Goal: Task Accomplishment & Management: Use online tool/utility

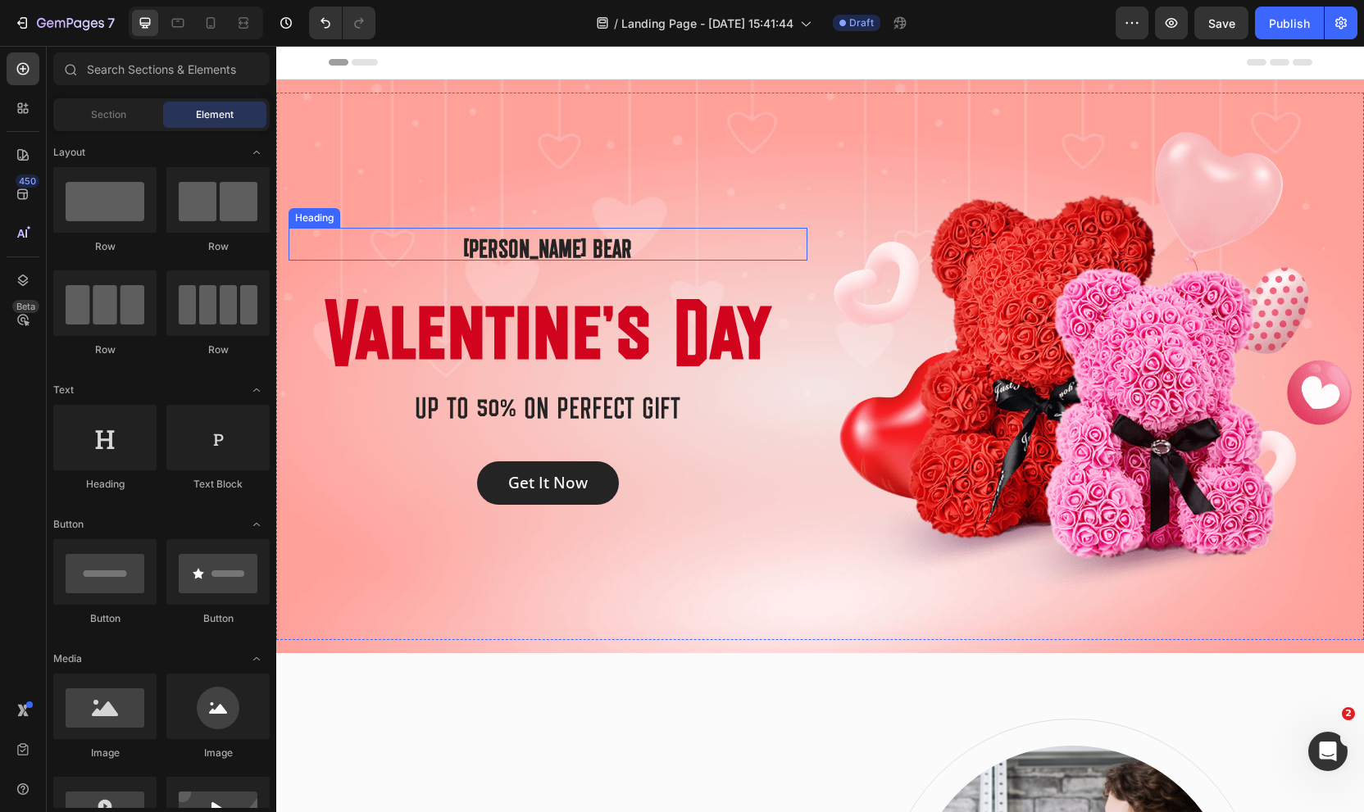
click at [501, 242] on p "[PERSON_NAME] BEAR" at bounding box center [547, 244] width 515 height 30
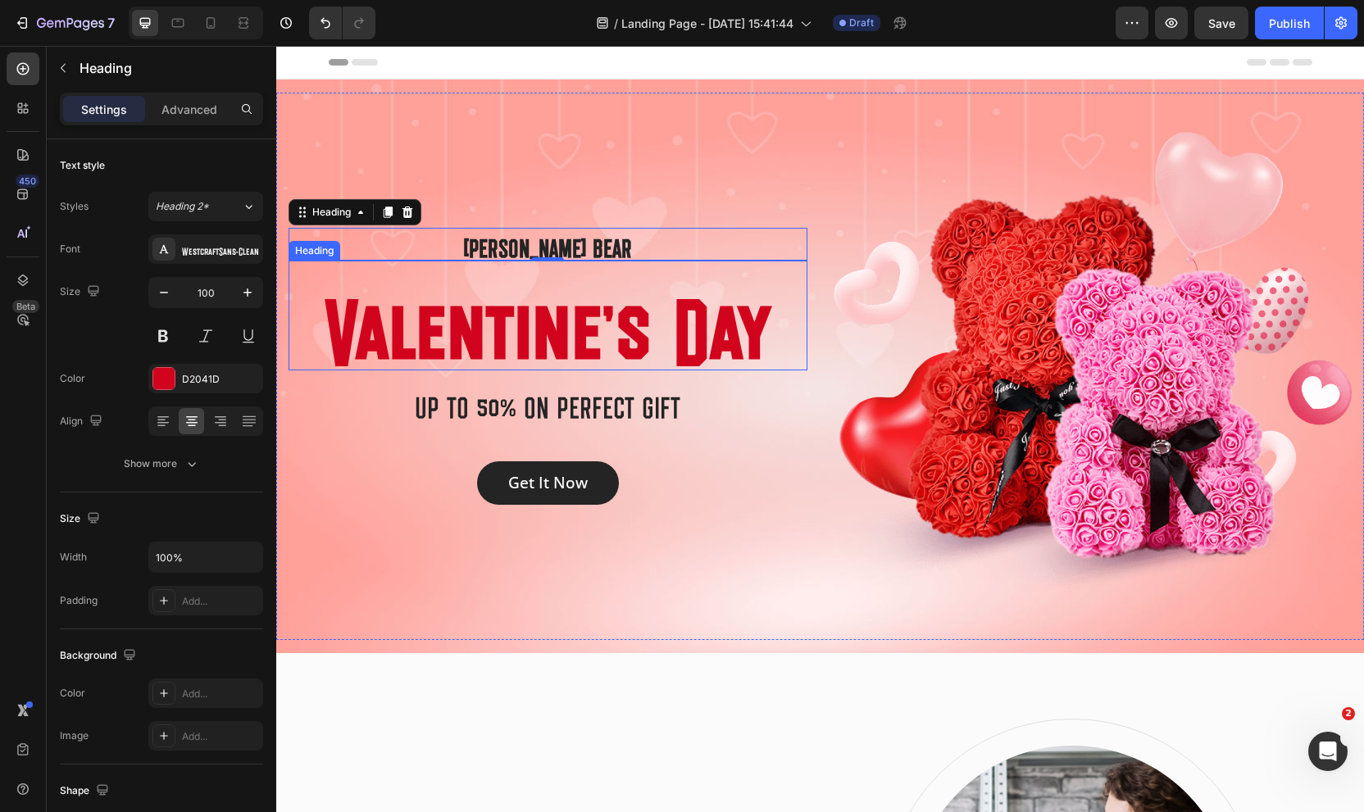
click at [475, 333] on p "Valentine’s Day" at bounding box center [547, 315] width 515 height 107
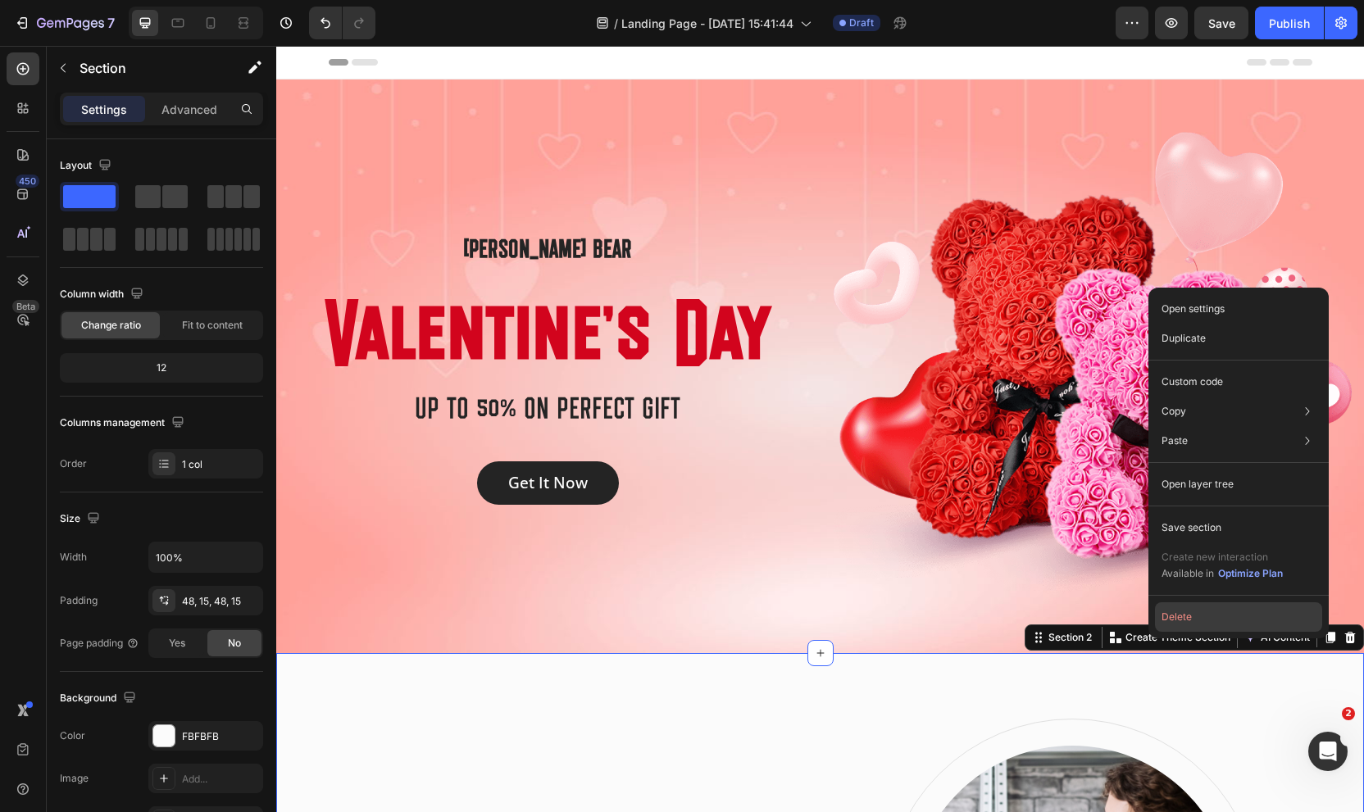
drag, startPoint x: 1194, startPoint y: 615, endPoint x: 917, endPoint y: 569, distance: 280.8
click at [1194, 615] on button "Delete" at bounding box center [1238, 617] width 167 height 30
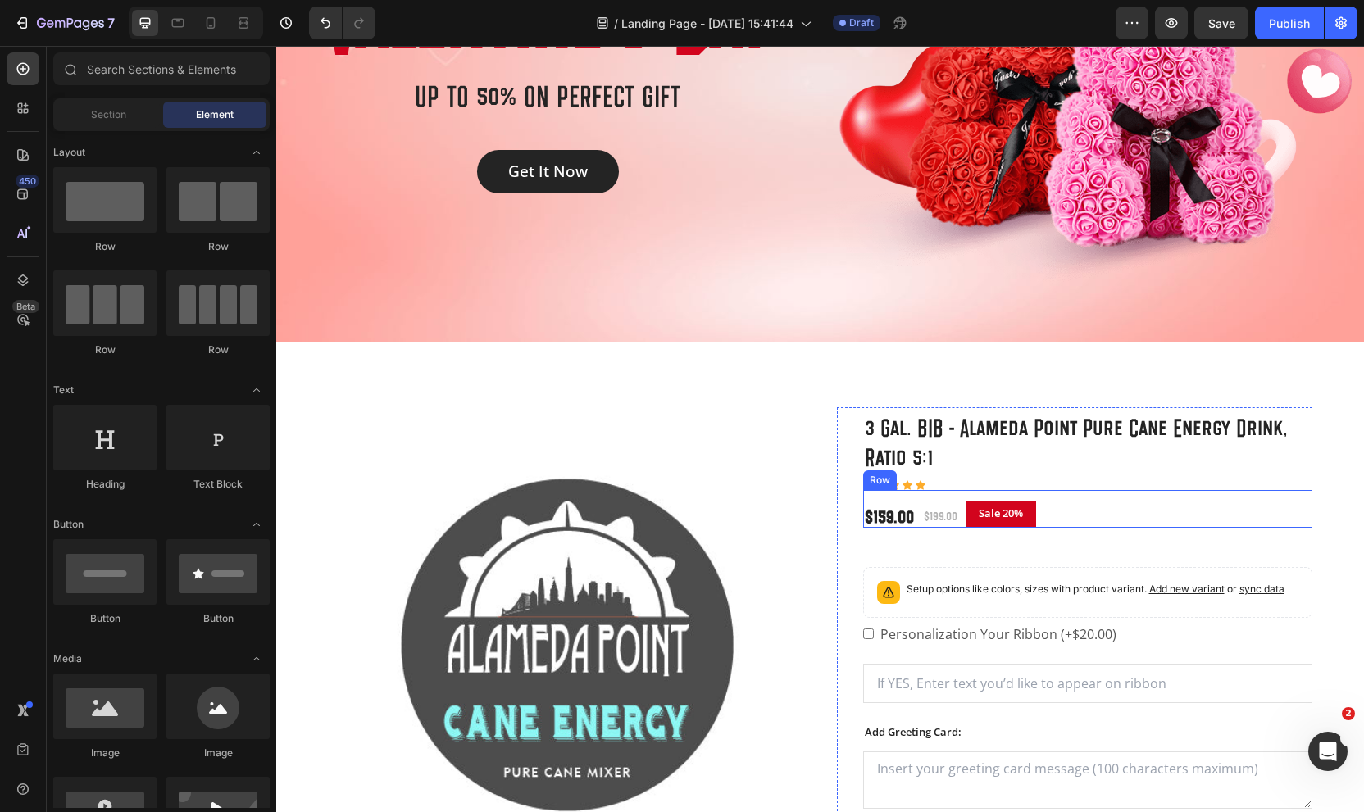
scroll to position [334, 0]
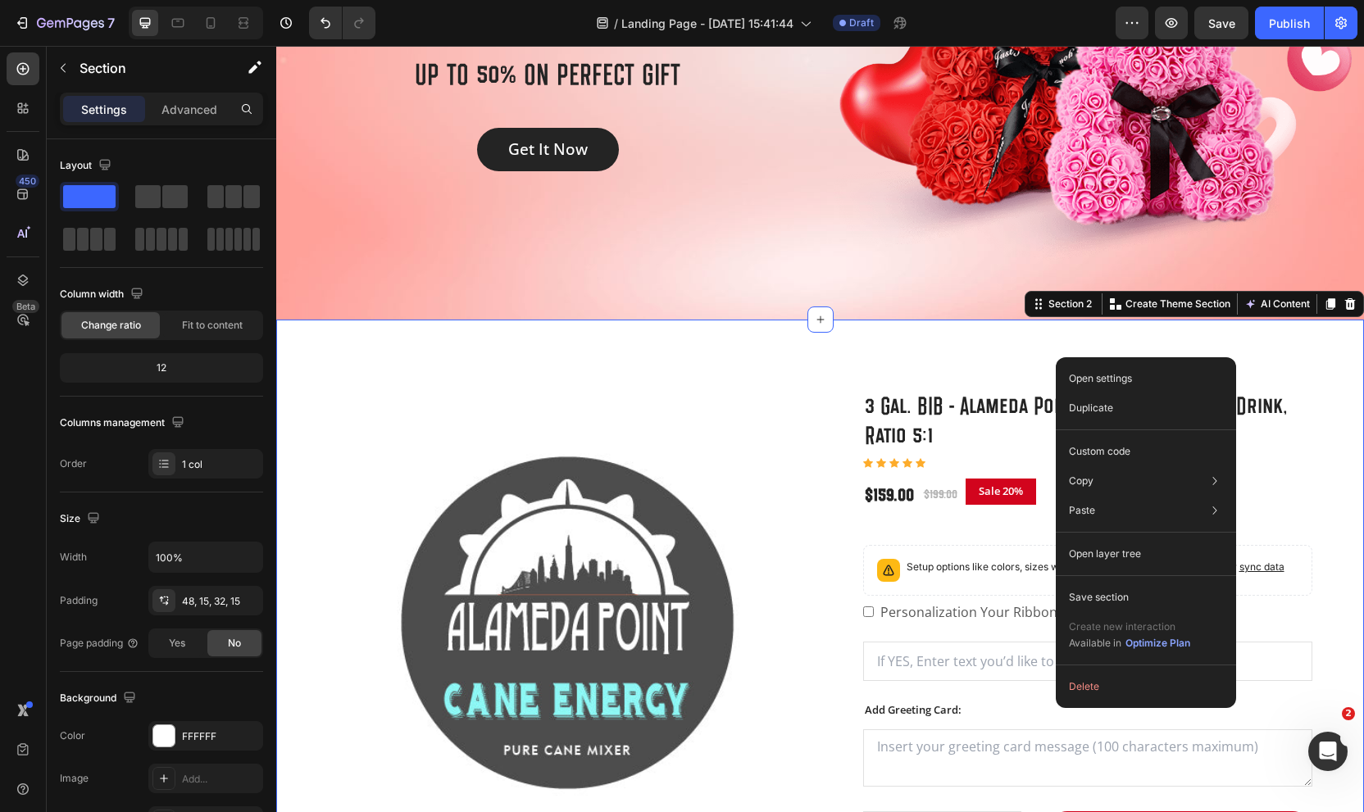
click at [1315, 339] on div "(P) Images & Gallery 3 Gal. BIB - Alameda Point Pure Cane Energy Drink, Ratio 5…" at bounding box center [820, 681] width 1088 height 723
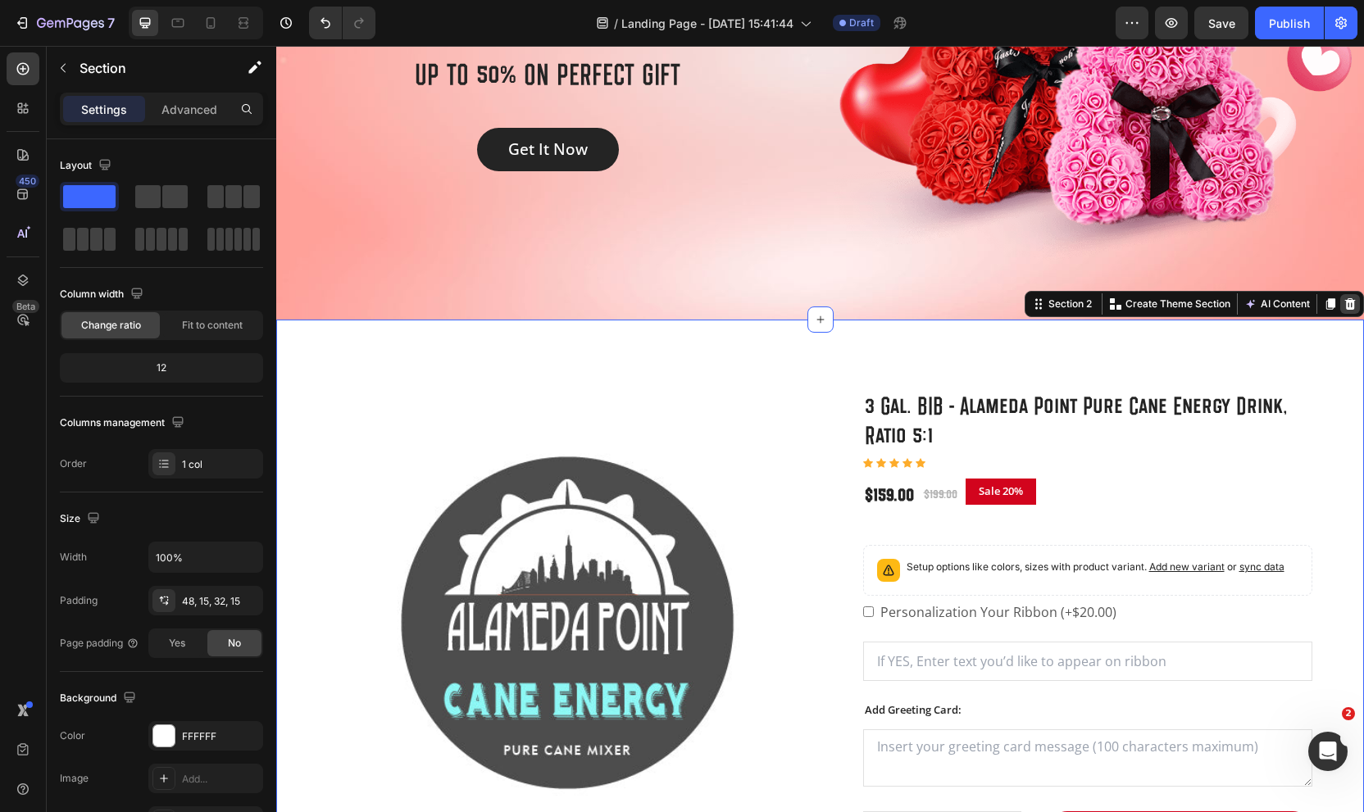
click at [1348, 307] on icon at bounding box center [1349, 303] width 13 height 13
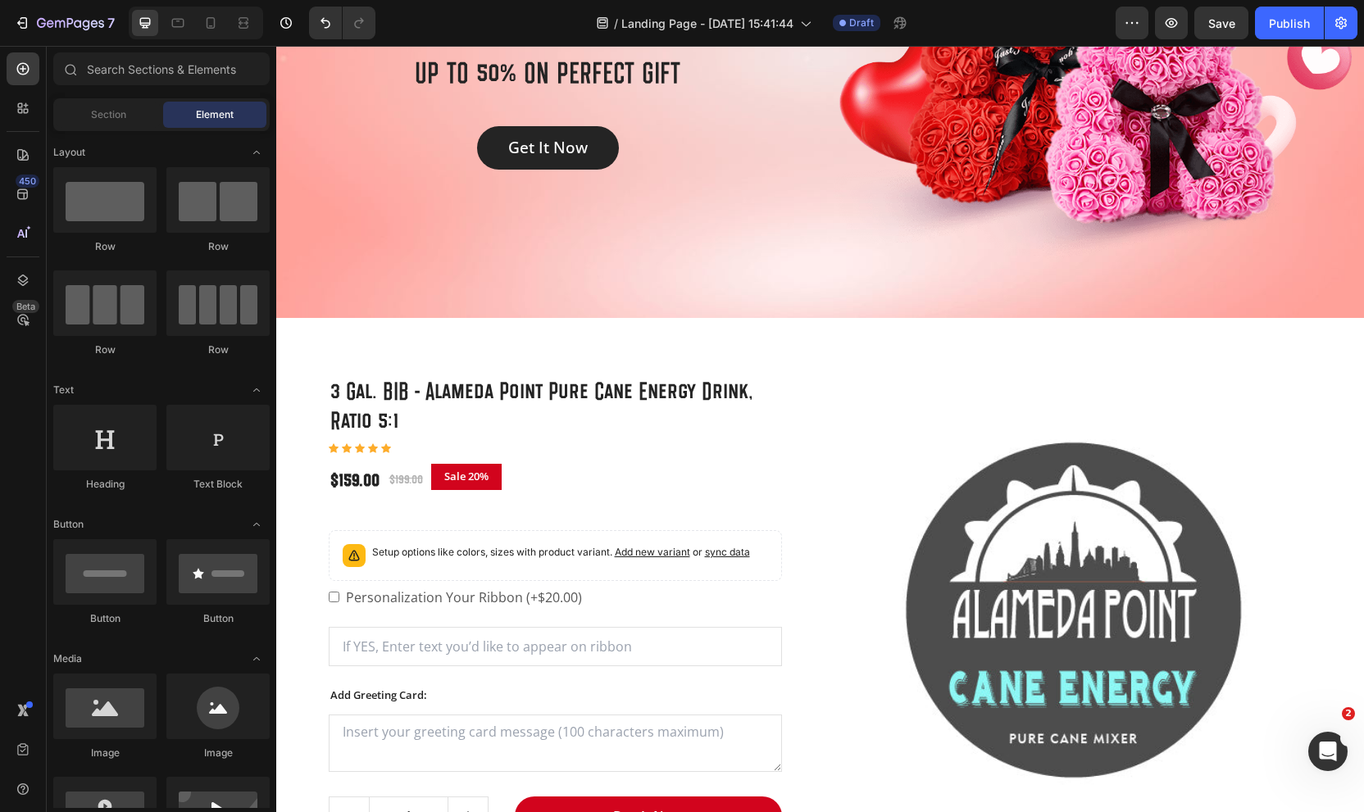
scroll to position [285, 0]
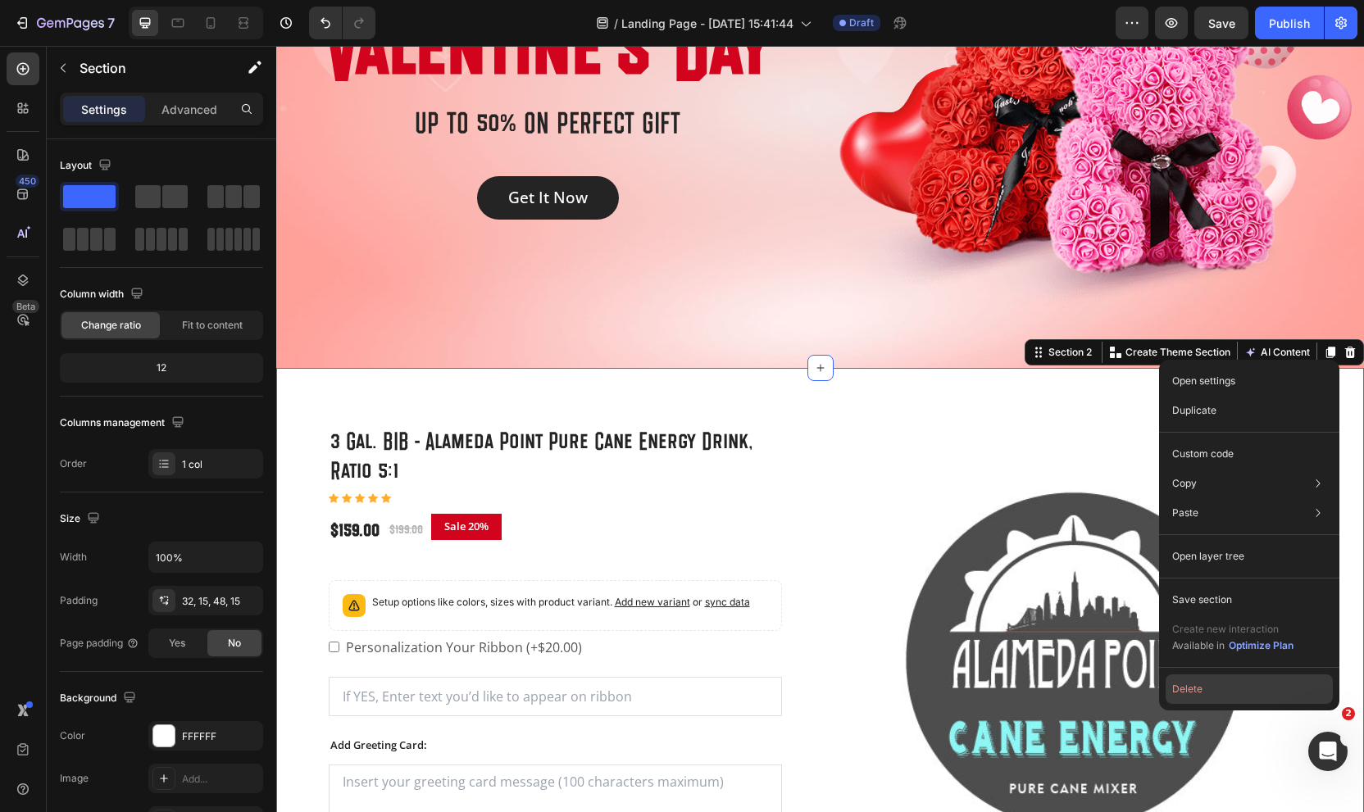
click at [1198, 686] on button "Delete" at bounding box center [1248, 689] width 167 height 30
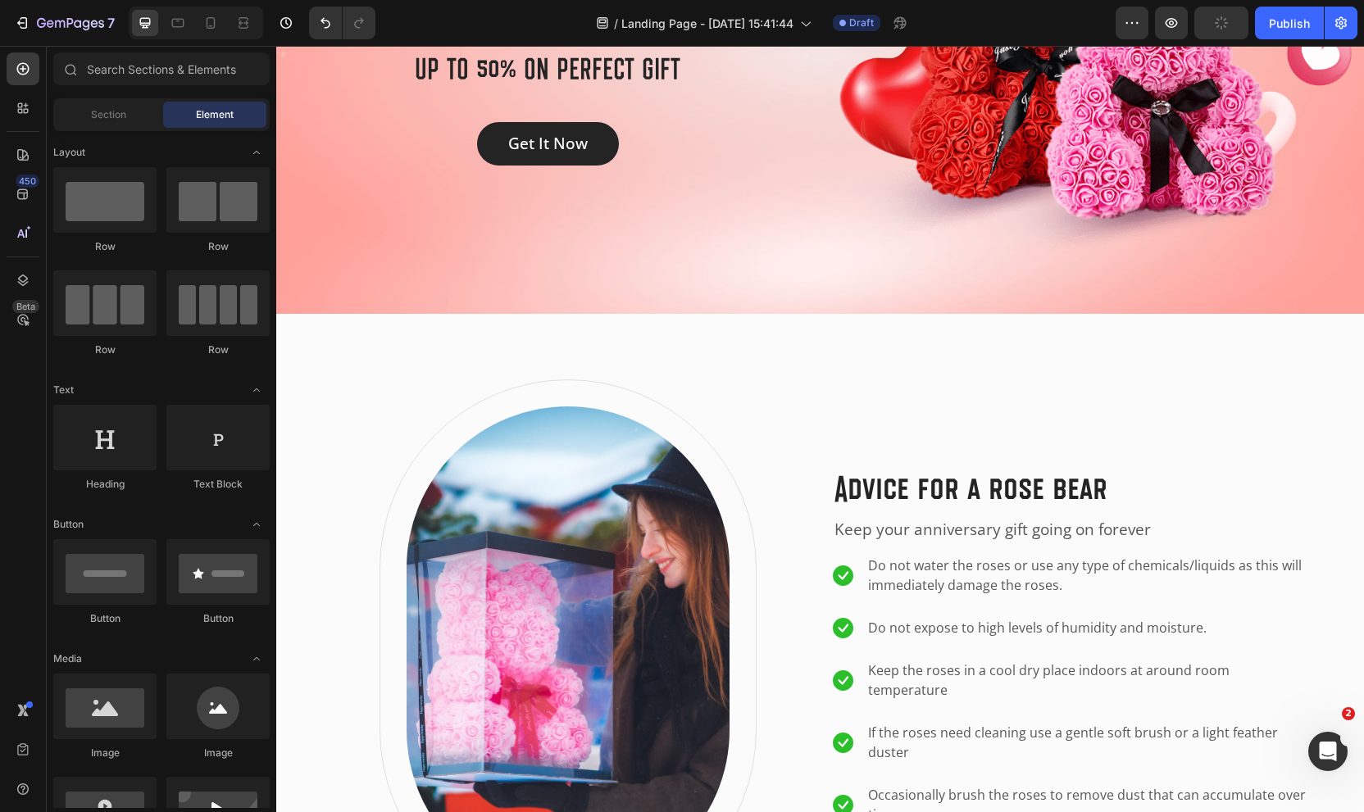
scroll to position [348, 0]
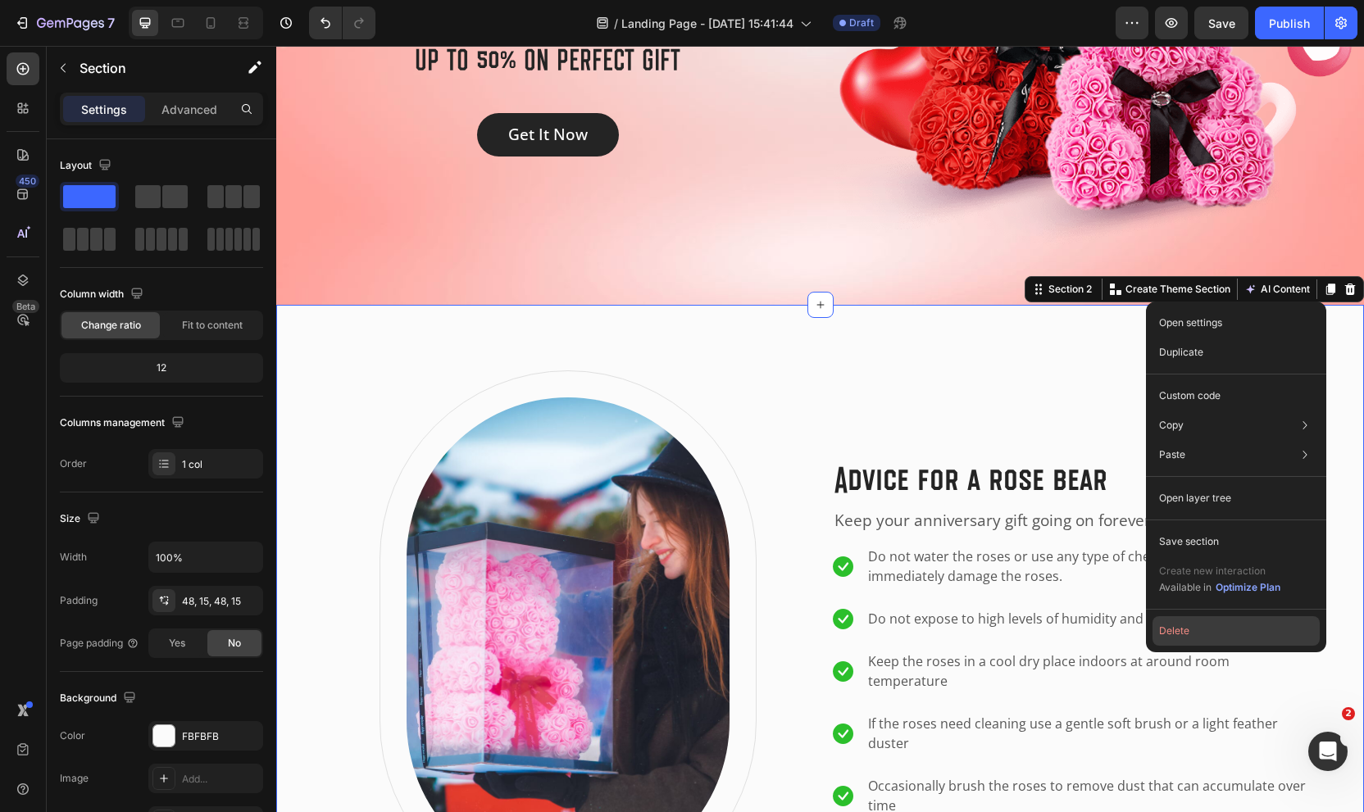
drag, startPoint x: 904, startPoint y: 587, endPoint x: 1180, endPoint y: 635, distance: 280.4
click at [1180, 635] on button "Delete" at bounding box center [1235, 631] width 167 height 30
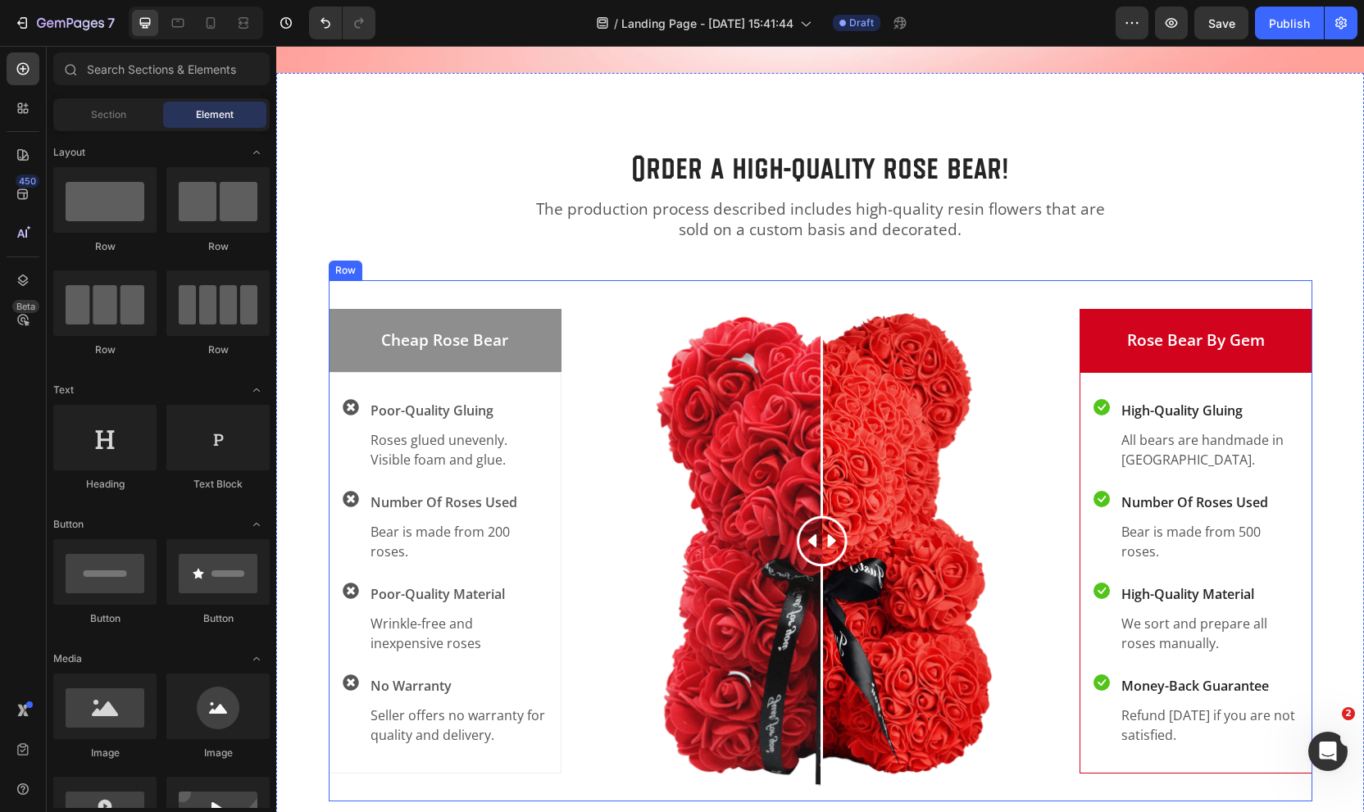
scroll to position [504, 0]
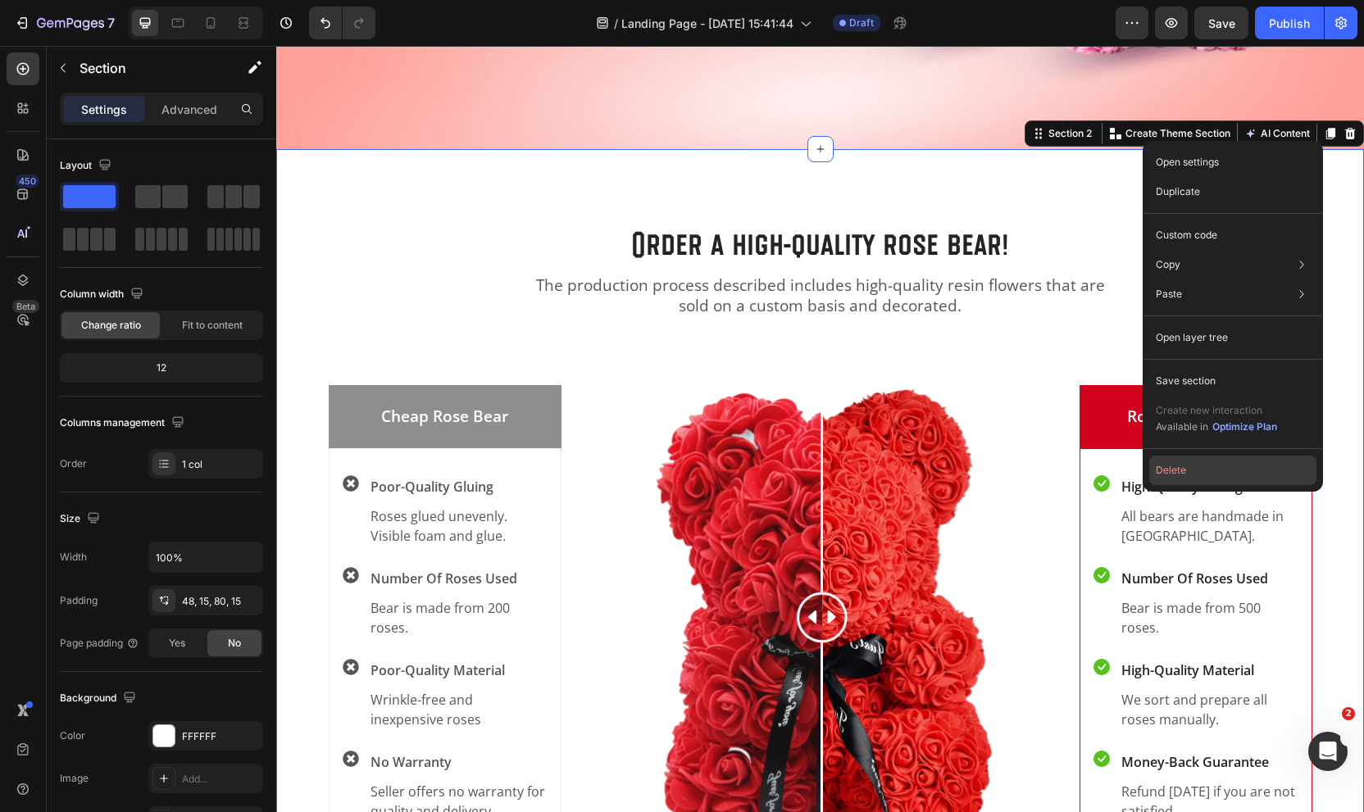
click at [1165, 475] on button "Delete" at bounding box center [1232, 471] width 167 height 30
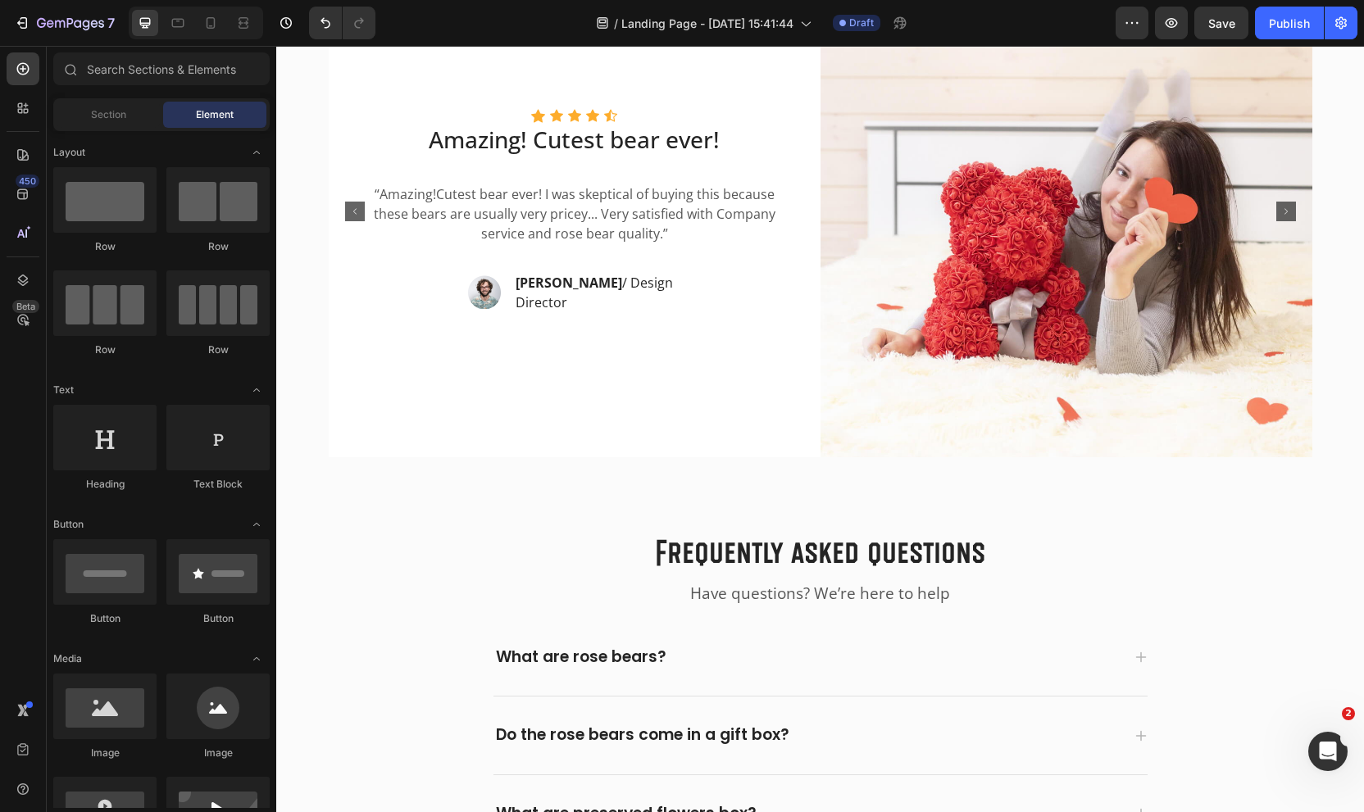
scroll to position [699, 0]
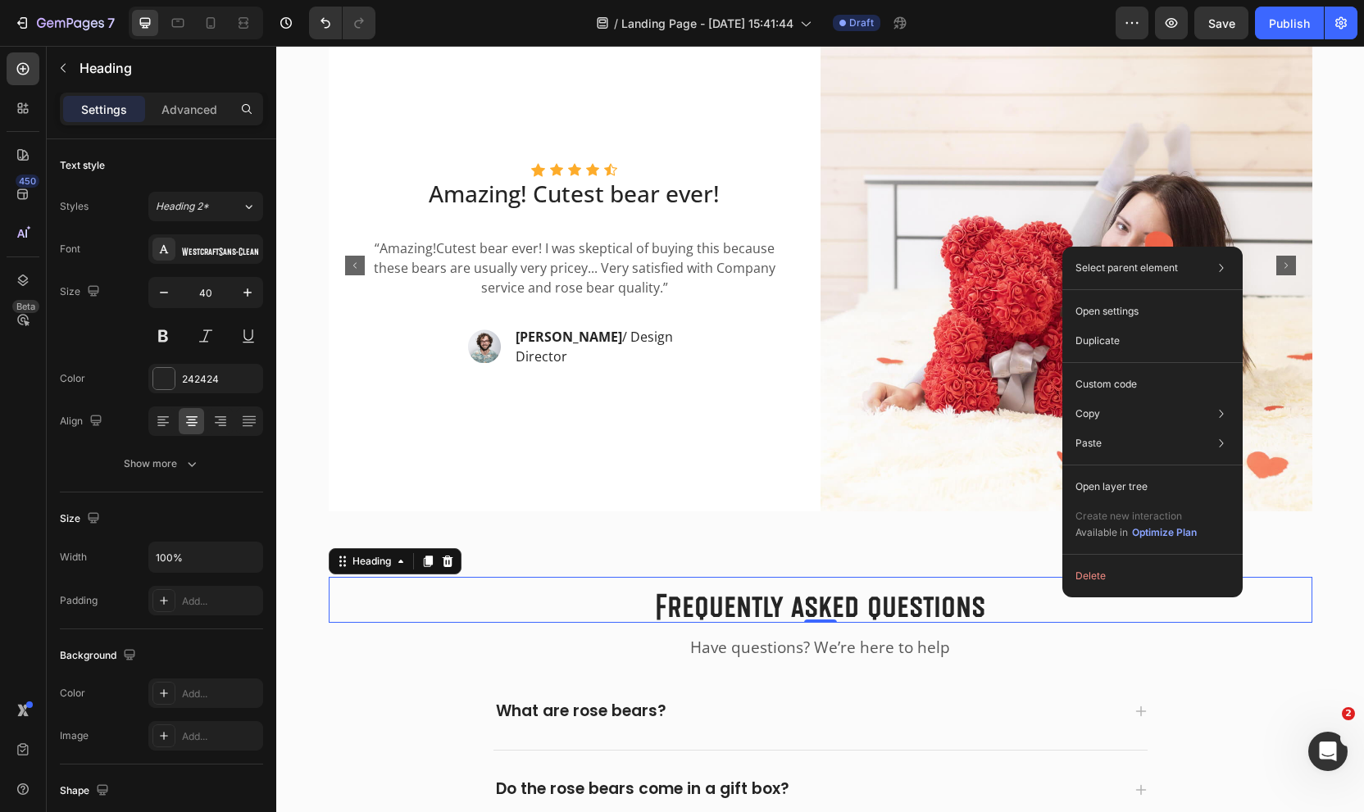
drag, startPoint x: 443, startPoint y: 557, endPoint x: 455, endPoint y: 556, distance: 11.5
click at [443, 557] on icon at bounding box center [447, 561] width 11 height 11
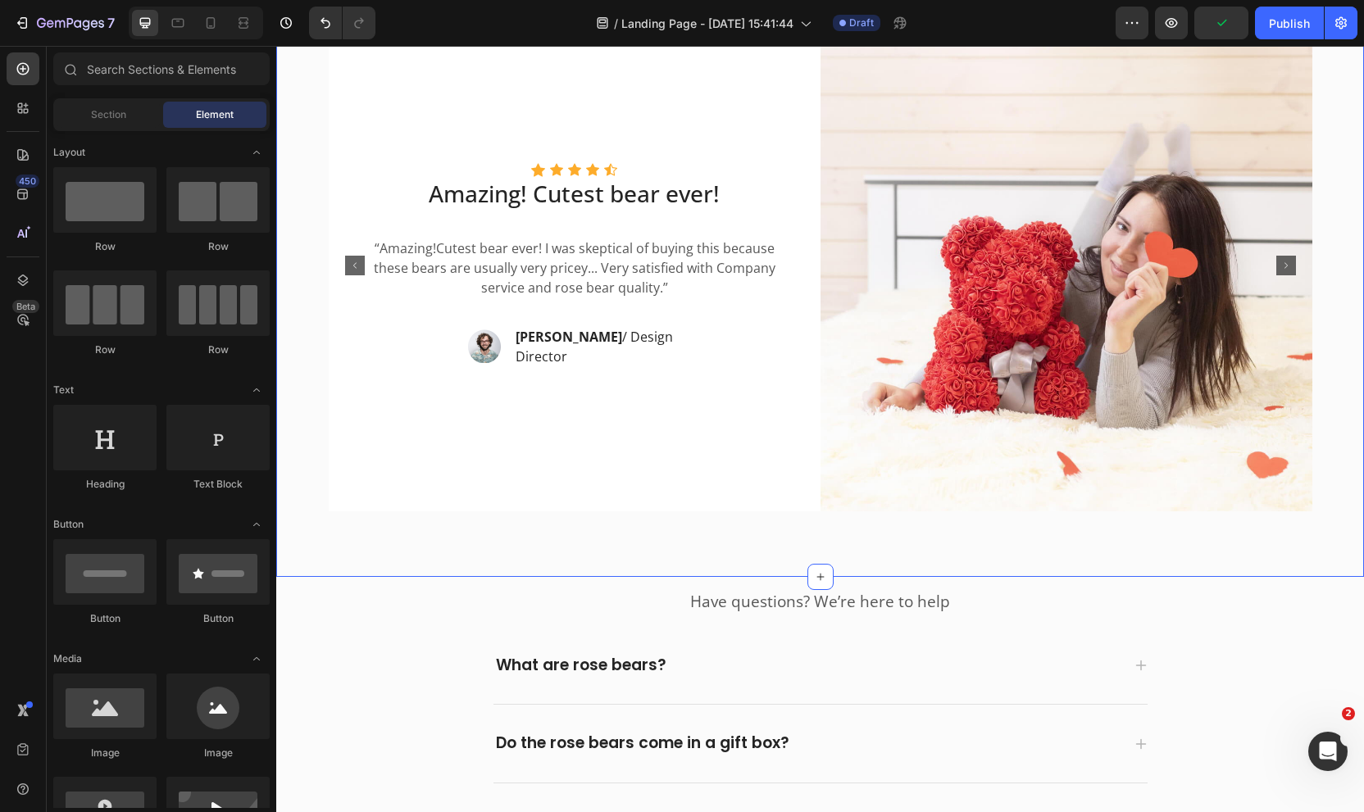
click at [1126, 561] on div "Icon Icon Icon Icon Icon Icon List Hoz Amazing! Cutest bear ever! Text block “A…" at bounding box center [820, 265] width 1088 height 623
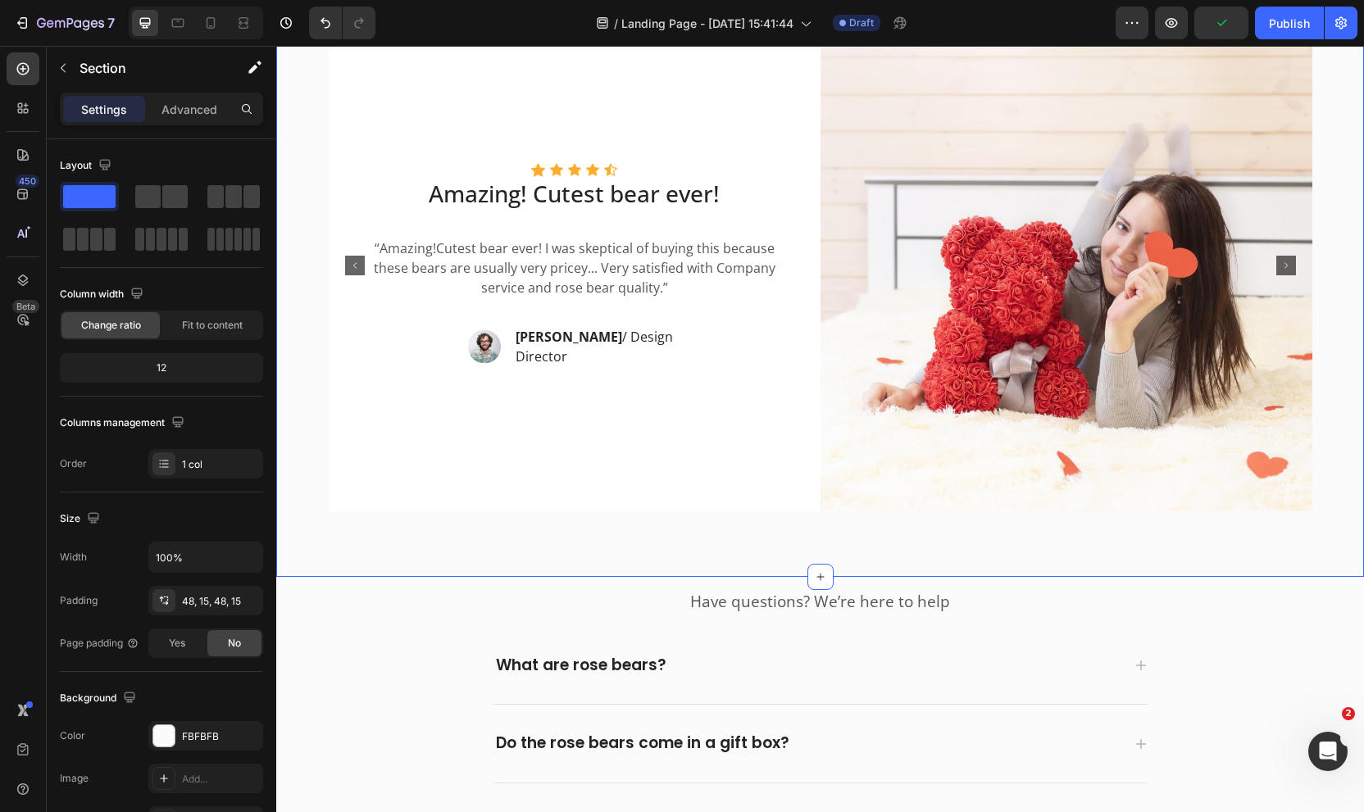
scroll to position [876, 0]
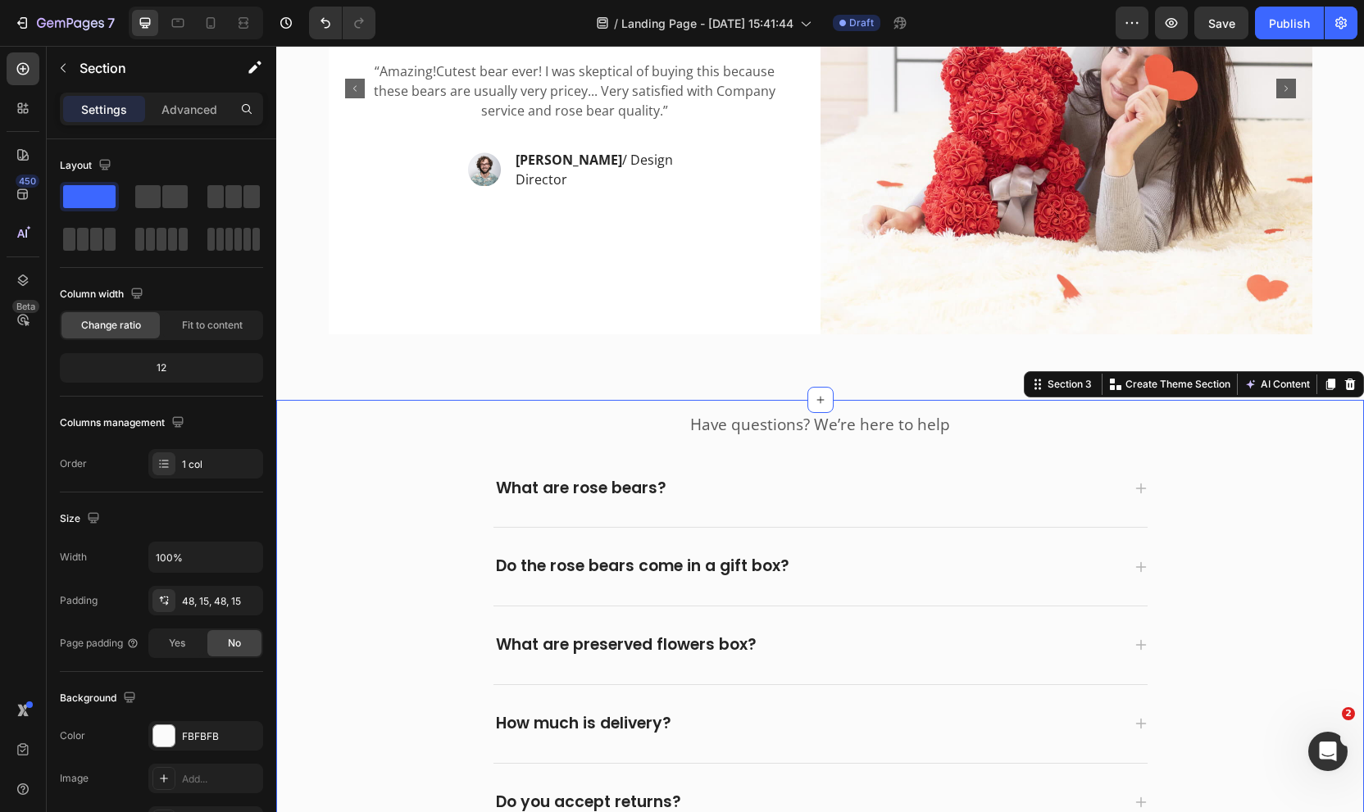
click at [1337, 402] on div "Have questions? We’re here to help Text block Row What are rose bears? Do the r…" at bounding box center [819, 621] width 1063 height 442
click at [1345, 388] on icon at bounding box center [1349, 384] width 13 height 13
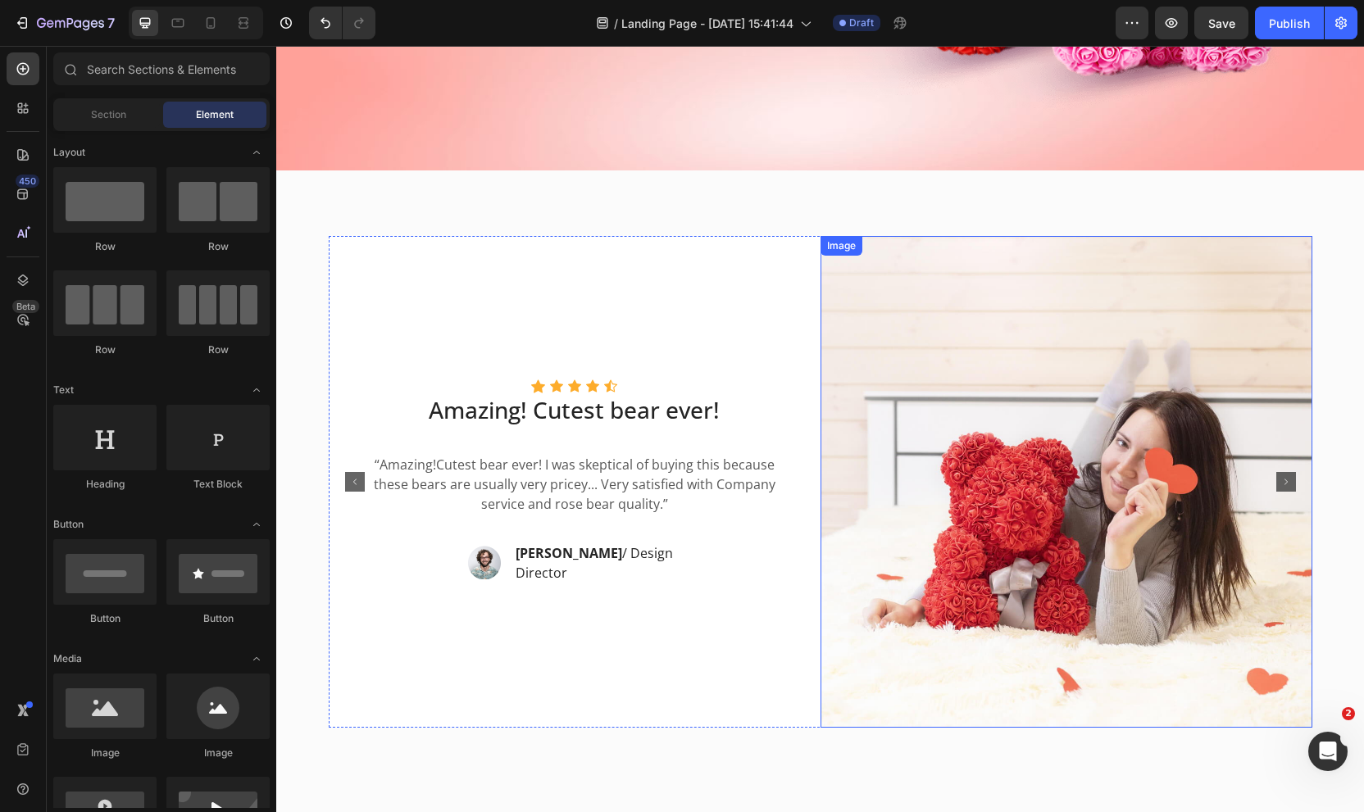
scroll to position [477, 0]
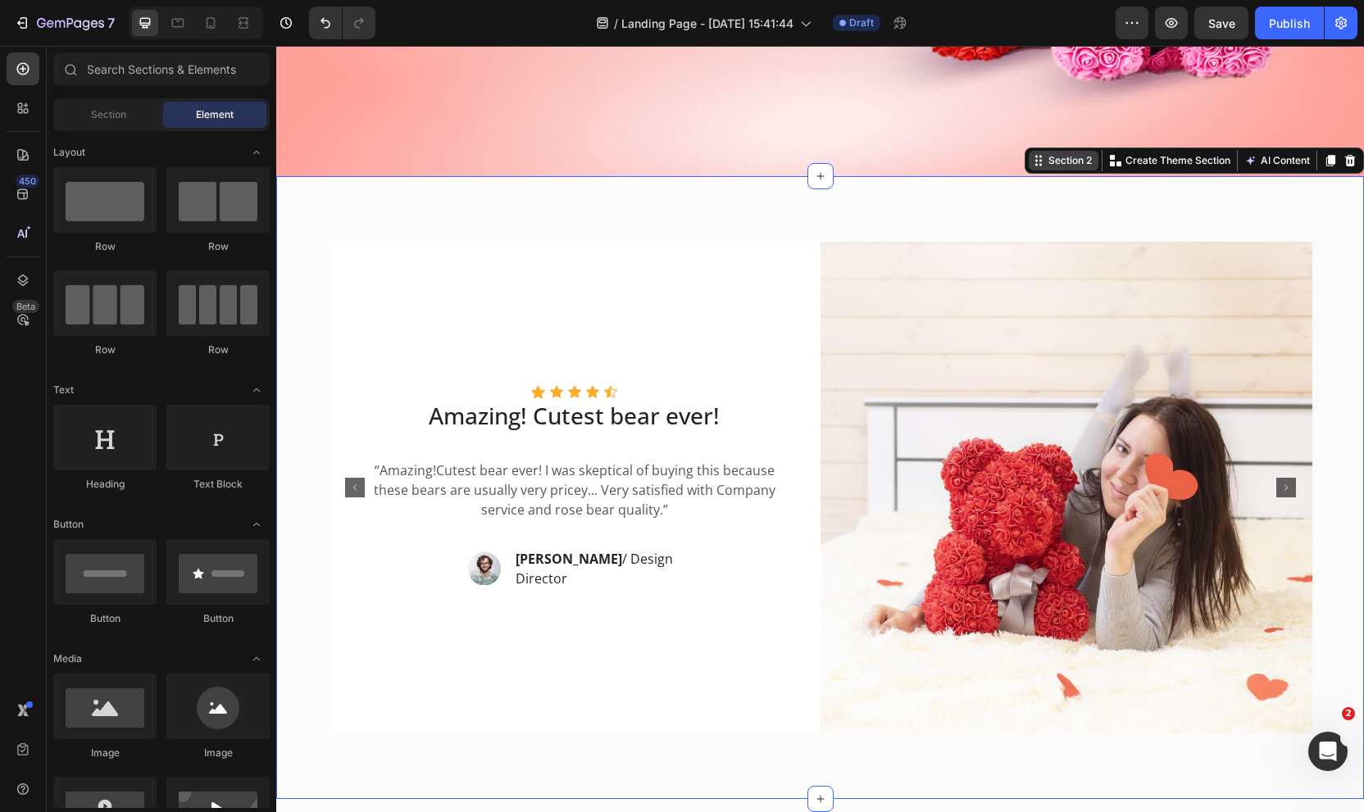
click at [1331, 168] on div "Section 2 Create Theme Section AI Content Write with GemAI What would you like …" at bounding box center [1193, 161] width 339 height 26
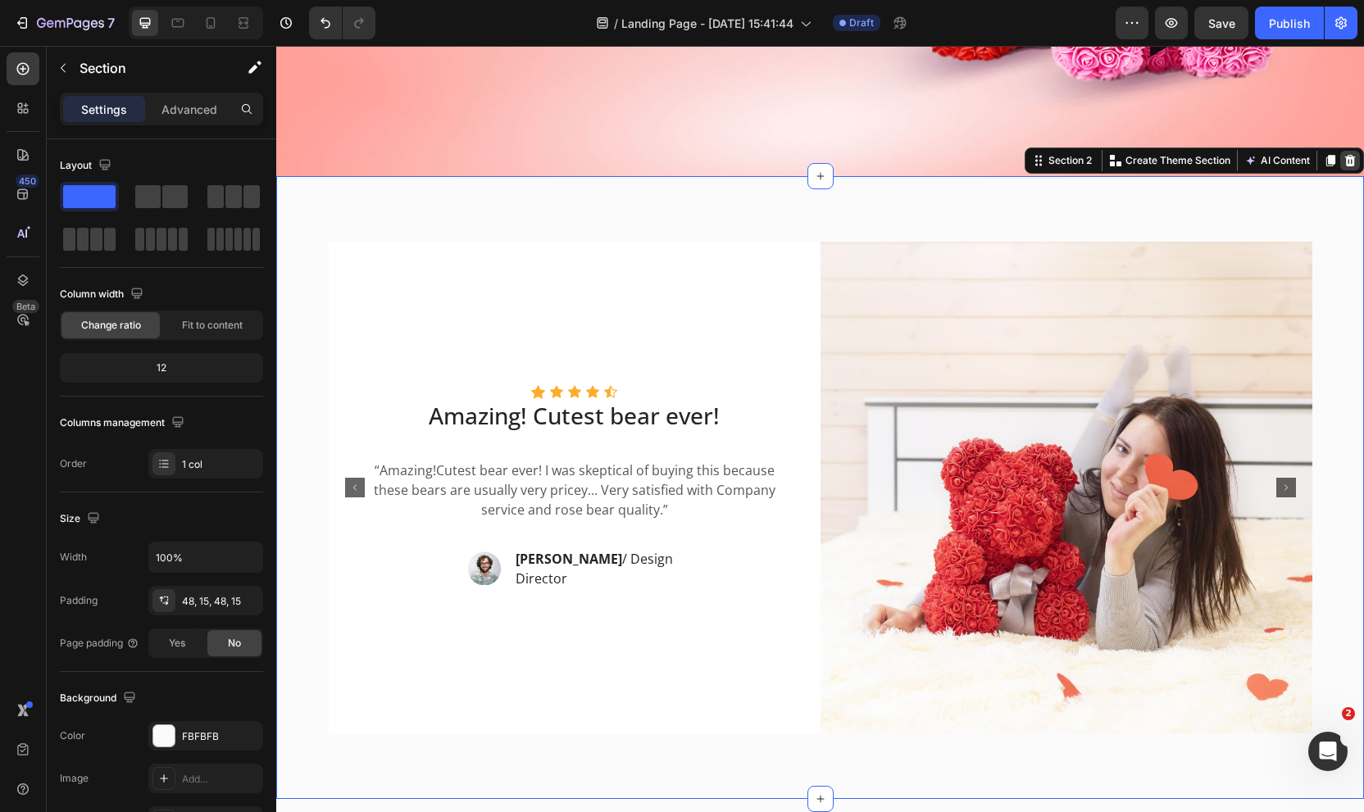
click at [1344, 163] on icon at bounding box center [1349, 160] width 13 height 13
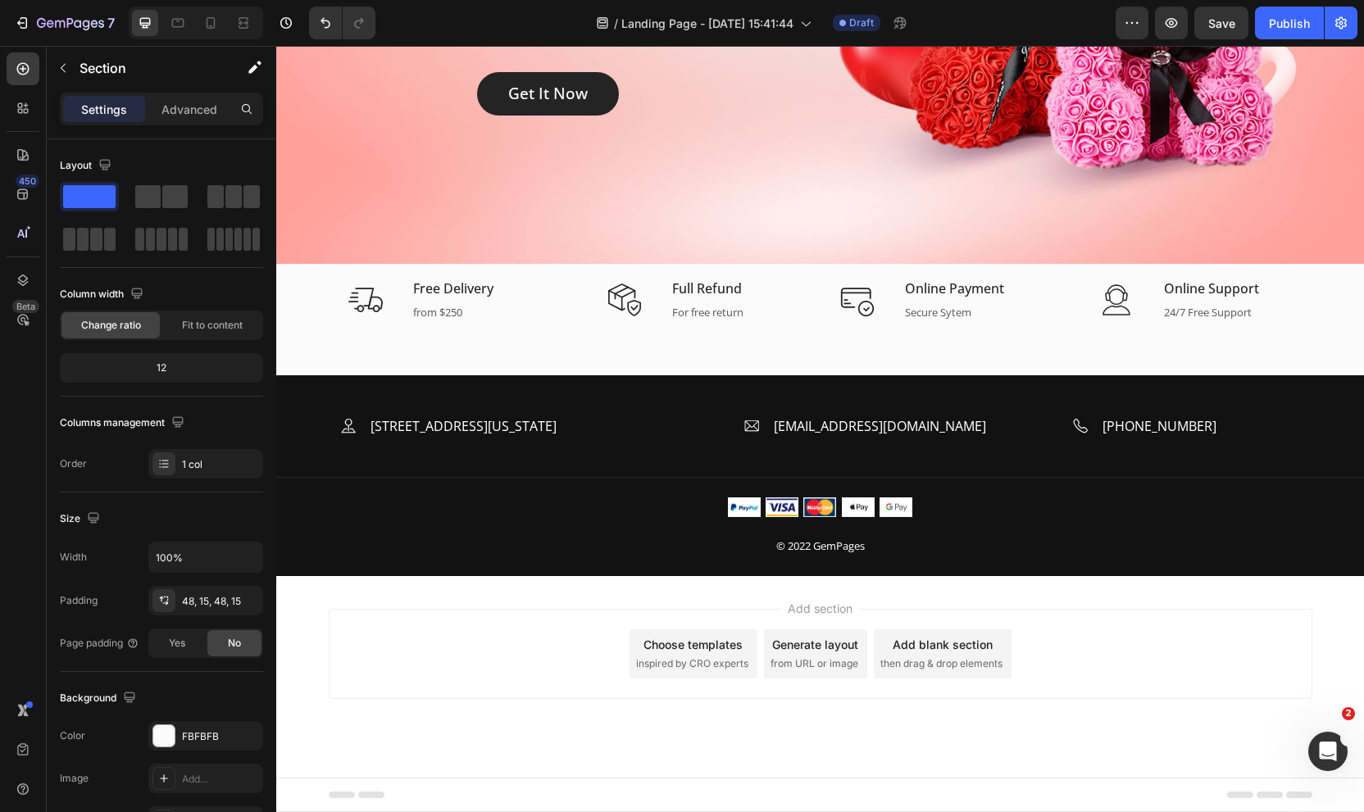
scroll to position [389, 0]
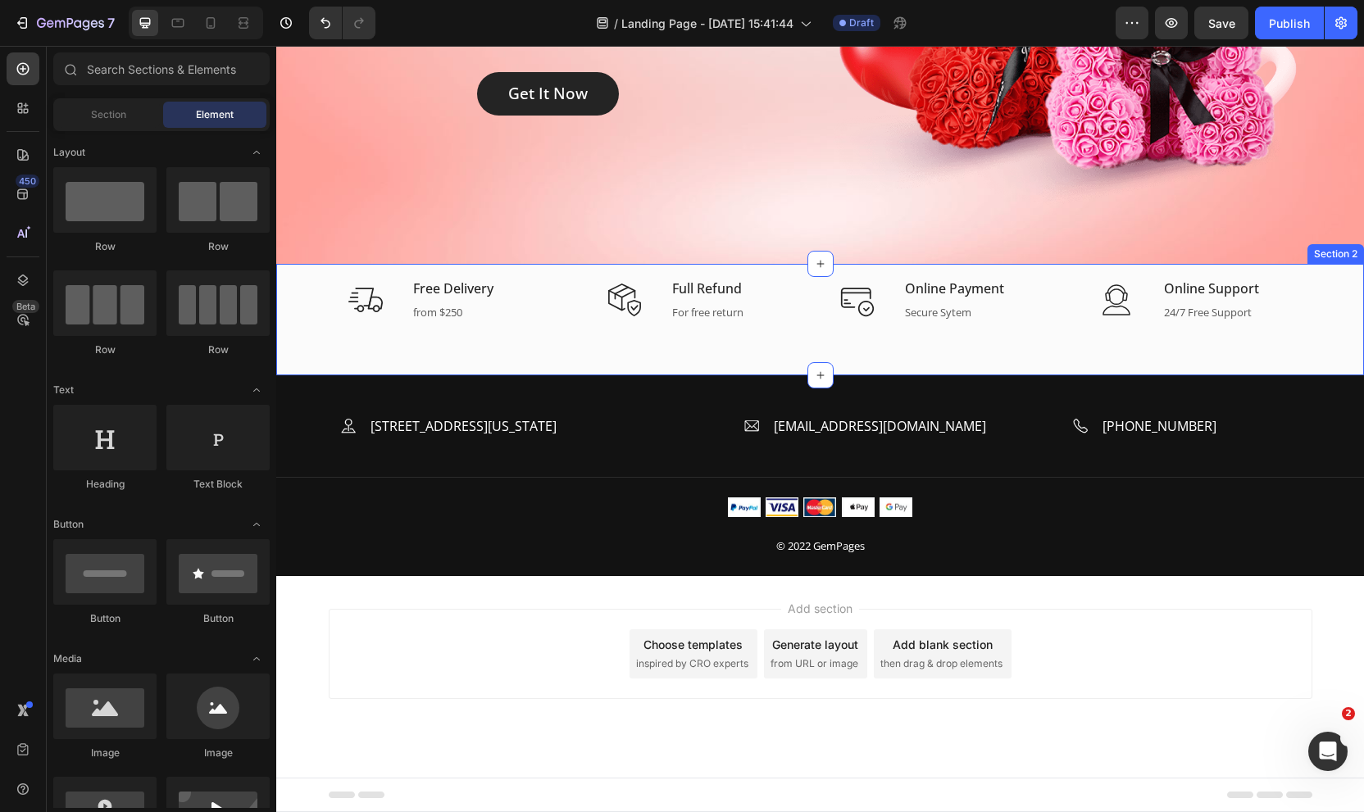
click at [1333, 257] on div "Section 2" at bounding box center [1335, 254] width 57 height 20
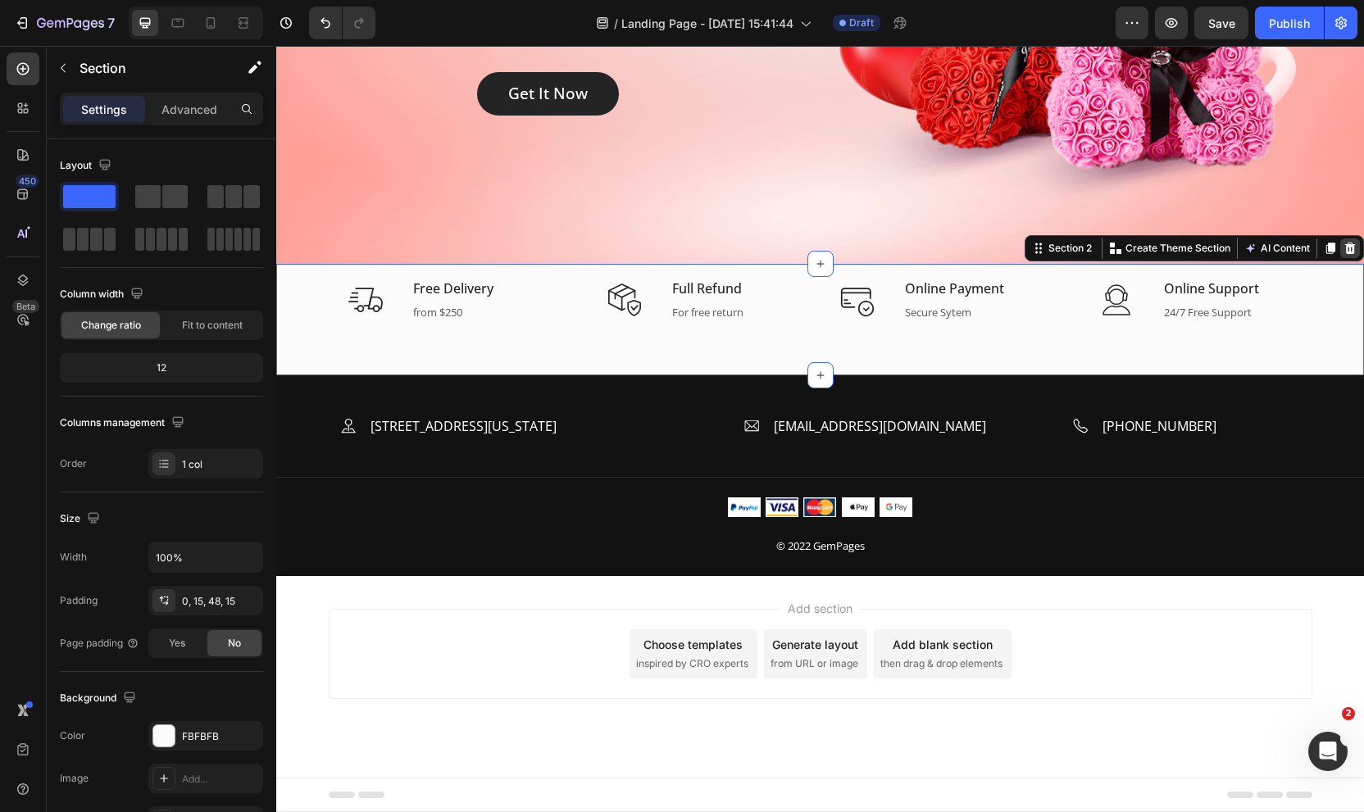
click at [1346, 252] on icon at bounding box center [1350, 248] width 11 height 11
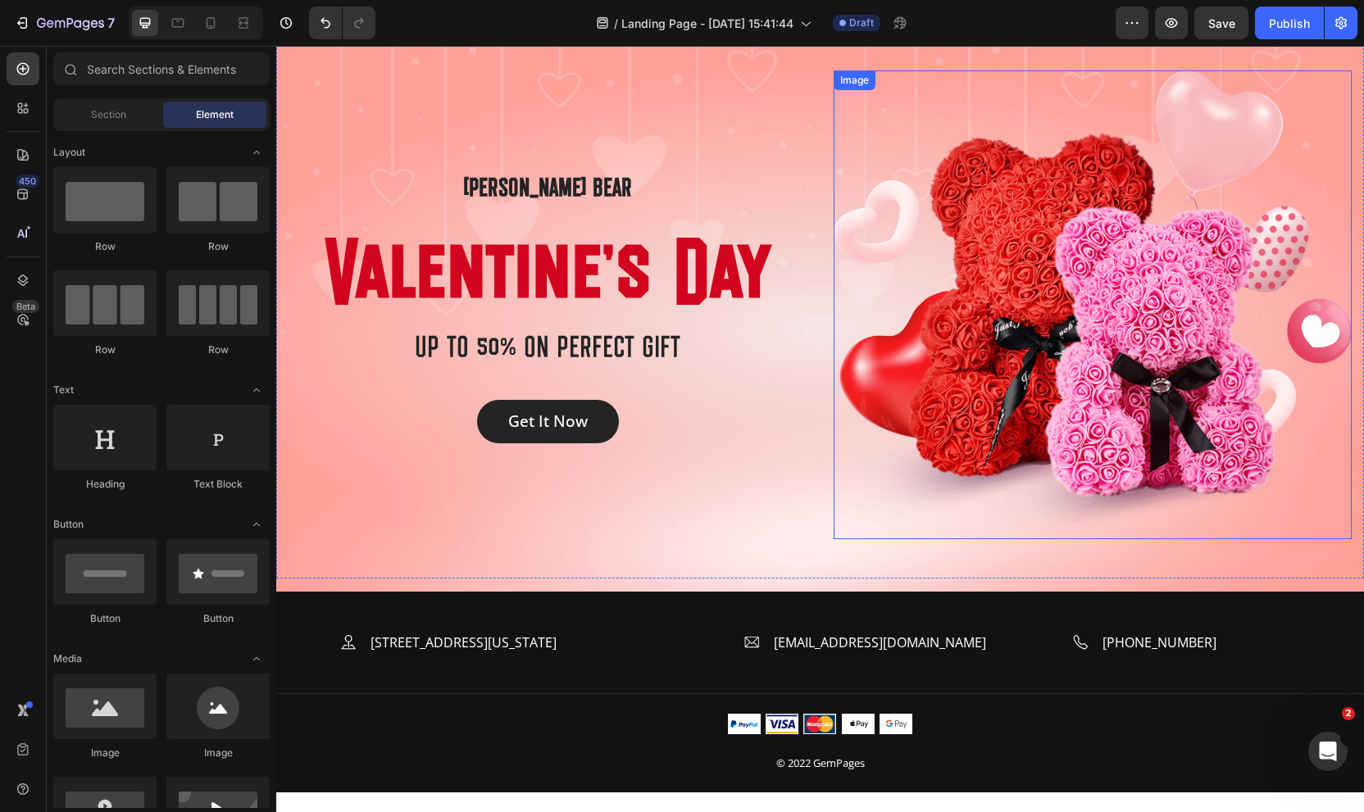
scroll to position [0, 0]
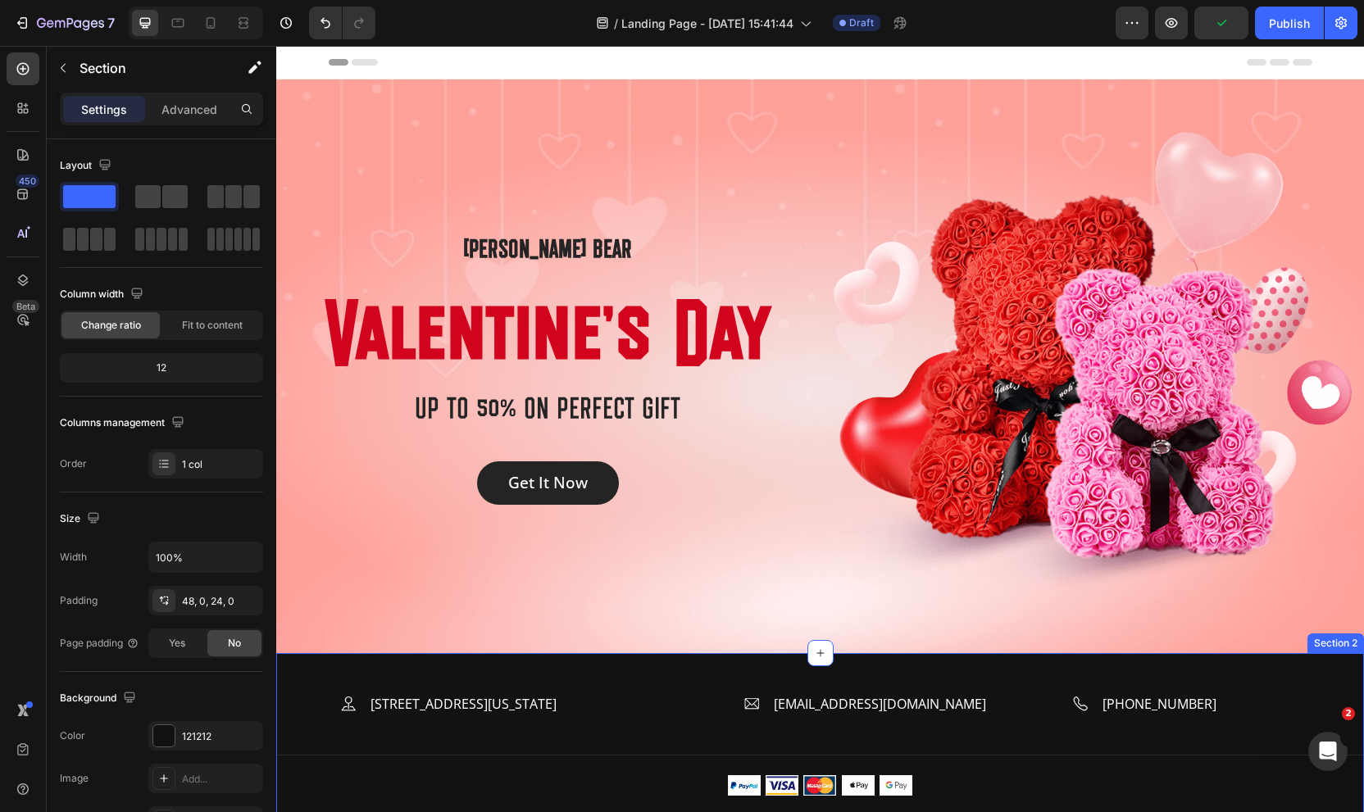
click at [1329, 647] on div "Section 2" at bounding box center [1335, 643] width 57 height 20
click at [1342, 636] on div at bounding box center [1350, 638] width 20 height 20
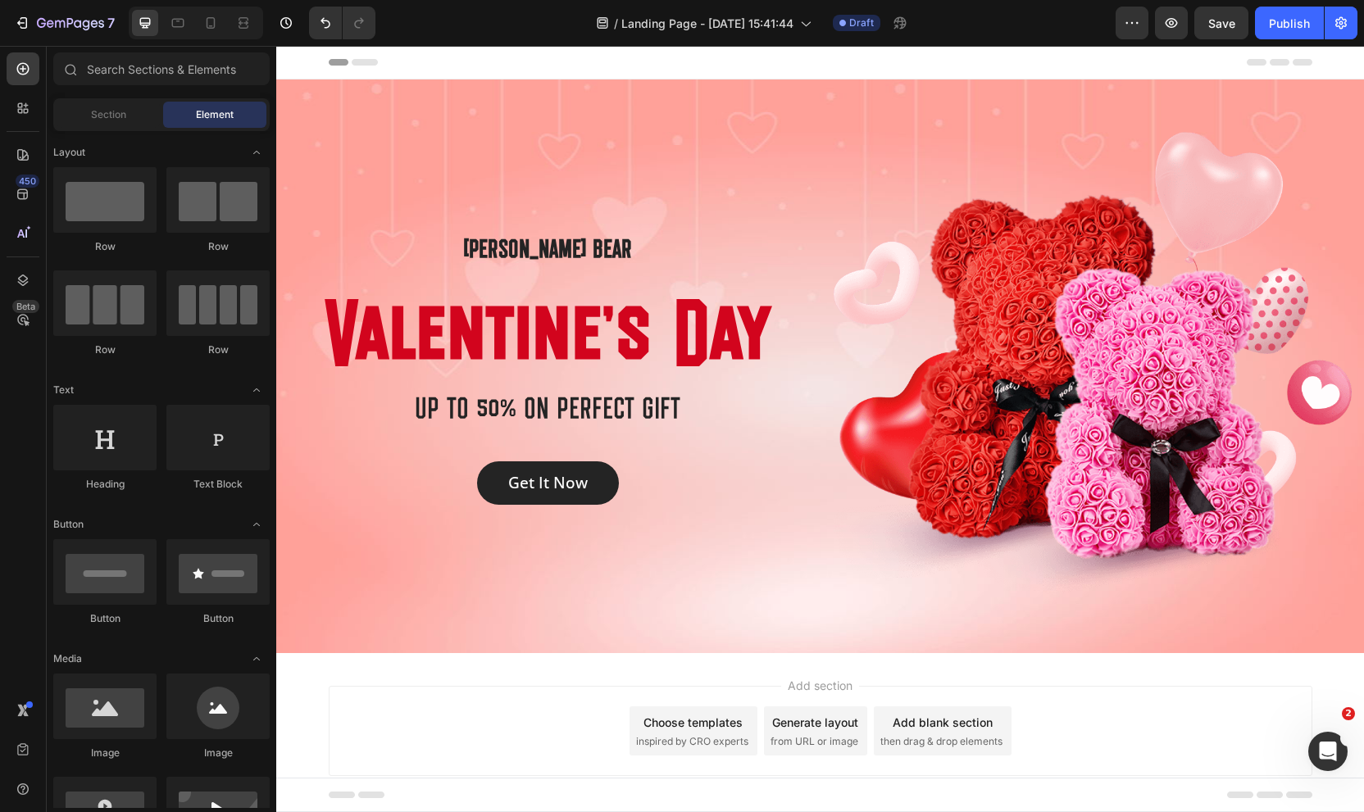
scroll to position [43, 0]
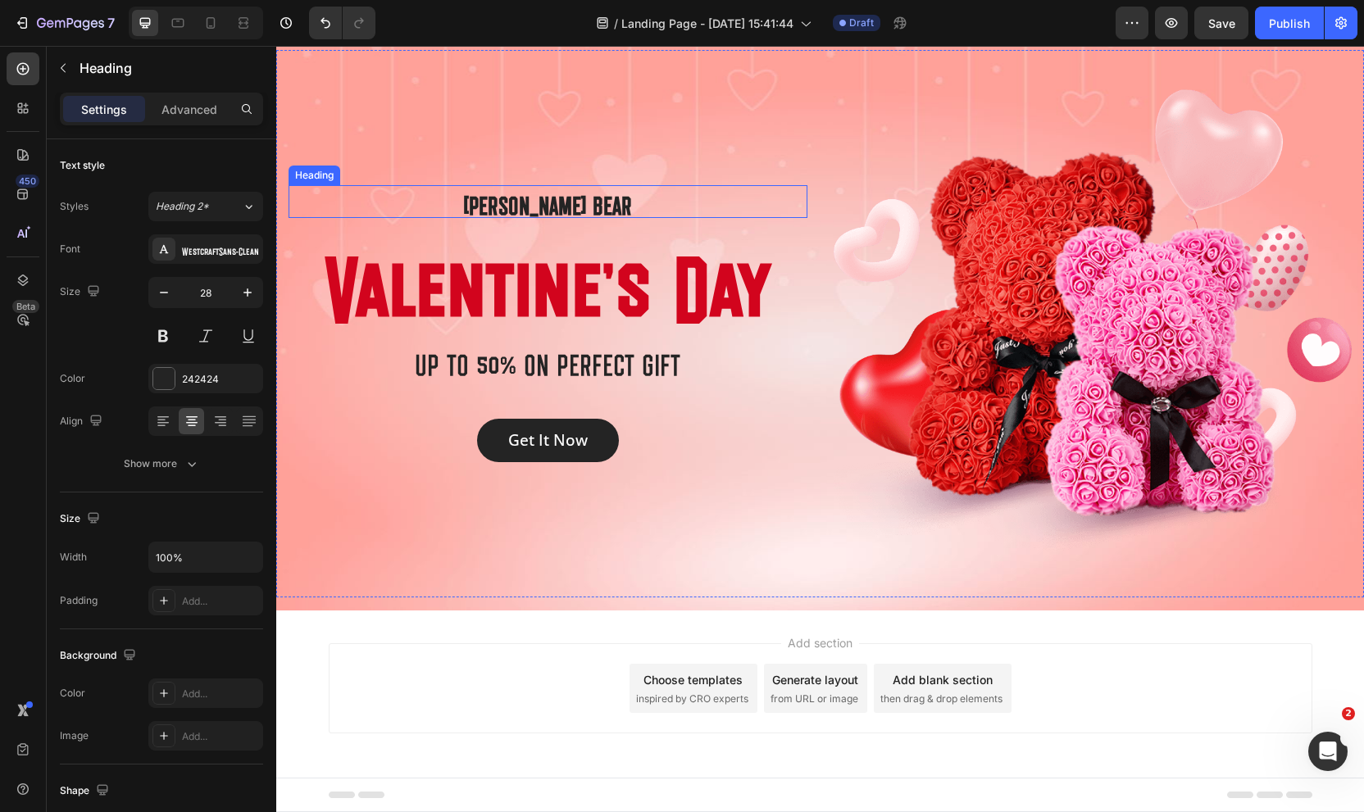
click at [532, 204] on p "[PERSON_NAME] BEAR" at bounding box center [547, 202] width 515 height 30
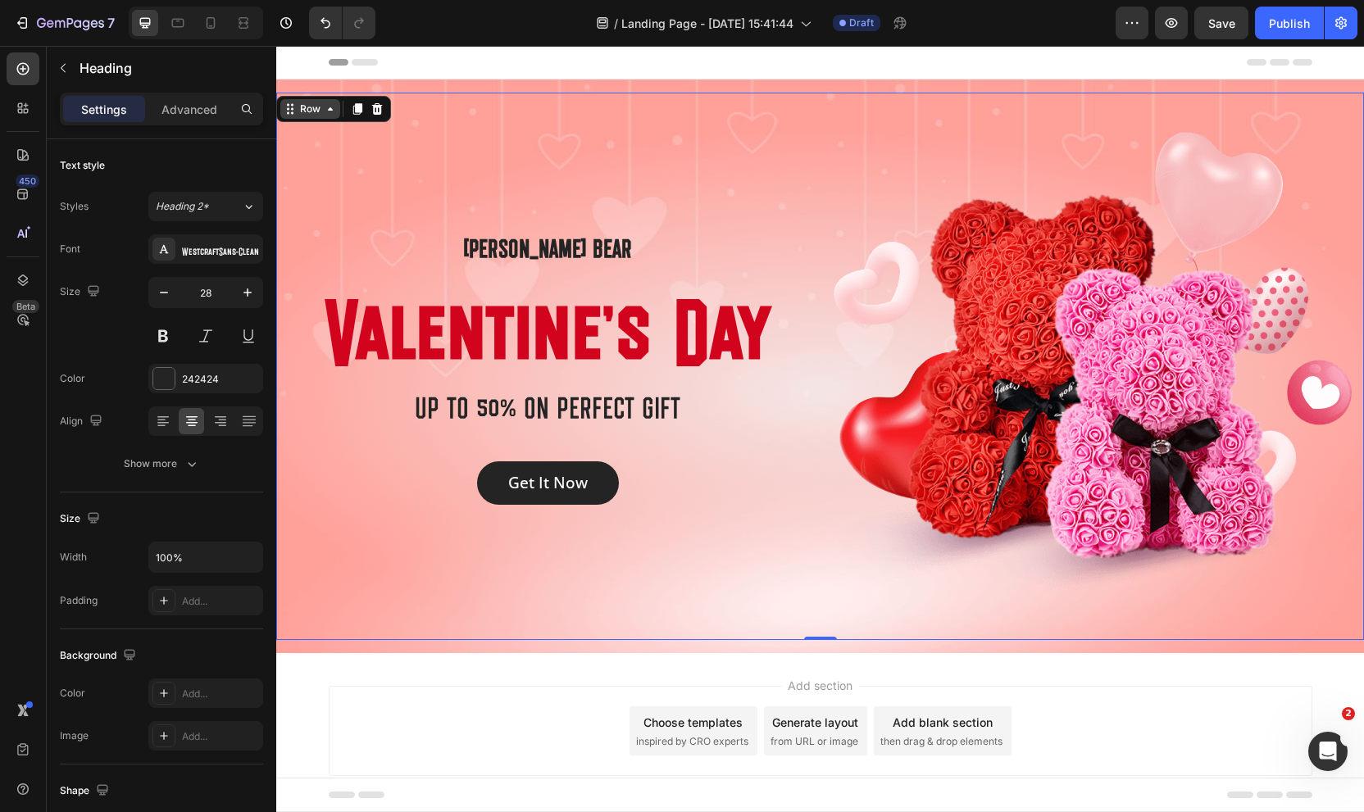
click at [289, 99] on div "Row" at bounding box center [310, 109] width 60 height 20
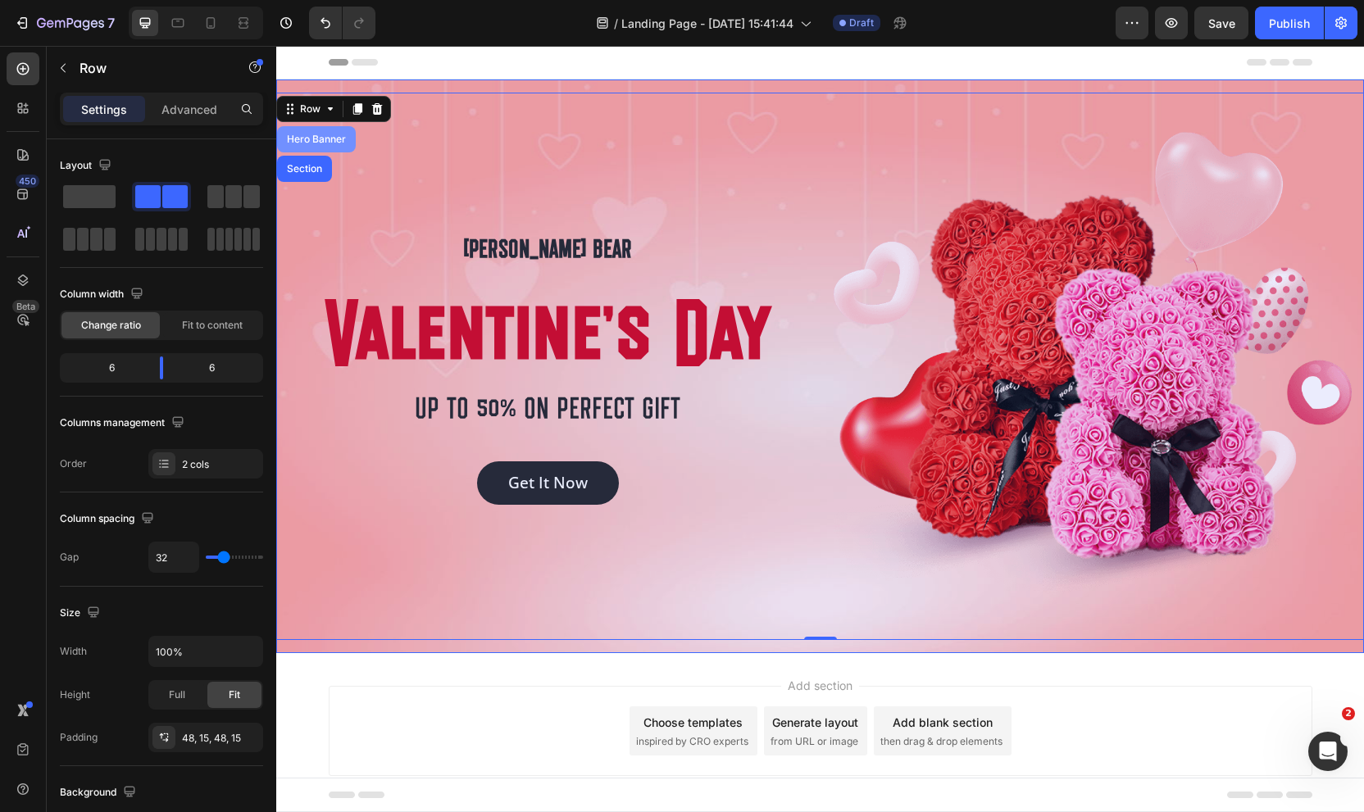
click at [324, 141] on div "Hero Banner" at bounding box center [317, 139] width 66 height 10
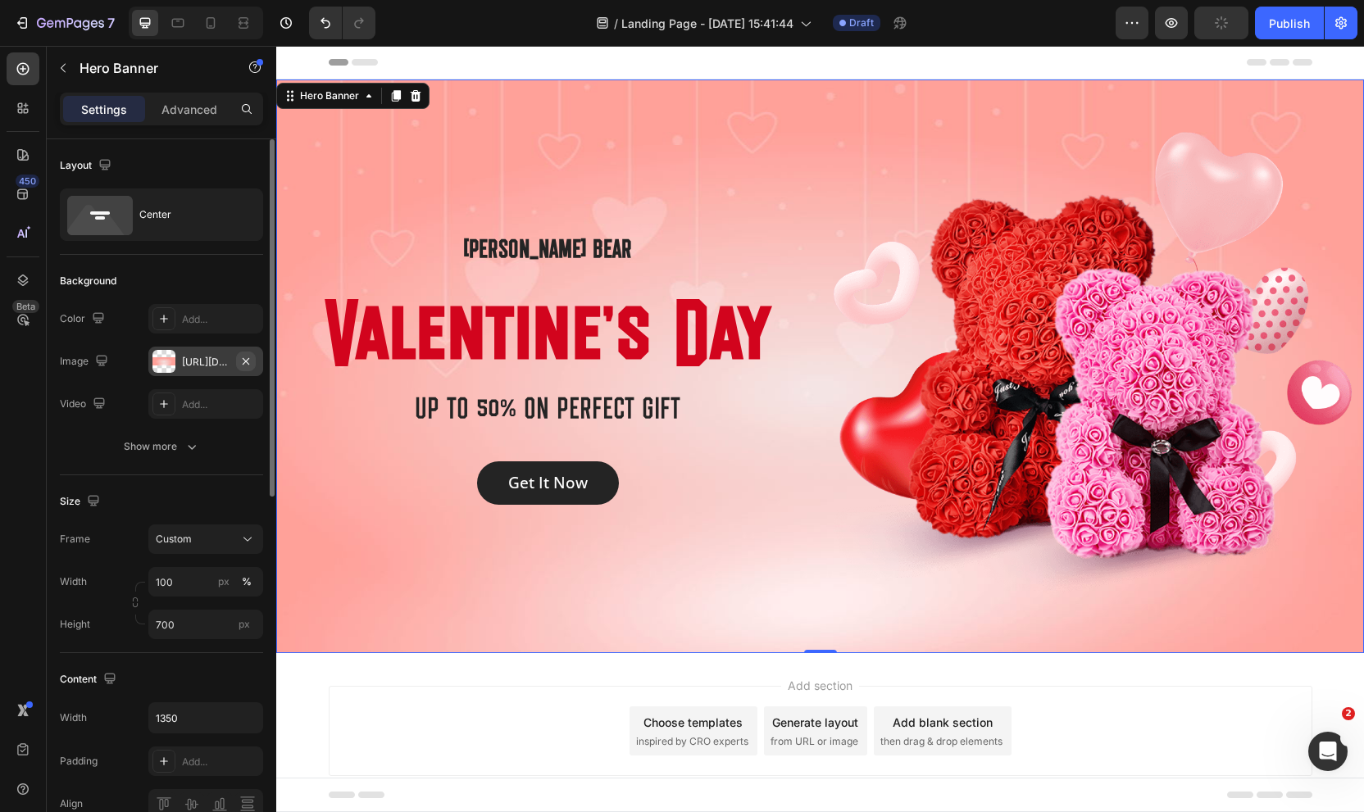
click at [244, 359] on icon "button" at bounding box center [245, 361] width 13 height 13
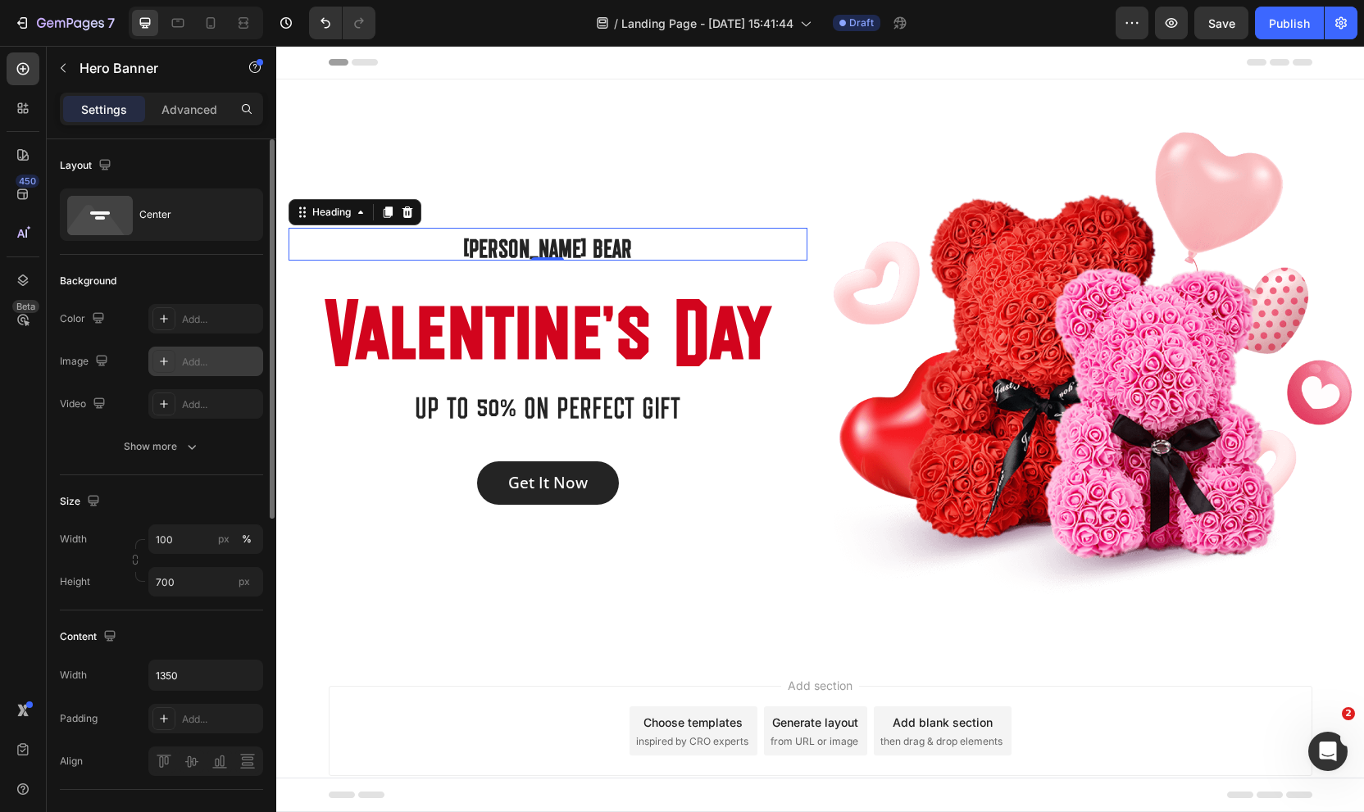
click at [541, 242] on p "[PERSON_NAME] BEAR" at bounding box center [547, 244] width 515 height 30
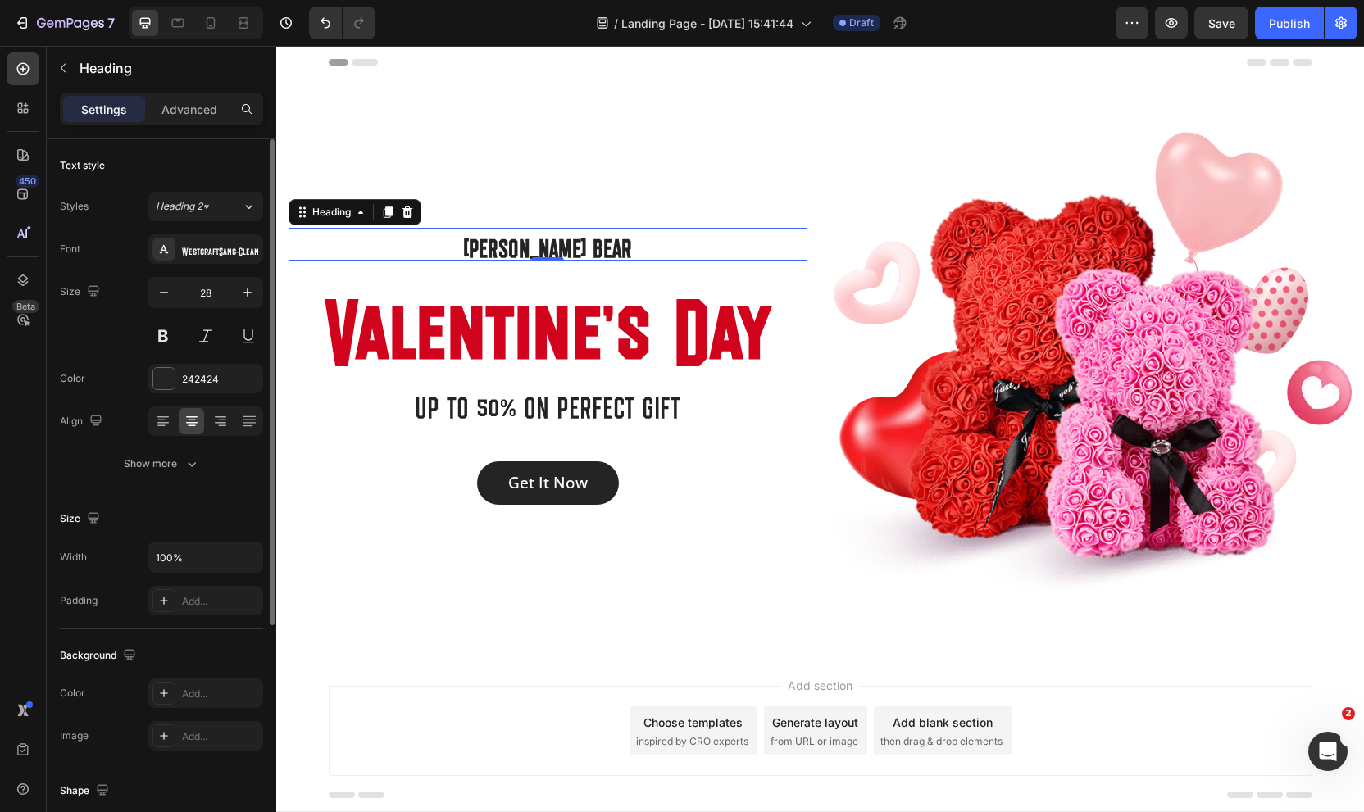
click at [541, 243] on p "[PERSON_NAME] BEAR" at bounding box center [547, 244] width 515 height 30
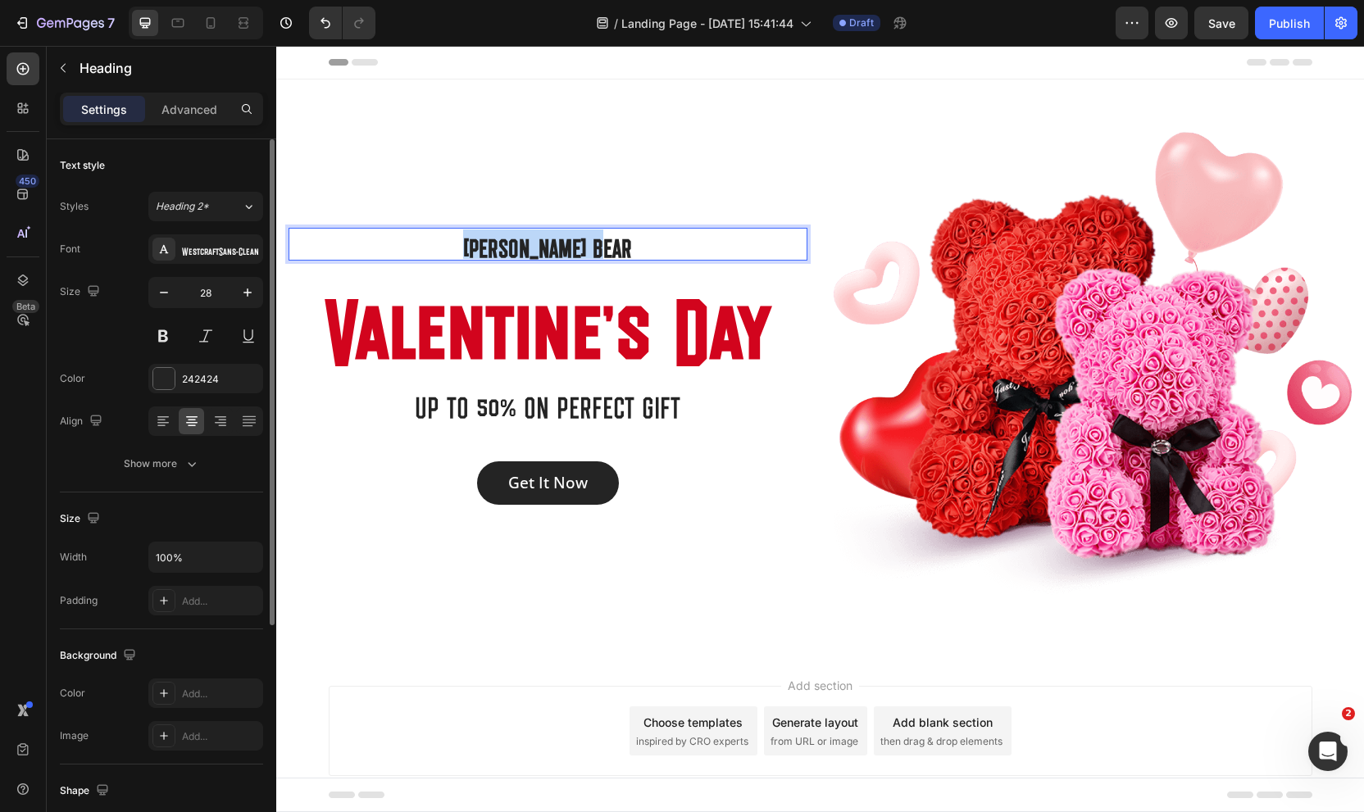
click at [541, 243] on p "[PERSON_NAME] BEAR" at bounding box center [547, 244] width 515 height 30
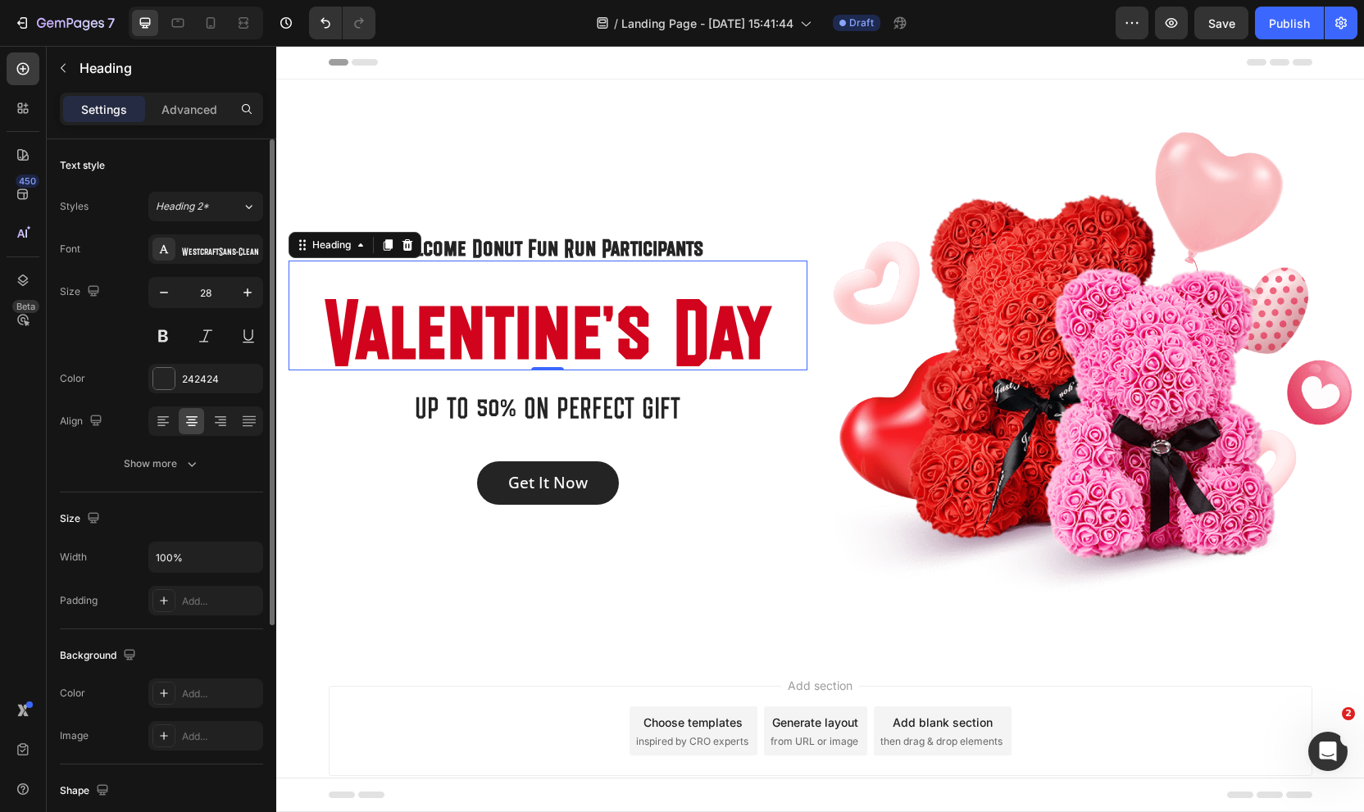
click at [504, 337] on p "Valentine’s Day" at bounding box center [547, 315] width 515 height 107
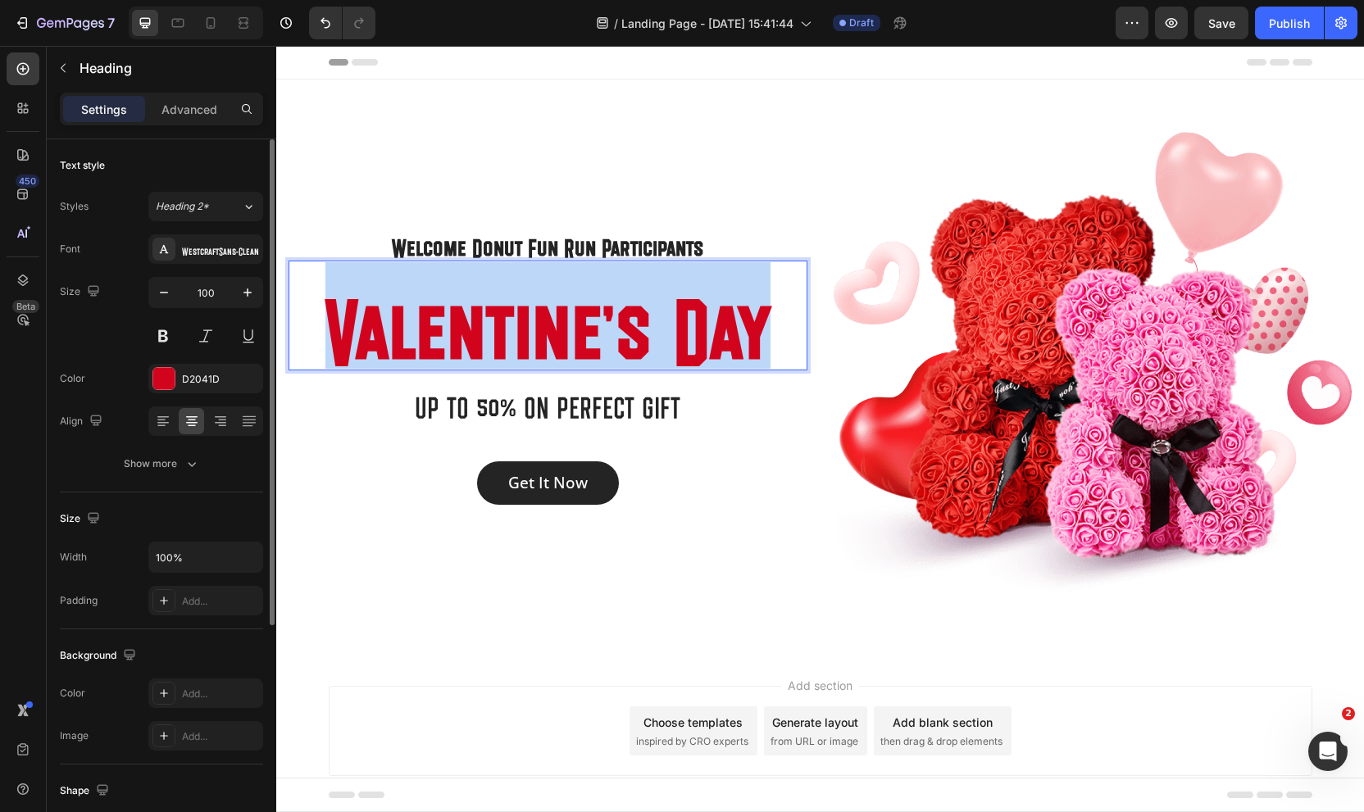
click at [504, 337] on p "Valentine’s Day" at bounding box center [547, 315] width 515 height 107
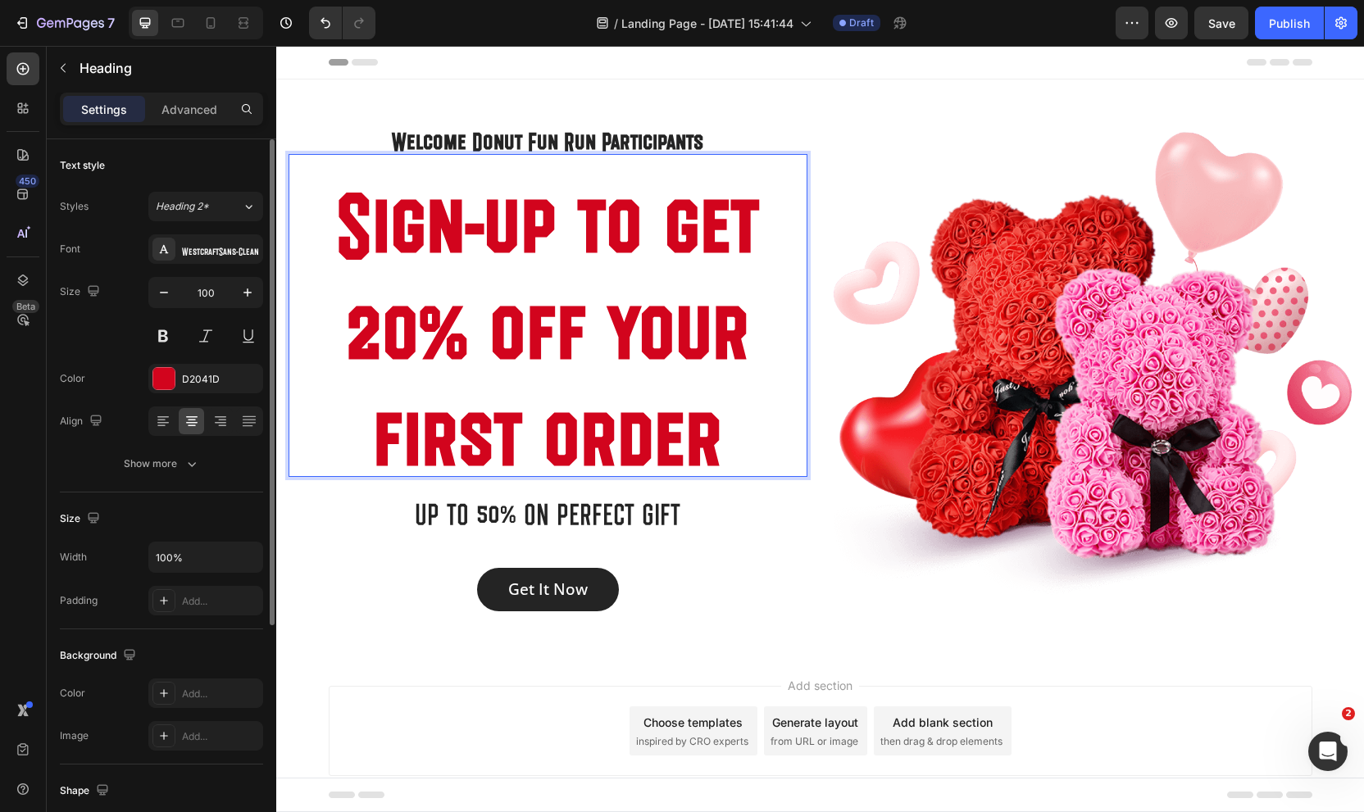
click at [715, 429] on p "Sign-up to get 20% off your first order" at bounding box center [547, 316] width 515 height 320
click at [164, 297] on icon "button" at bounding box center [164, 292] width 16 height 16
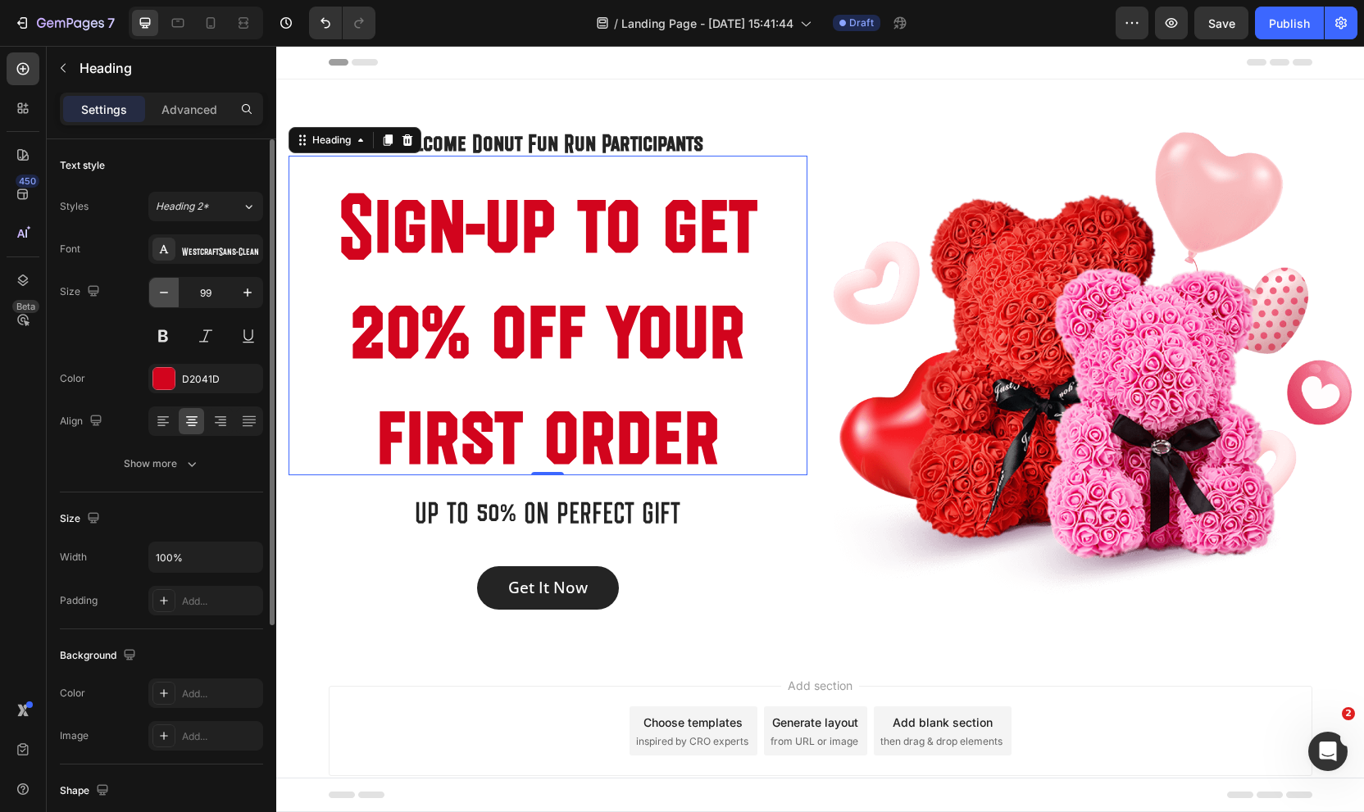
click at [164, 297] on icon "button" at bounding box center [164, 292] width 16 height 16
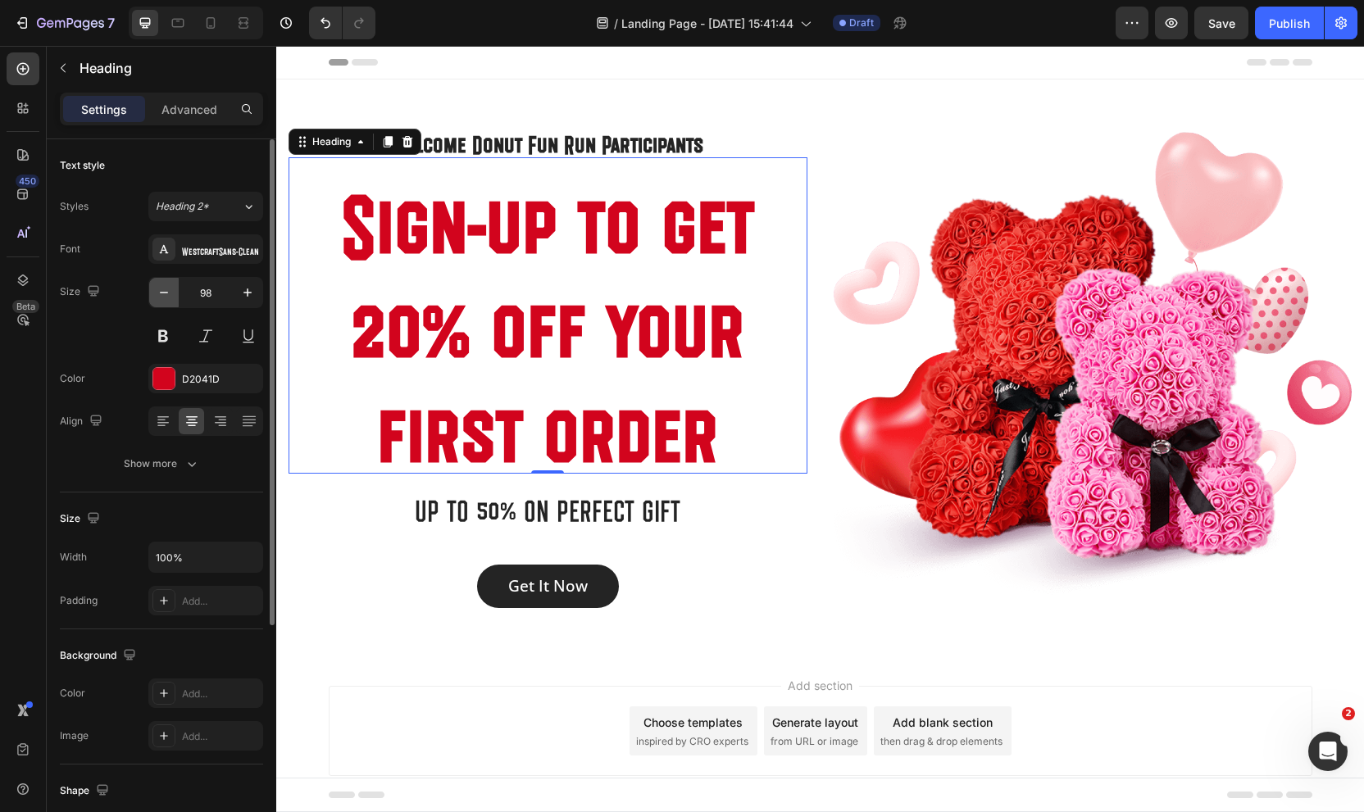
click at [164, 297] on icon "button" at bounding box center [164, 292] width 16 height 16
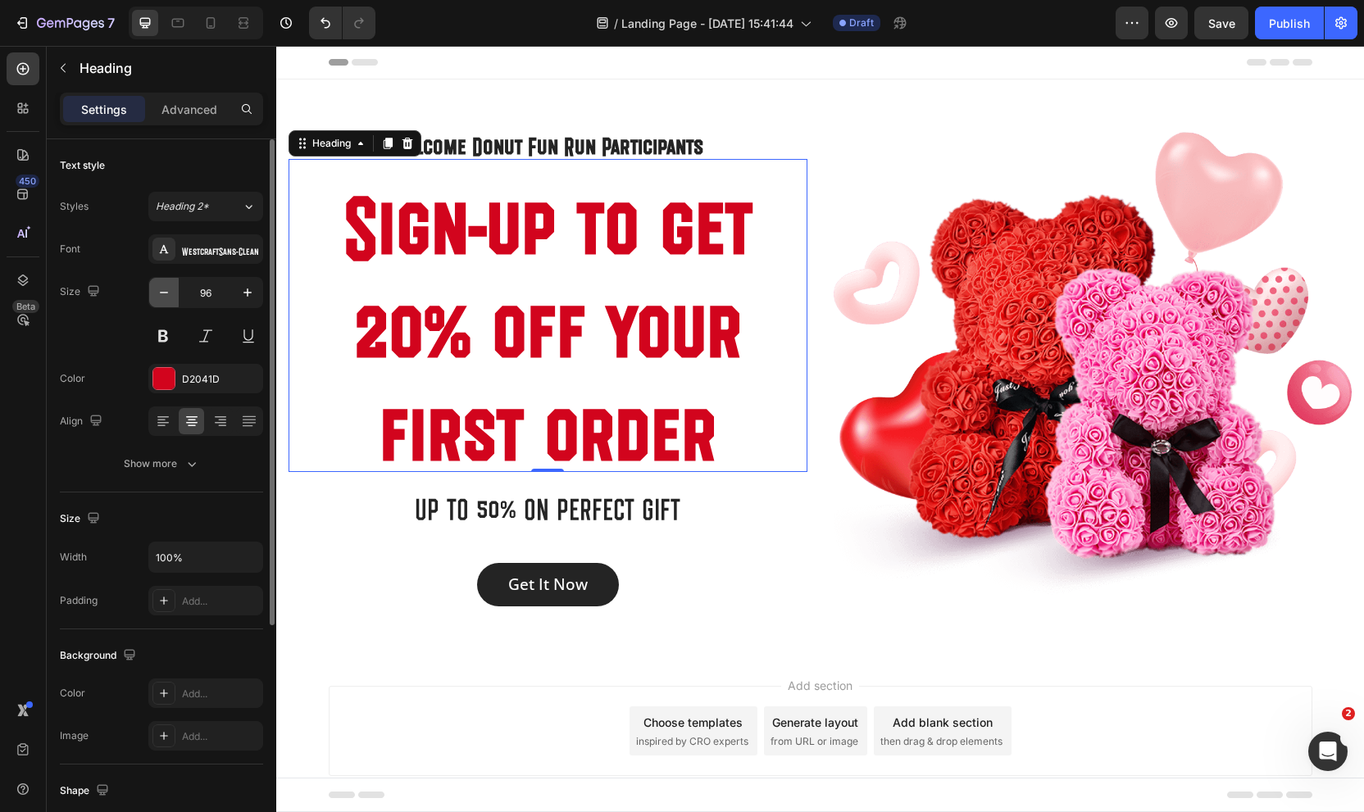
click at [164, 297] on icon "button" at bounding box center [164, 292] width 16 height 16
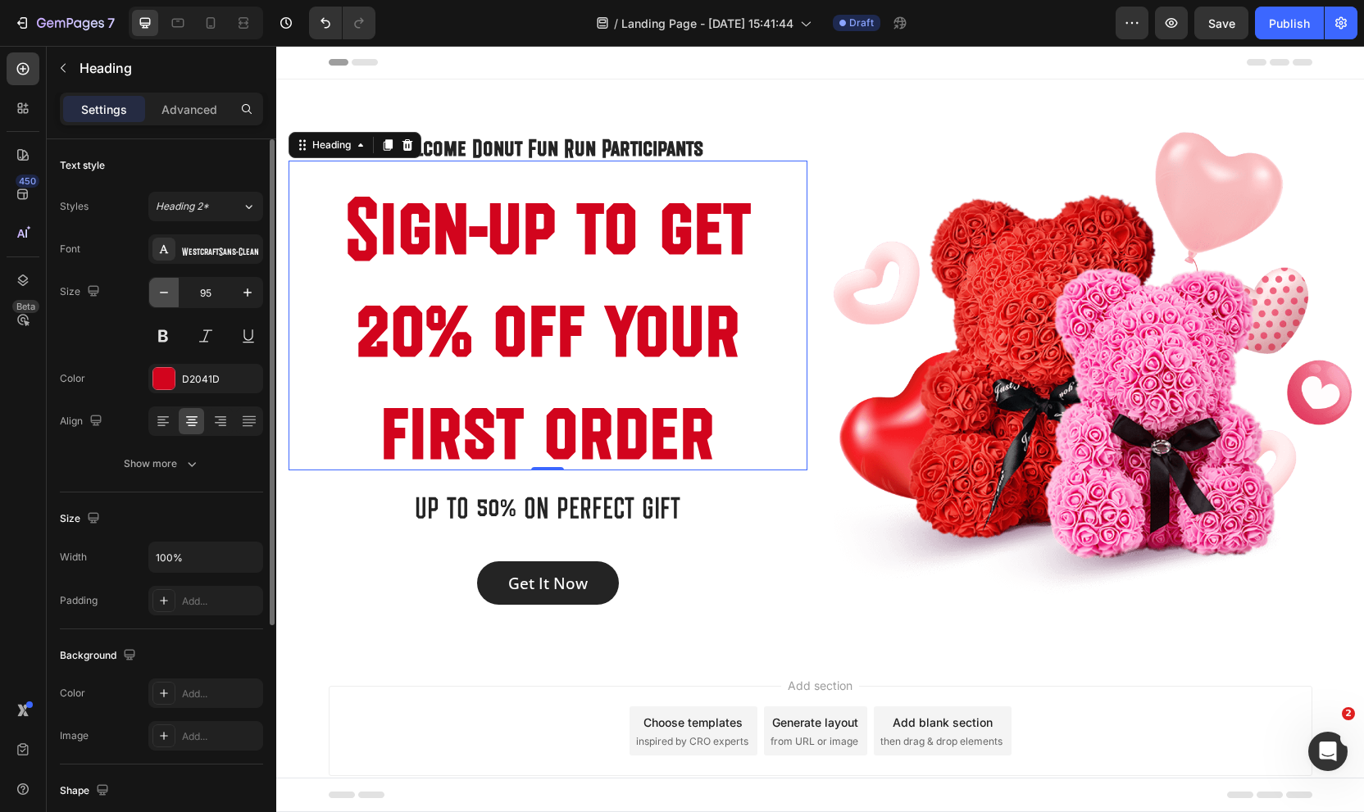
click at [164, 297] on icon "button" at bounding box center [164, 292] width 16 height 16
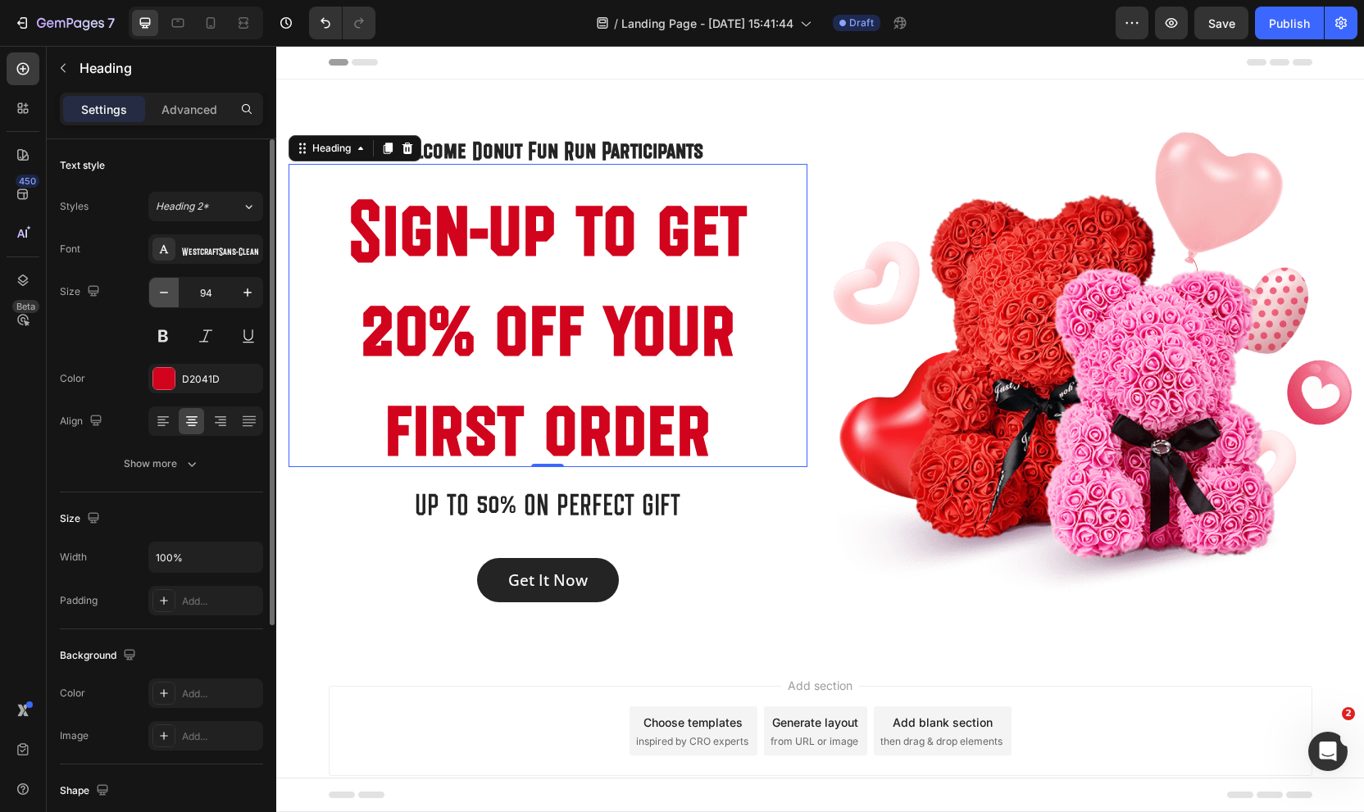
click at [164, 297] on icon "button" at bounding box center [164, 292] width 16 height 16
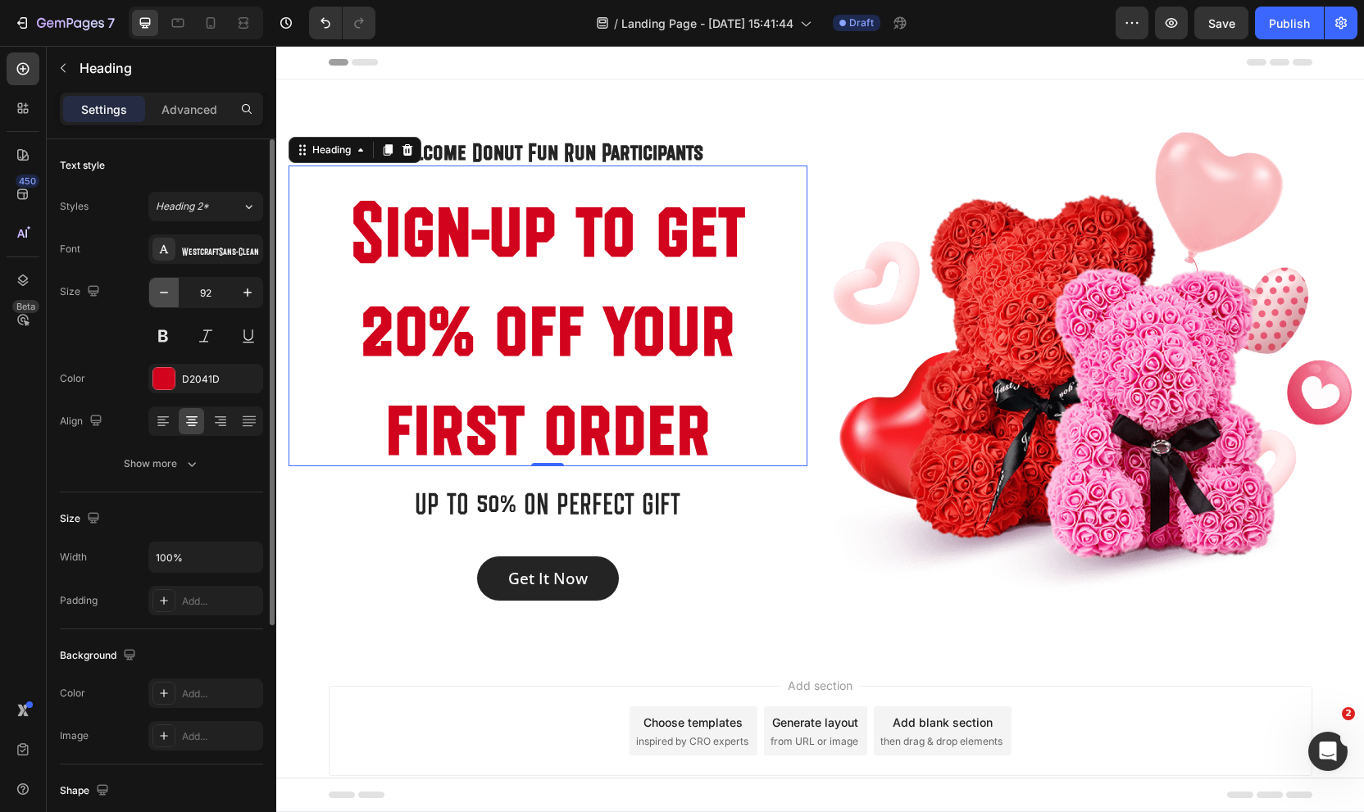
click at [164, 297] on icon "button" at bounding box center [164, 292] width 16 height 16
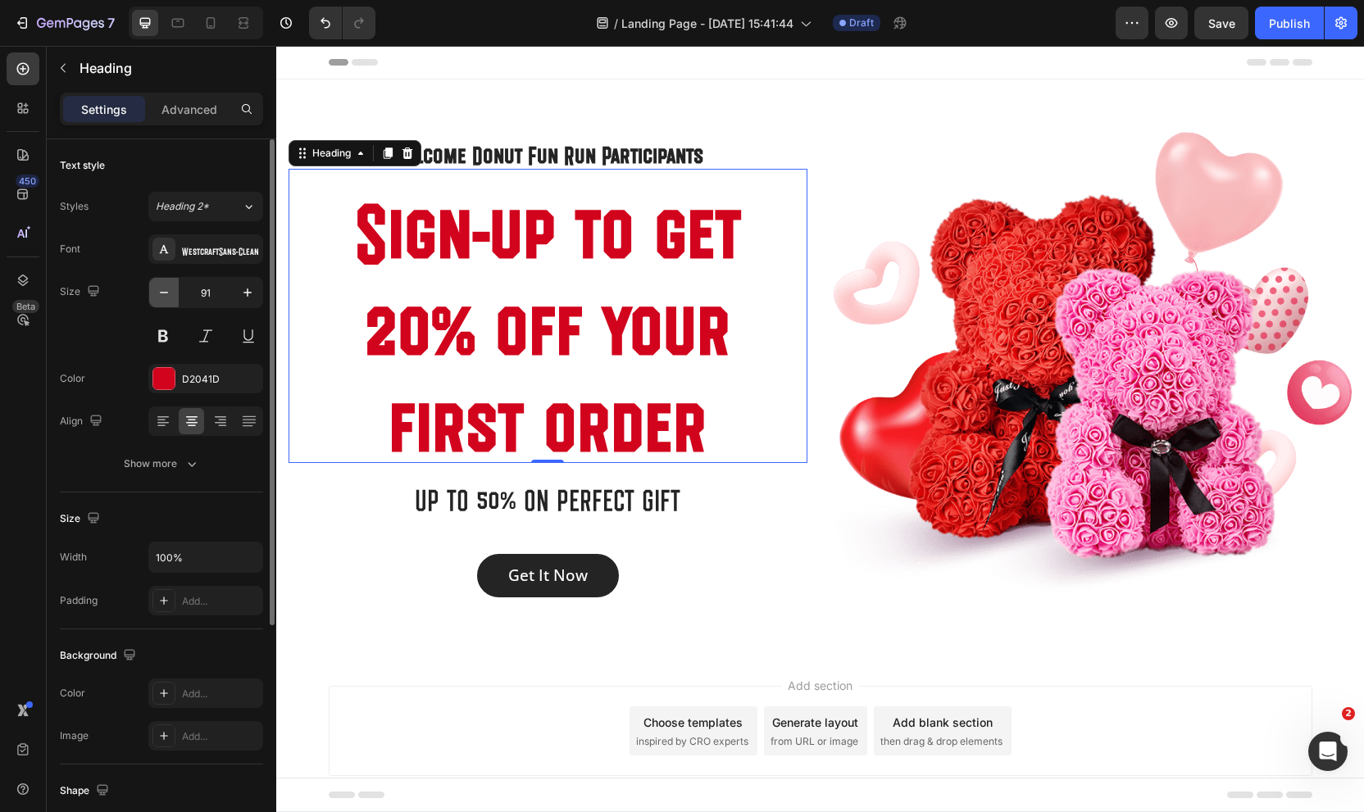
click at [164, 297] on icon "button" at bounding box center [164, 292] width 16 height 16
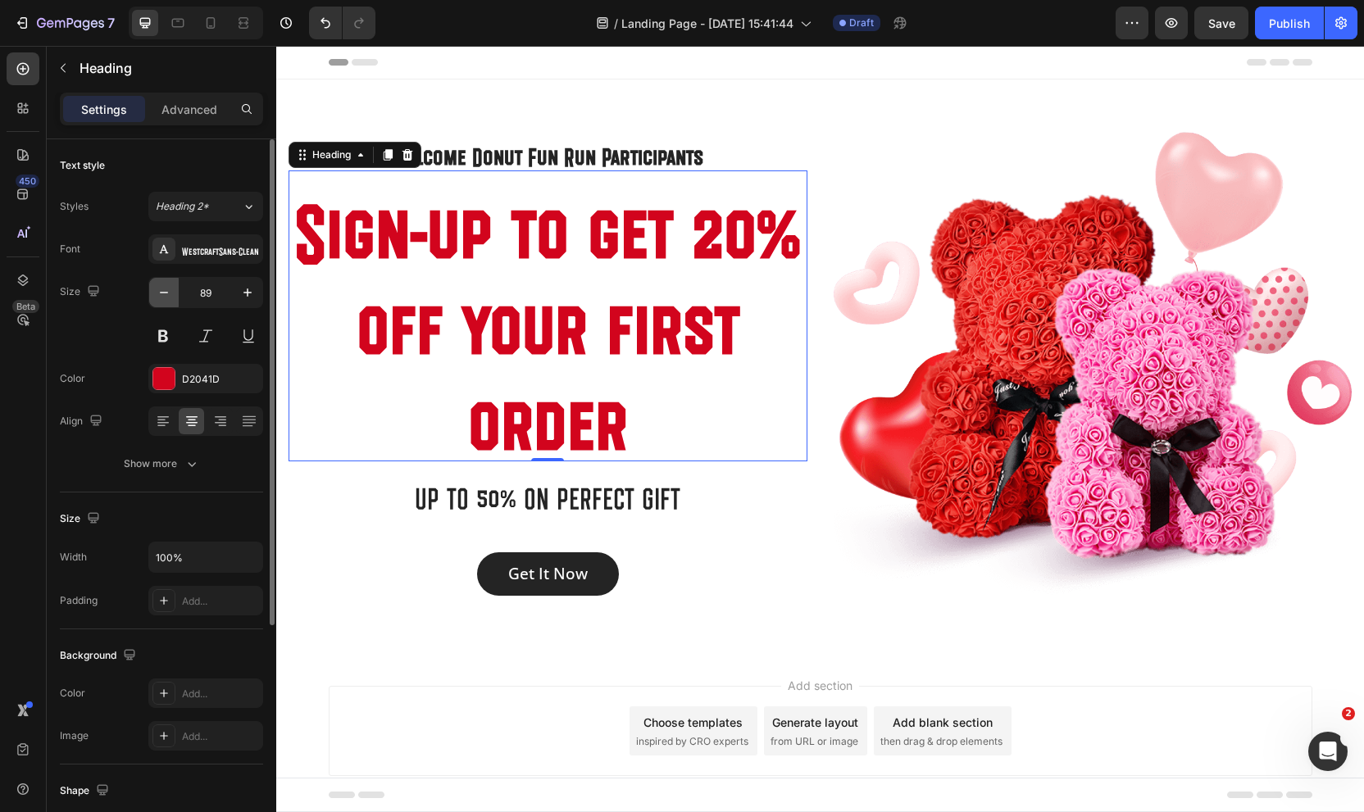
click at [164, 297] on icon "button" at bounding box center [164, 292] width 16 height 16
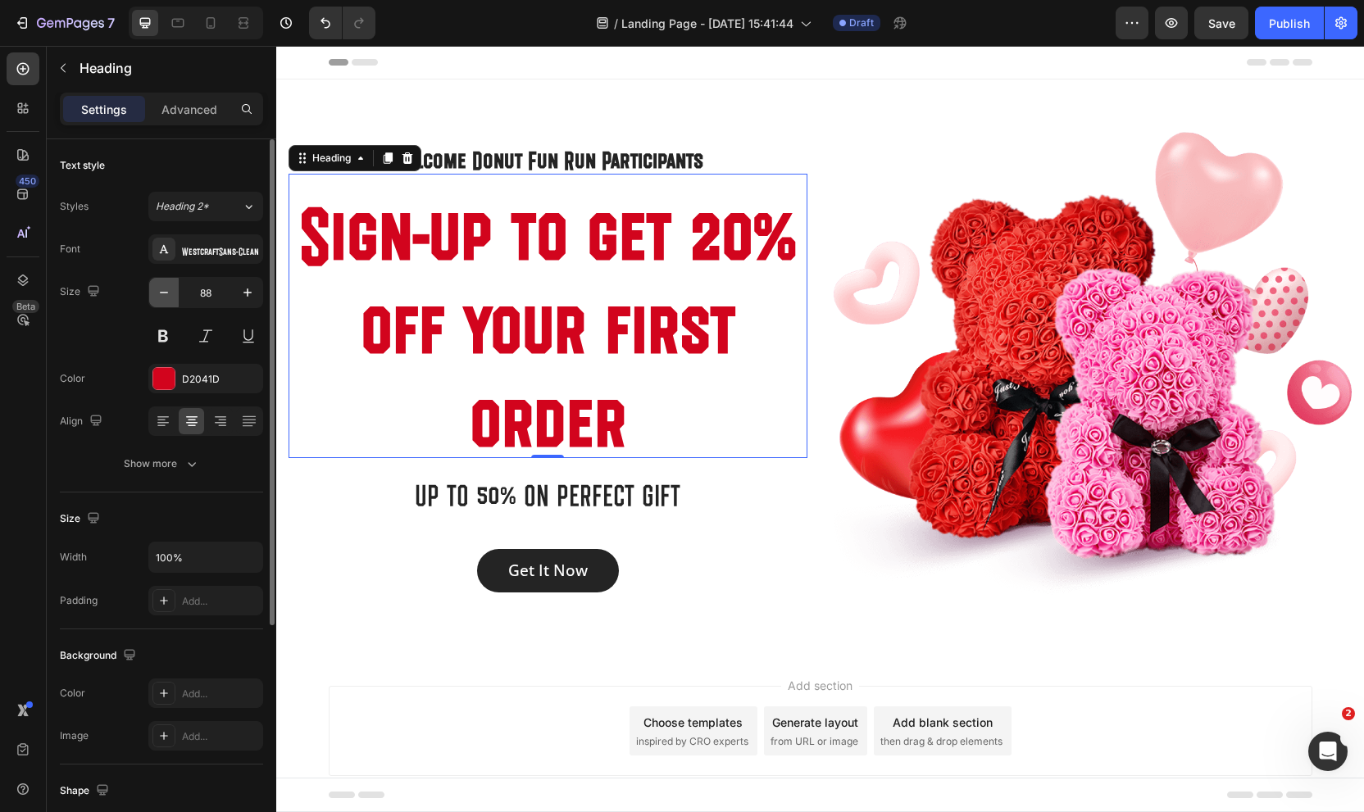
click at [164, 297] on icon "button" at bounding box center [164, 292] width 16 height 16
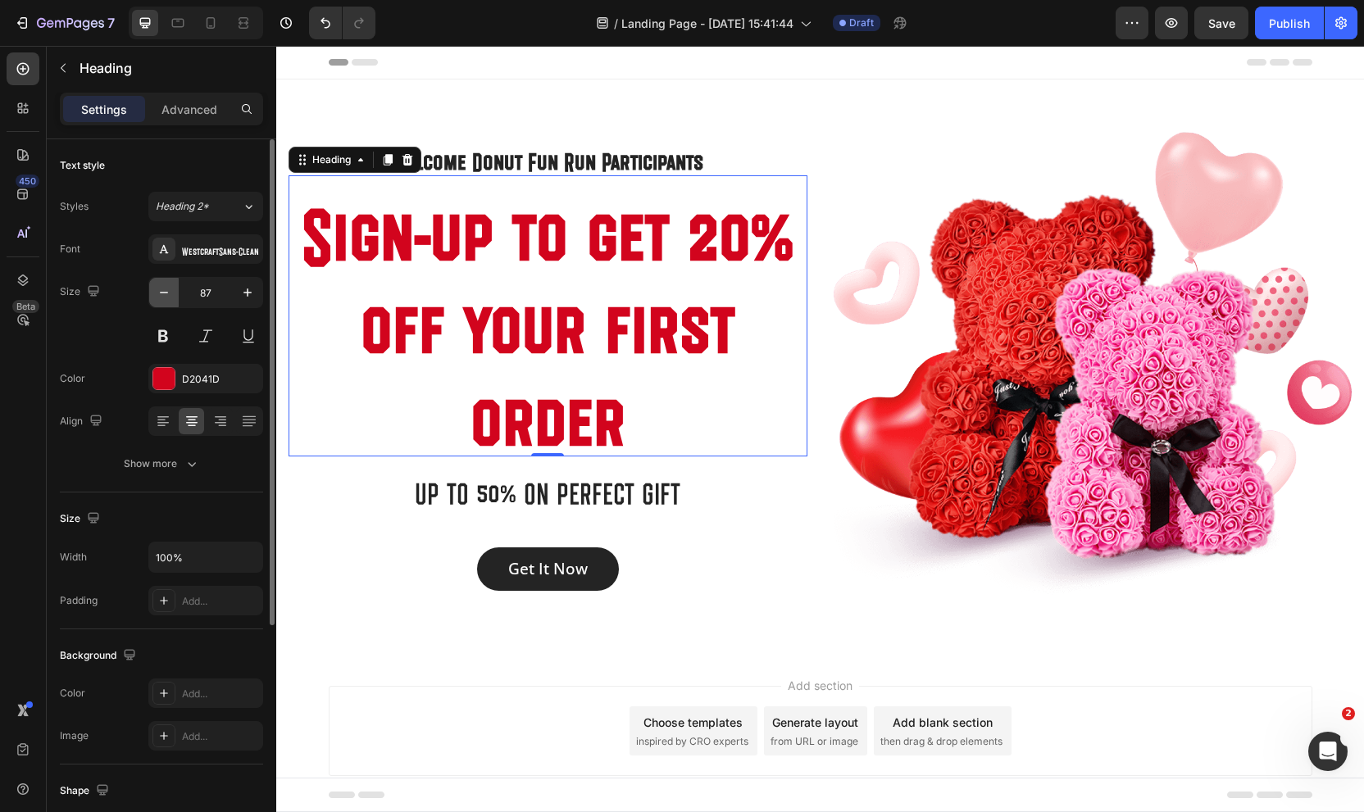
click at [164, 297] on icon "button" at bounding box center [164, 292] width 16 height 16
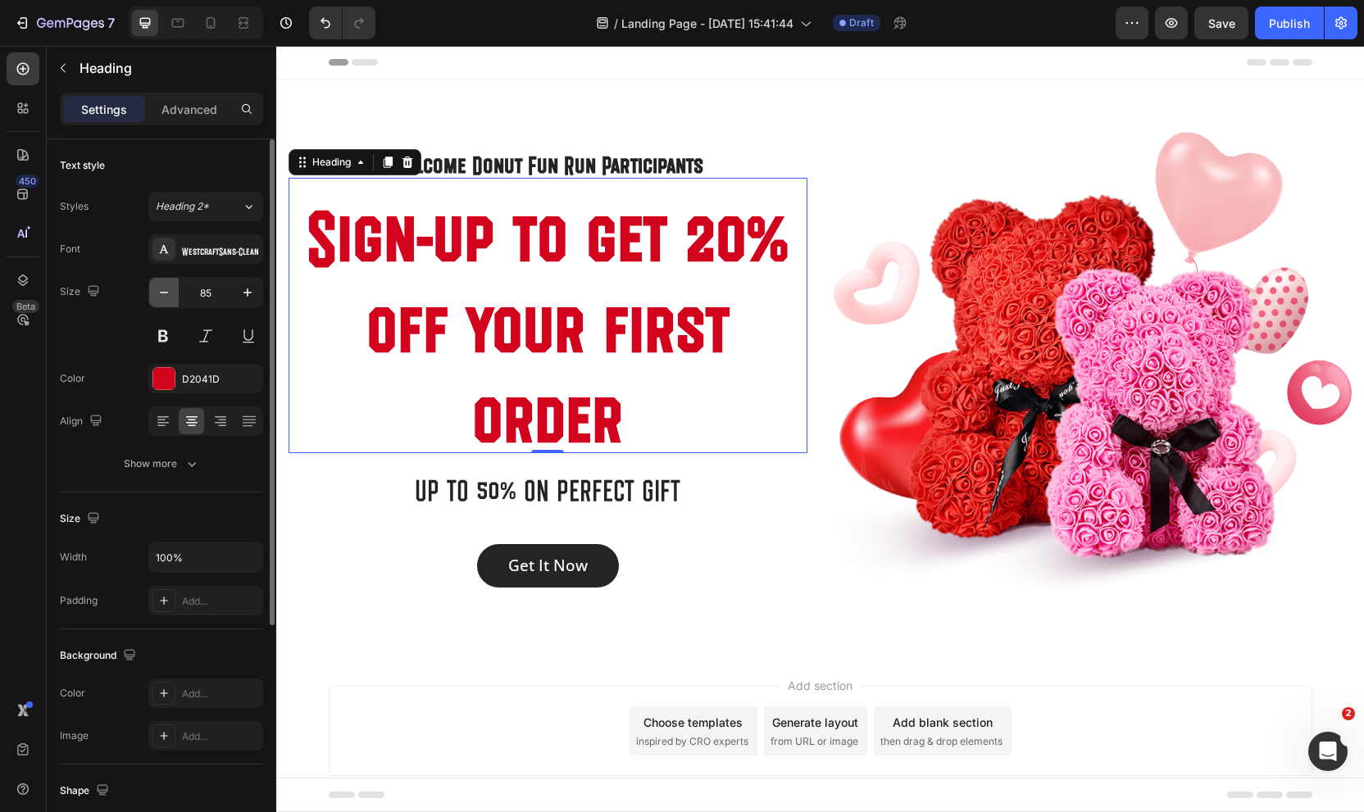
click at [164, 297] on icon "button" at bounding box center [164, 292] width 16 height 16
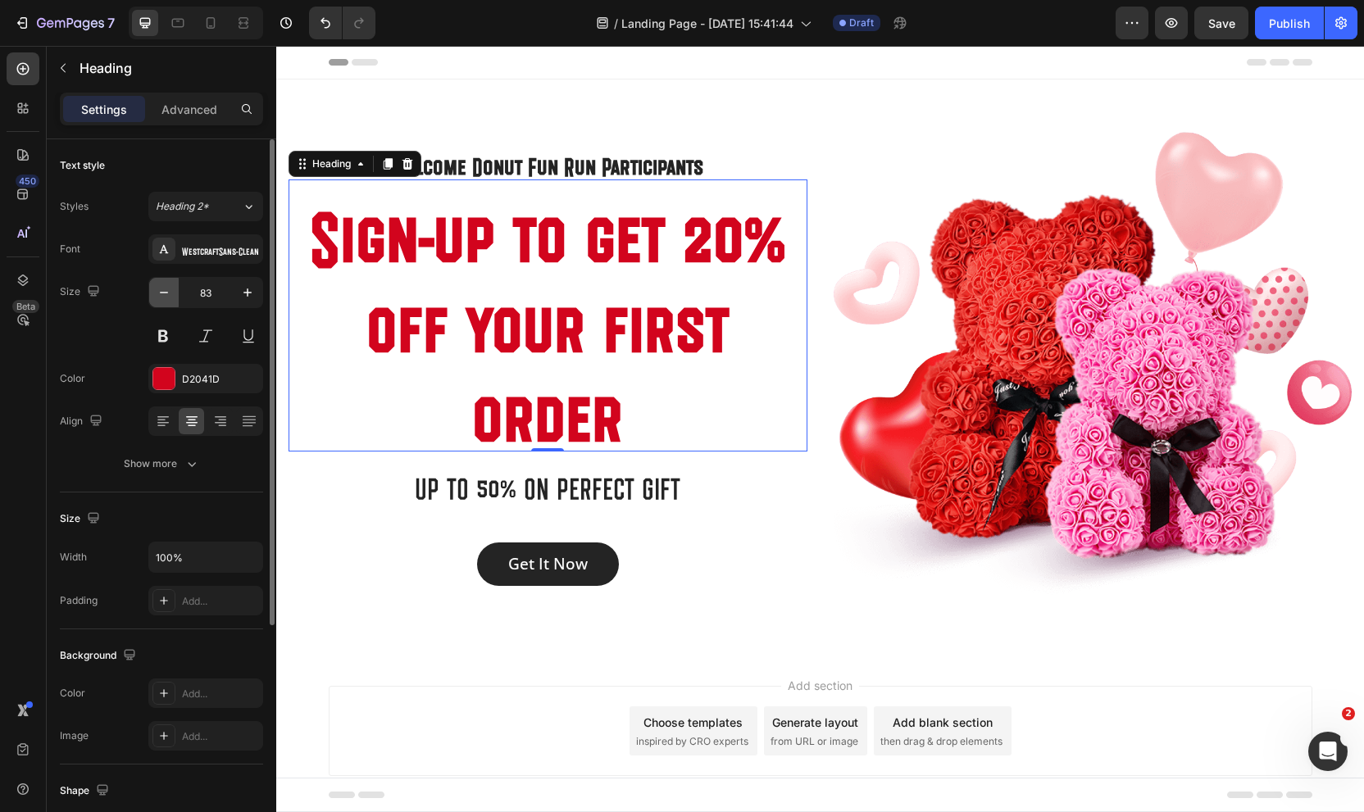
click at [164, 297] on icon "button" at bounding box center [164, 292] width 16 height 16
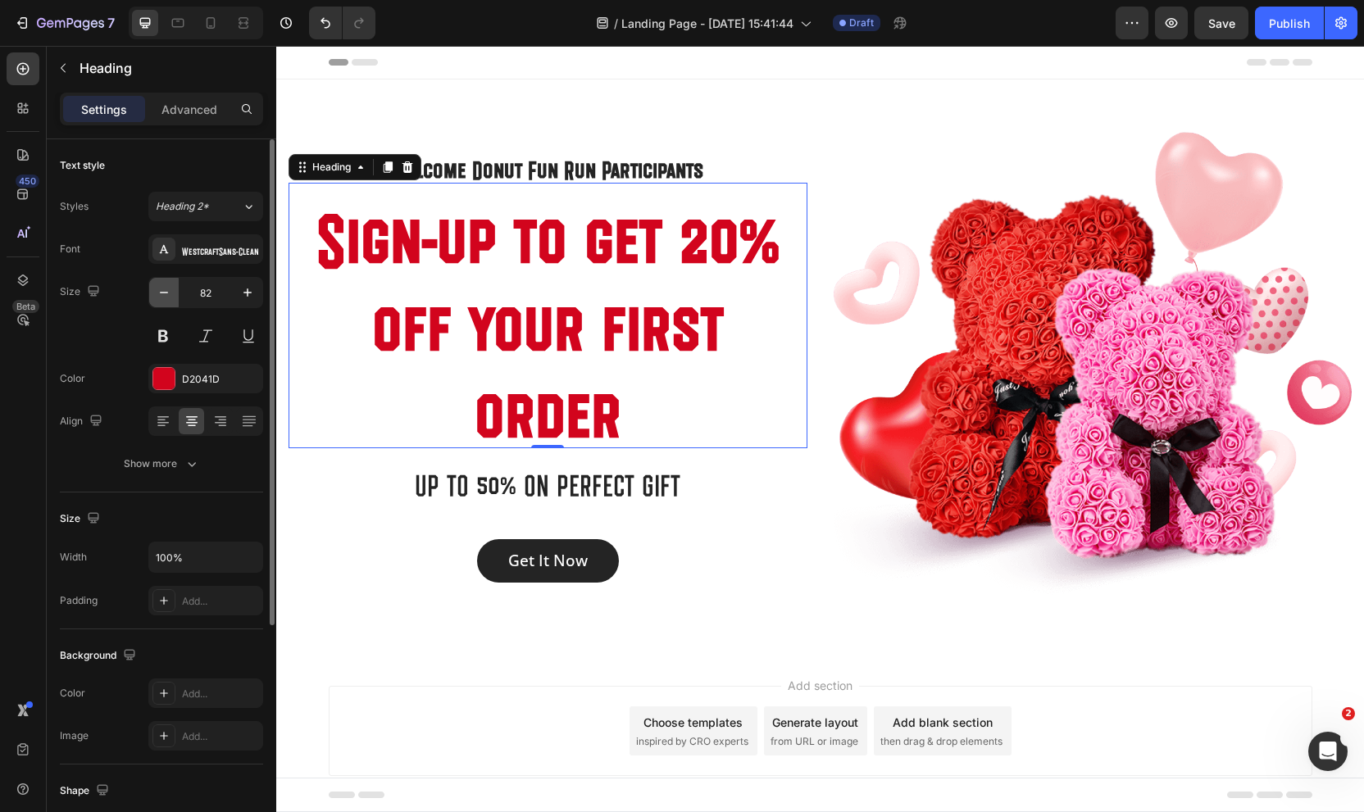
click at [164, 297] on icon "button" at bounding box center [164, 292] width 16 height 16
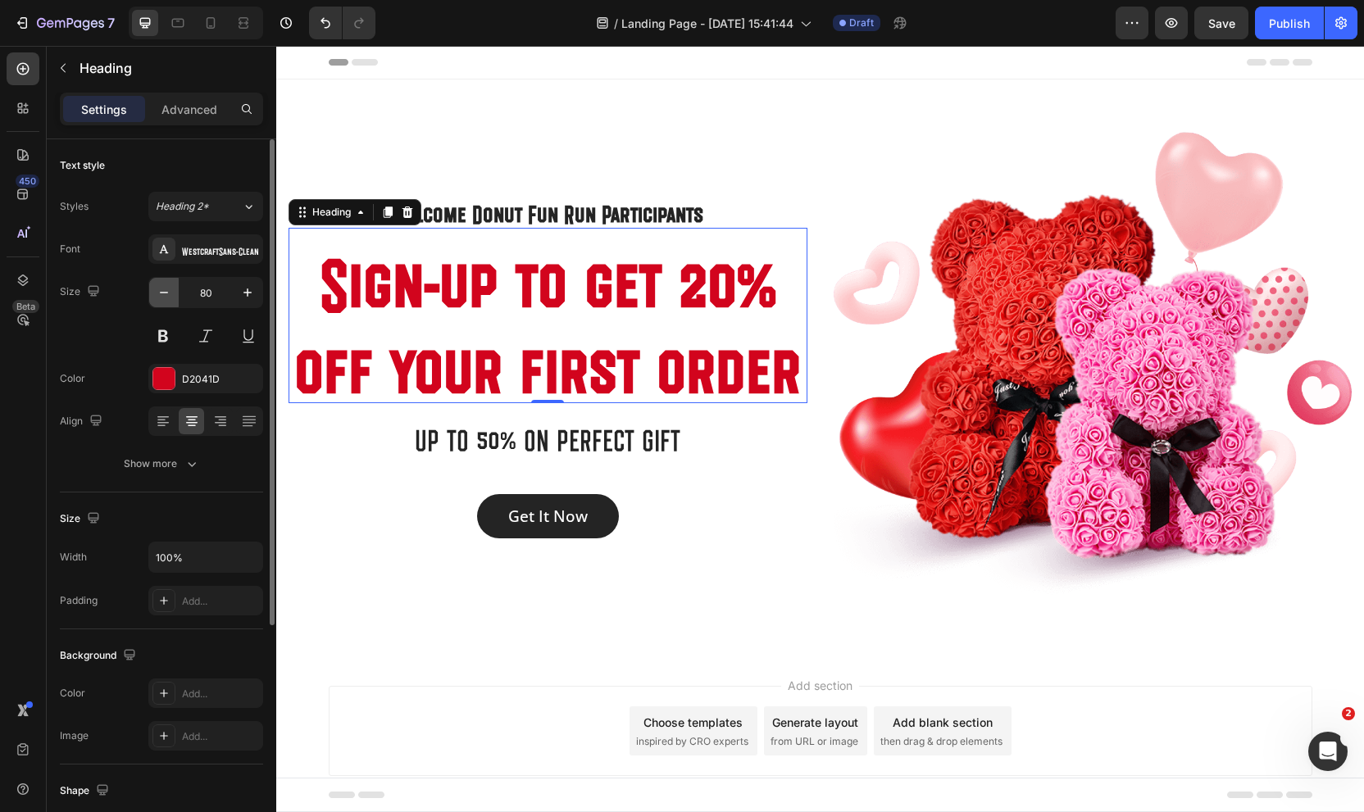
click at [164, 297] on icon "button" at bounding box center [164, 292] width 16 height 16
type input "79"
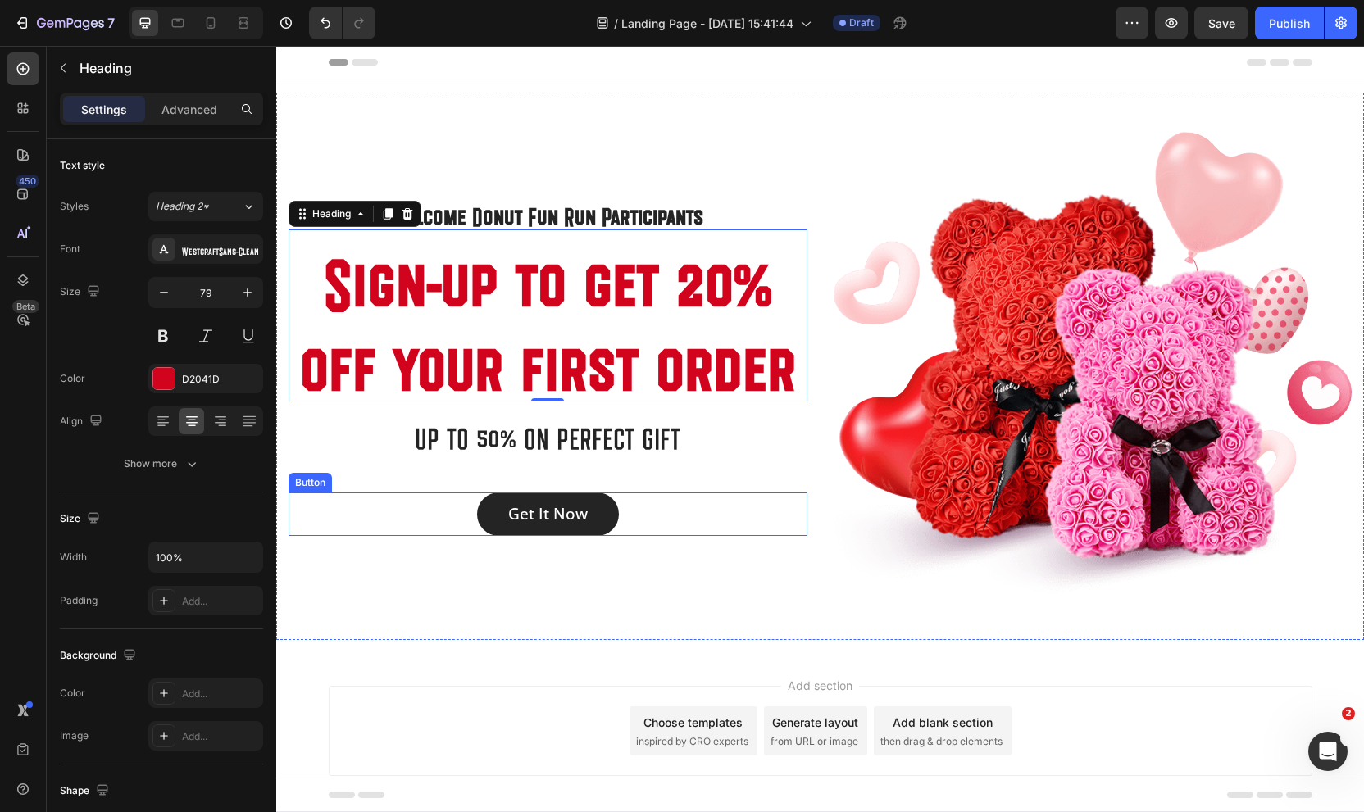
click at [689, 513] on div "Get It Now Button" at bounding box center [547, 514] width 519 height 43
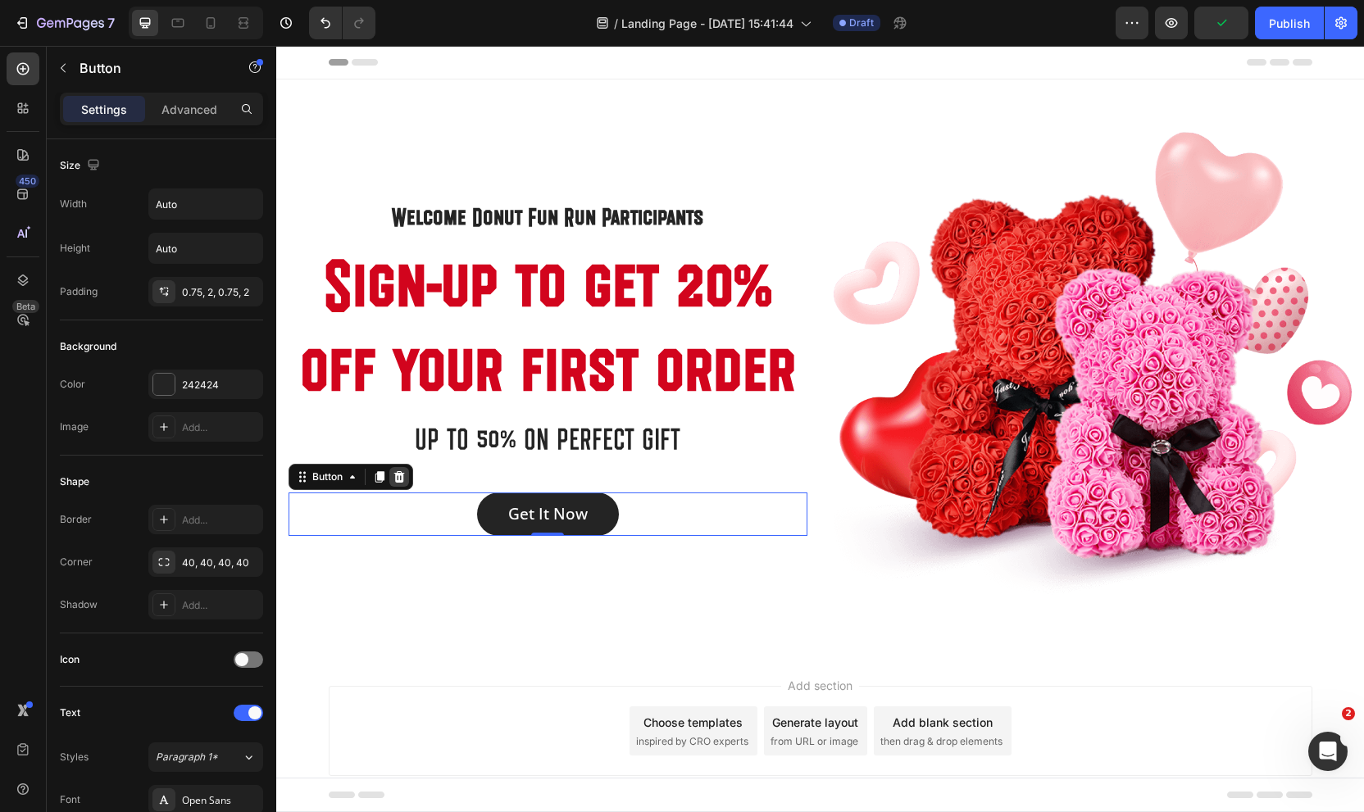
click at [402, 477] on icon at bounding box center [399, 476] width 11 height 11
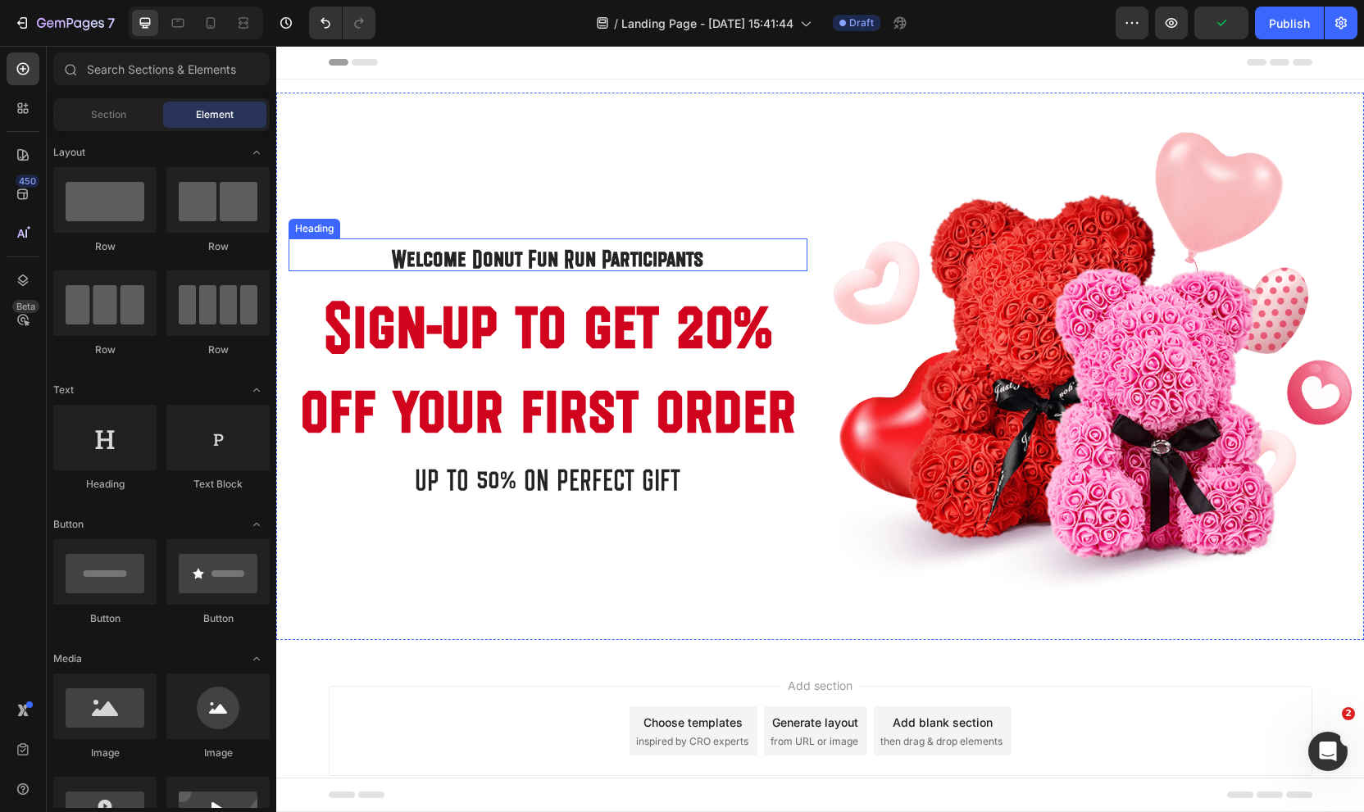
click at [480, 263] on p "Welcome Donut Fun Run Participants" at bounding box center [547, 255] width 515 height 30
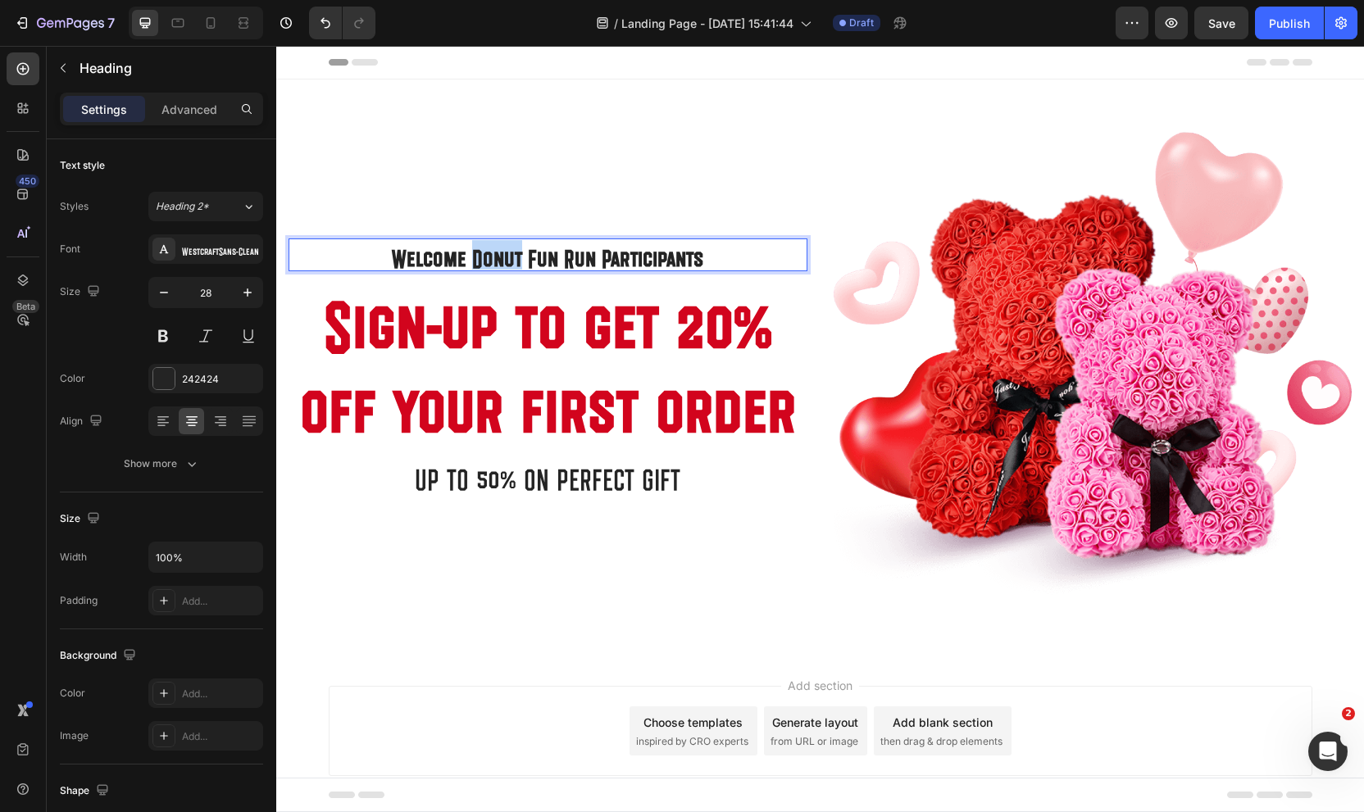
click at [481, 260] on p "Welcome Donut Fun Run Participants" at bounding box center [547, 255] width 515 height 30
click at [574, 261] on p "Welcome donut fun Run Participants" at bounding box center [547, 255] width 515 height 30
click at [606, 259] on p "Welcome donut fun run Participants" at bounding box center [547, 255] width 515 height 30
click at [404, 259] on p "Welcome donut fun run participants" at bounding box center [547, 255] width 515 height 30
click at [520, 479] on p "UP TO 50% ON PERFECT GIFT" at bounding box center [547, 474] width 515 height 35
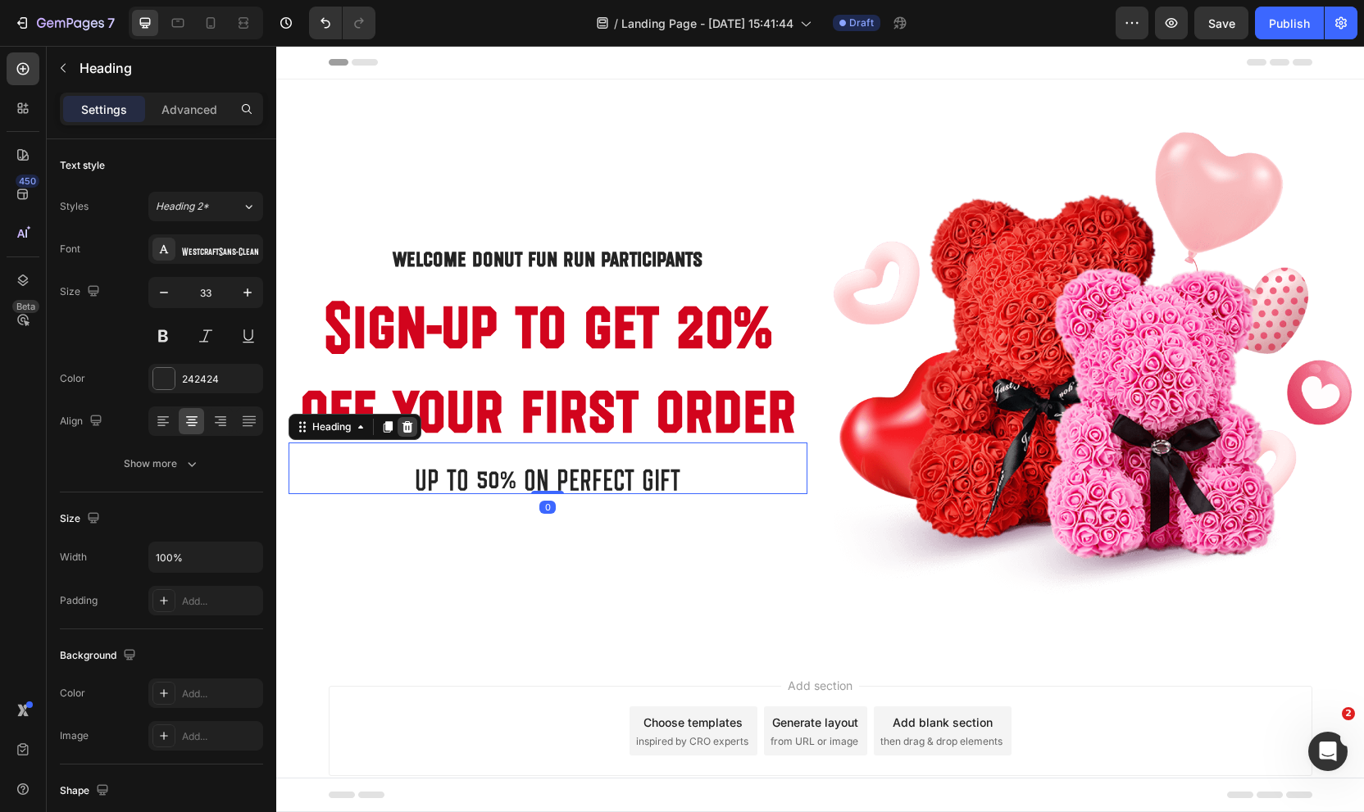
click at [403, 427] on icon at bounding box center [407, 426] width 13 height 13
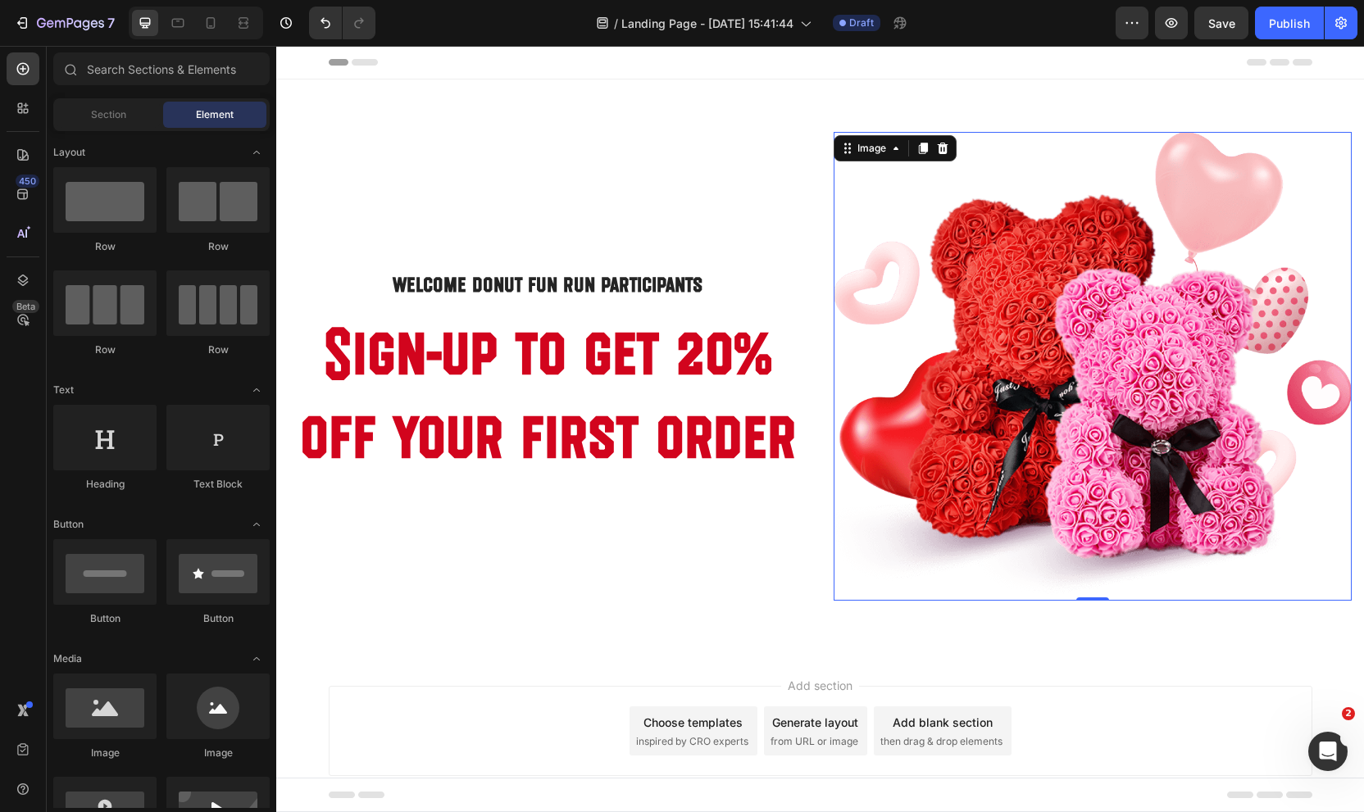
click at [1060, 284] on img at bounding box center [1092, 366] width 519 height 469
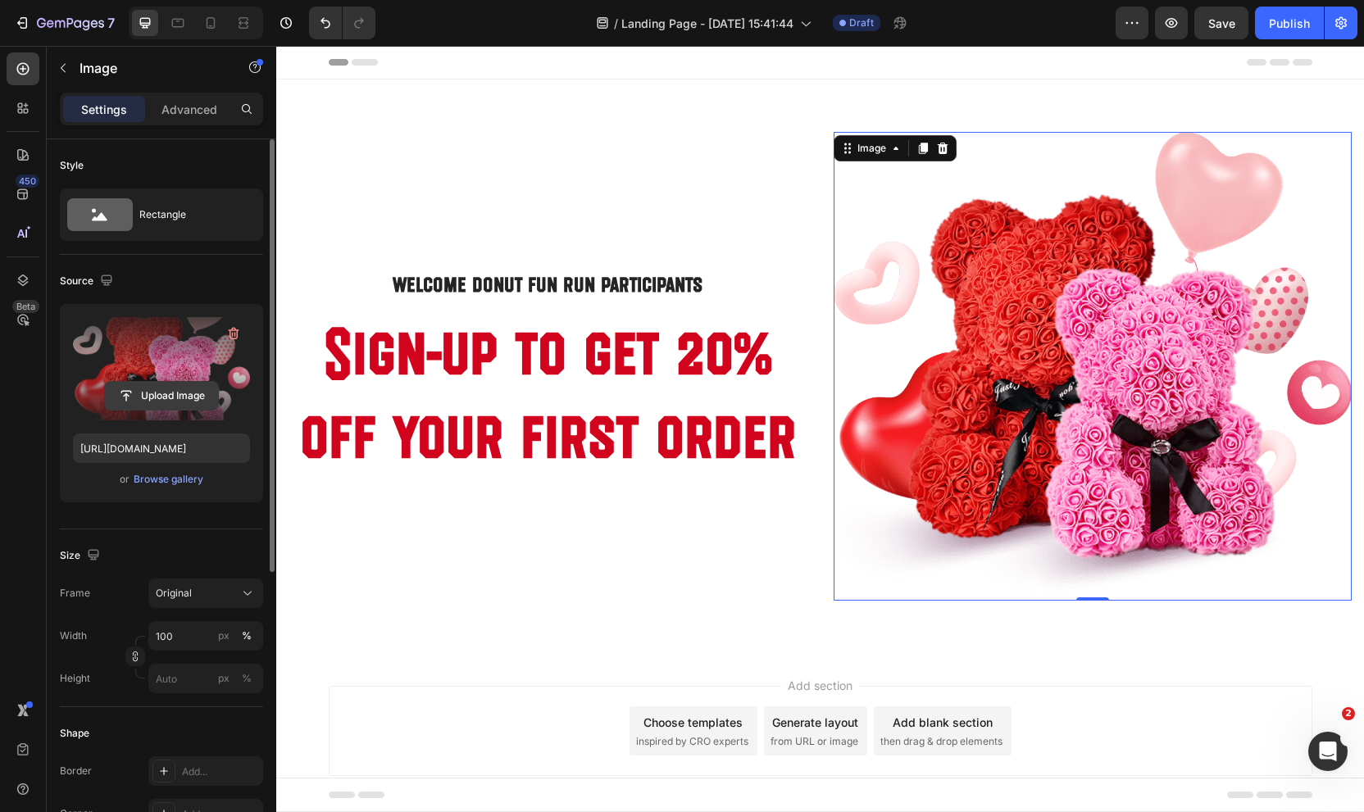
click at [202, 386] on input "file" at bounding box center [161, 396] width 113 height 28
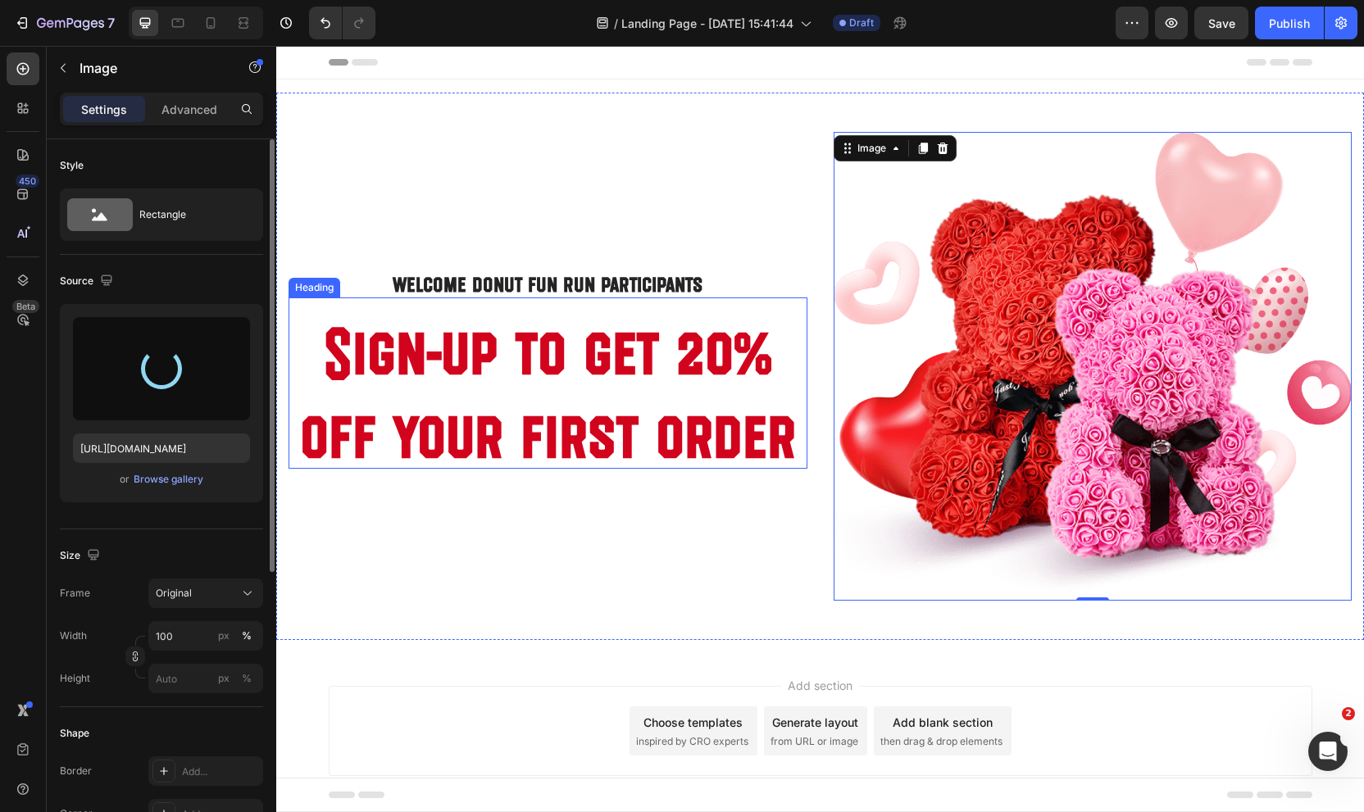
type input "[URL][DOMAIN_NAME]"
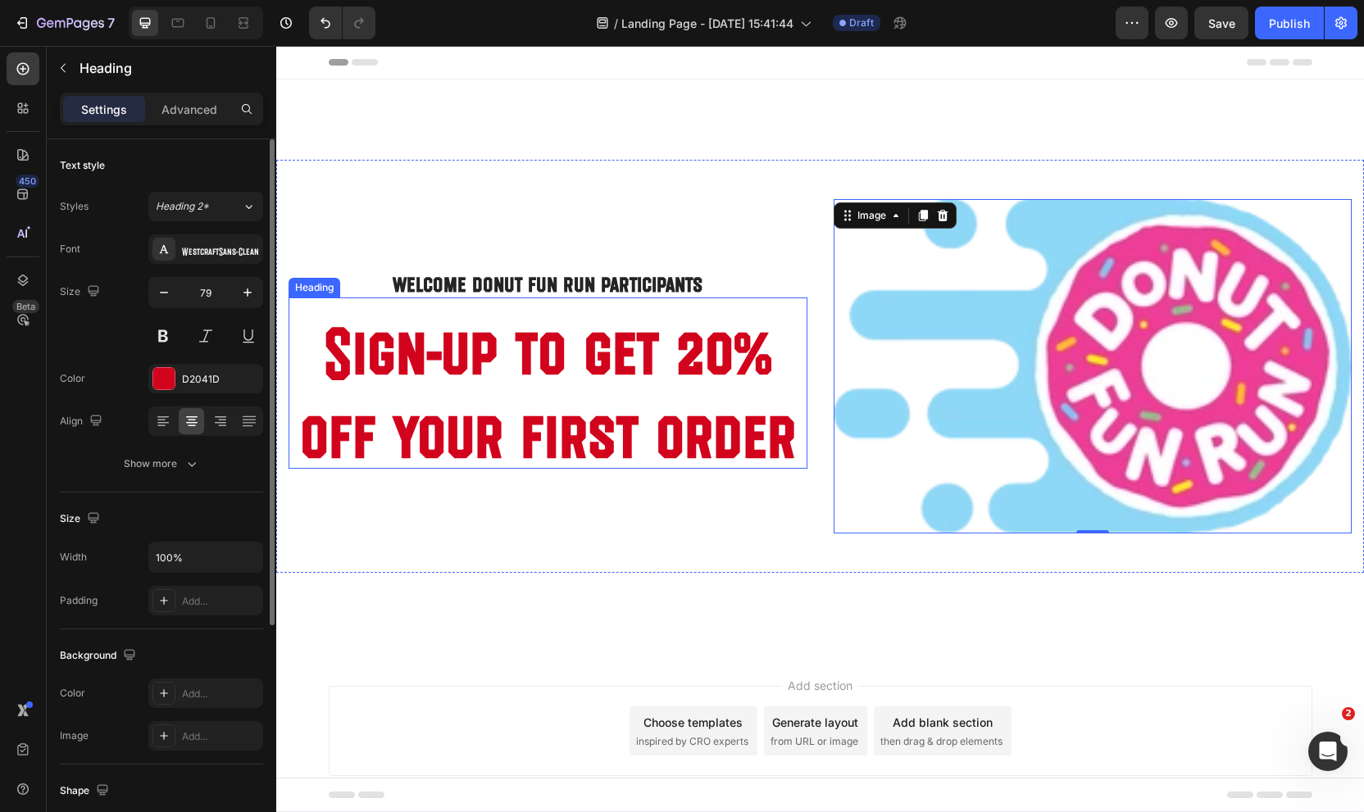
click at [643, 346] on p "Sign-up to get 20% off your first order" at bounding box center [547, 383] width 515 height 168
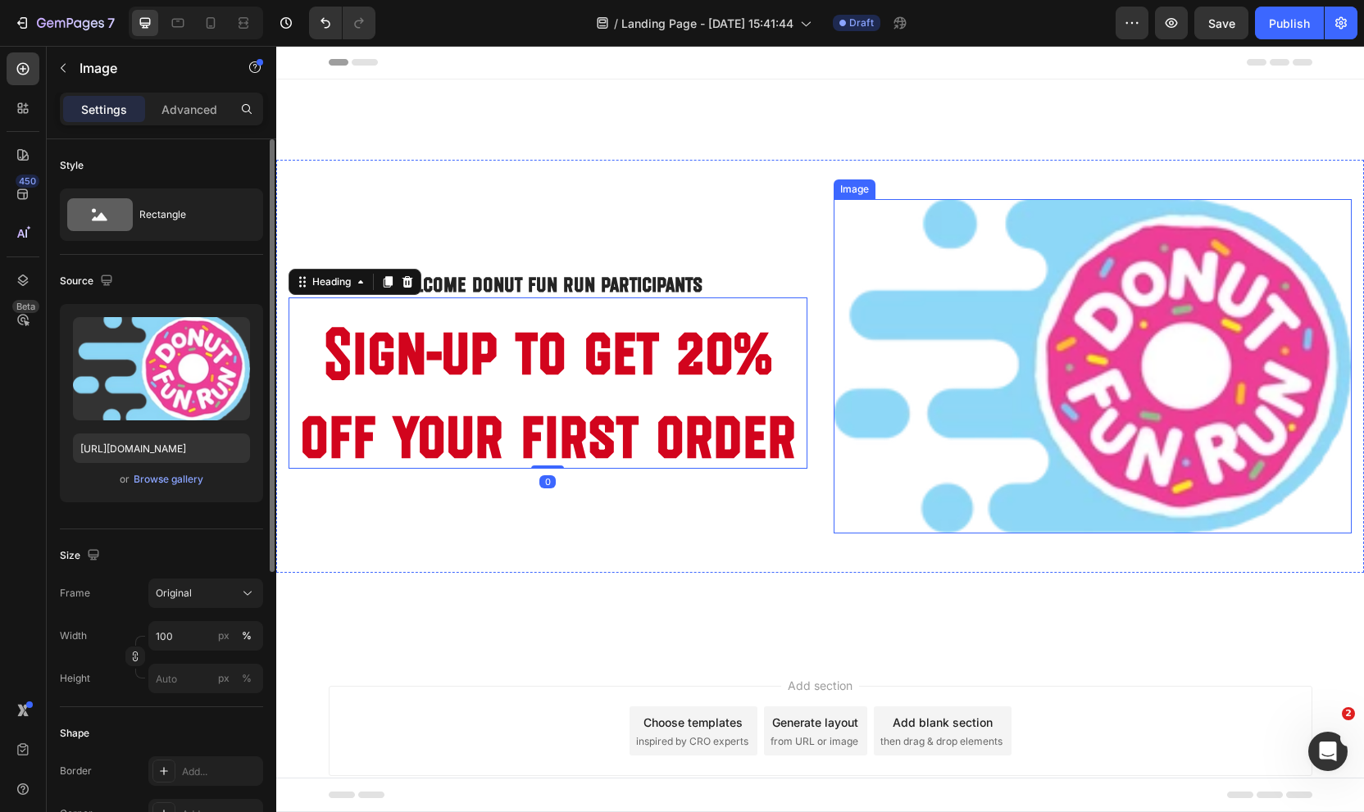
click at [1054, 324] on img at bounding box center [1092, 366] width 519 height 335
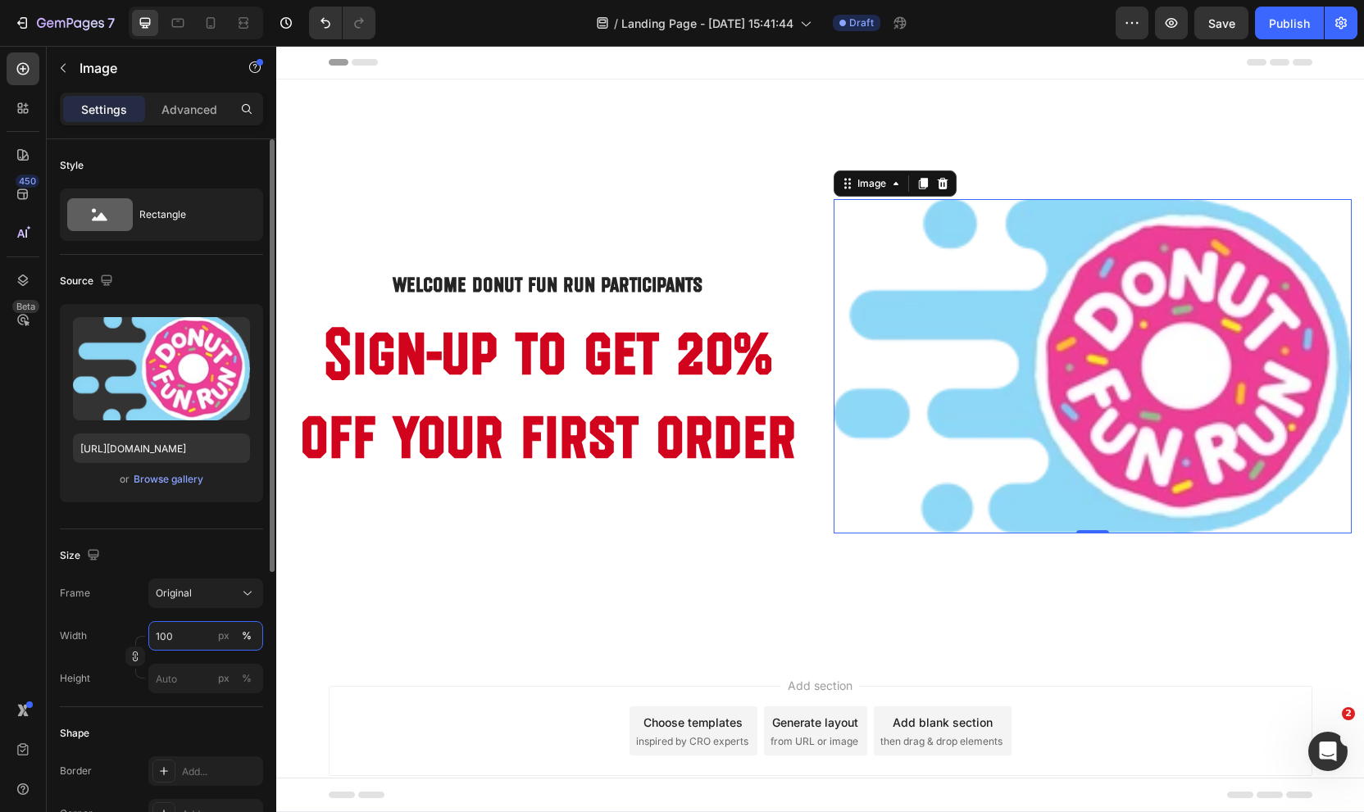
drag, startPoint x: 181, startPoint y: 639, endPoint x: 119, endPoint y: 631, distance: 62.8
click at [119, 631] on div "Width 100 px %" at bounding box center [161, 636] width 203 height 30
drag, startPoint x: 166, startPoint y: 635, endPoint x: 107, endPoint y: 629, distance: 59.4
click at [107, 629] on div "Width 100 px %" at bounding box center [161, 636] width 203 height 30
type input "60"
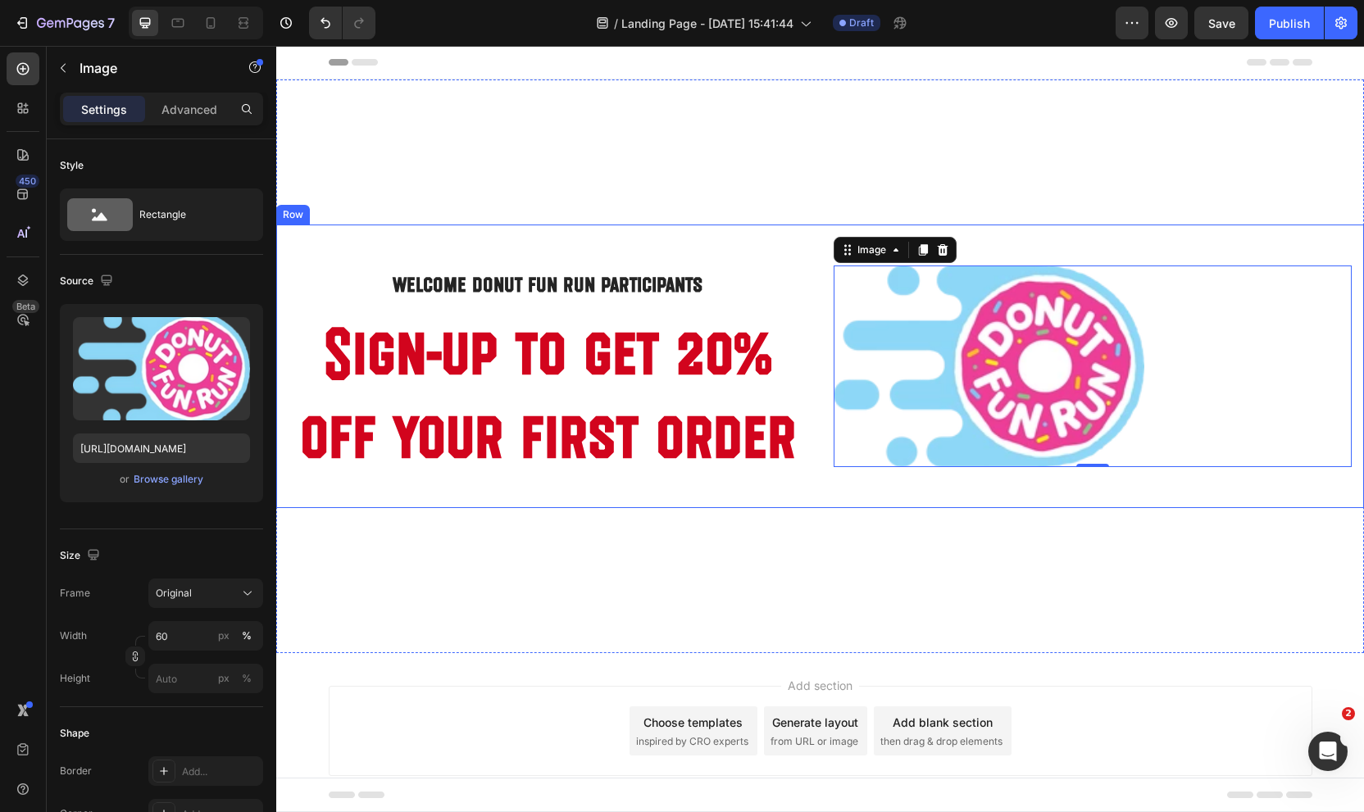
click at [484, 363] on p "Sign-up to get 20% off your first order" at bounding box center [547, 383] width 515 height 168
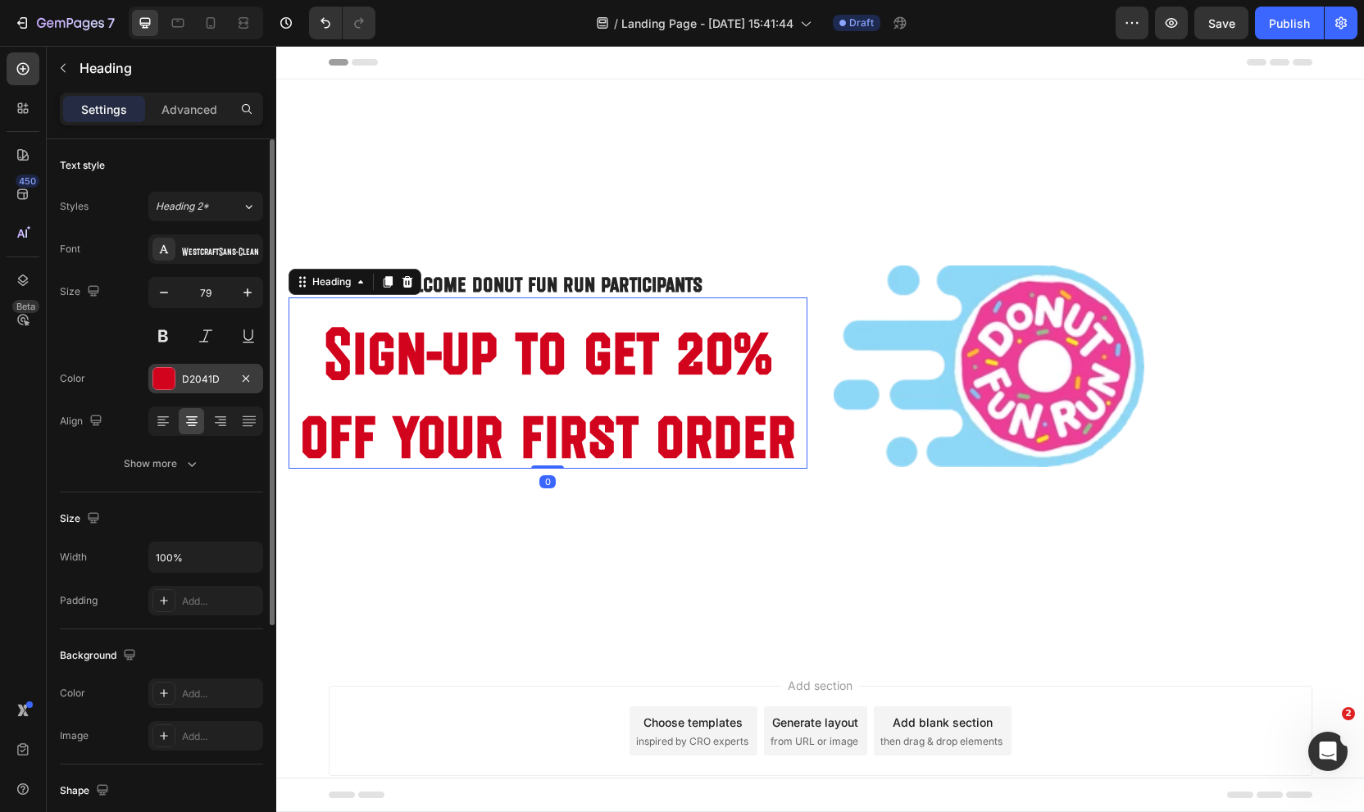
click at [160, 370] on div at bounding box center [163, 378] width 21 height 21
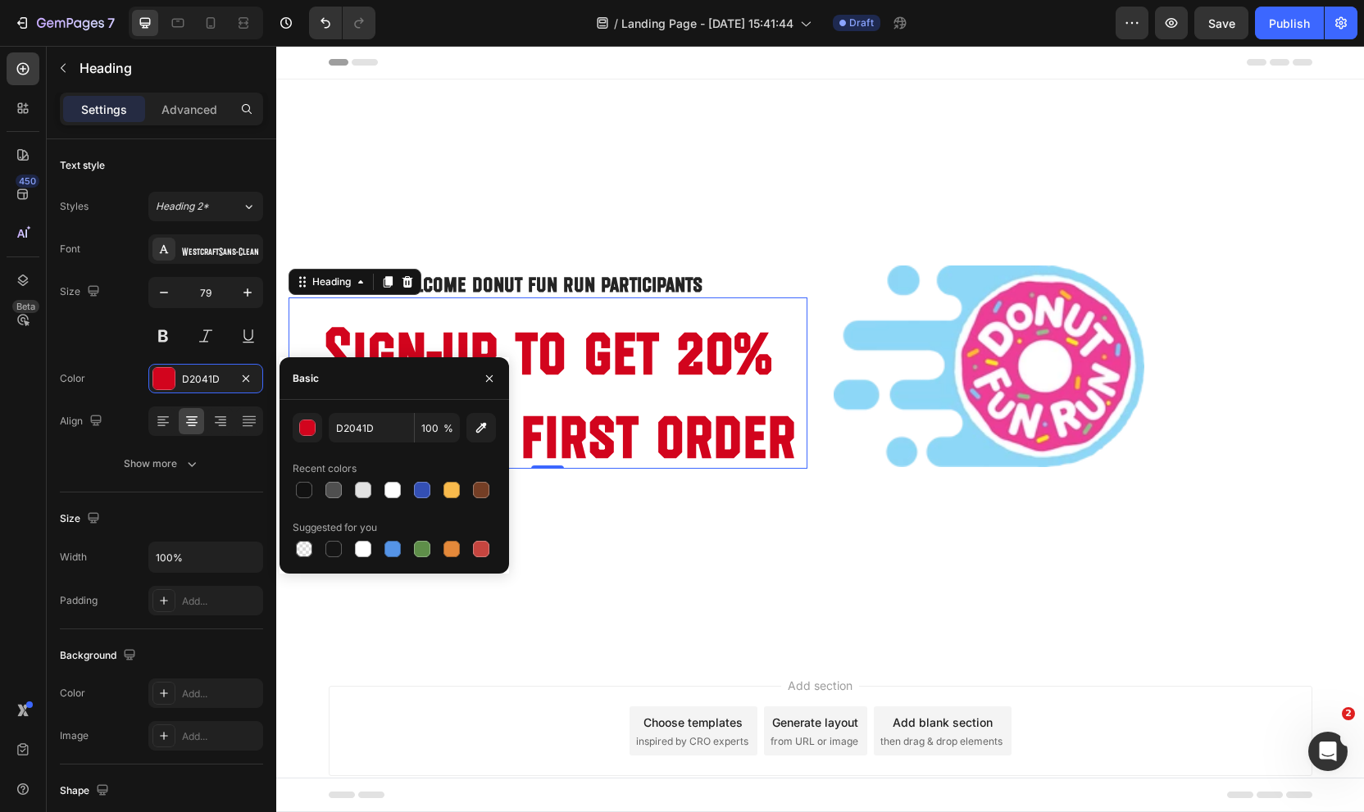
drag, startPoint x: 480, startPoint y: 549, endPoint x: 461, endPoint y: 536, distance: 23.0
click at [480, 549] on div at bounding box center [481, 549] width 16 height 16
type input "C5453F"
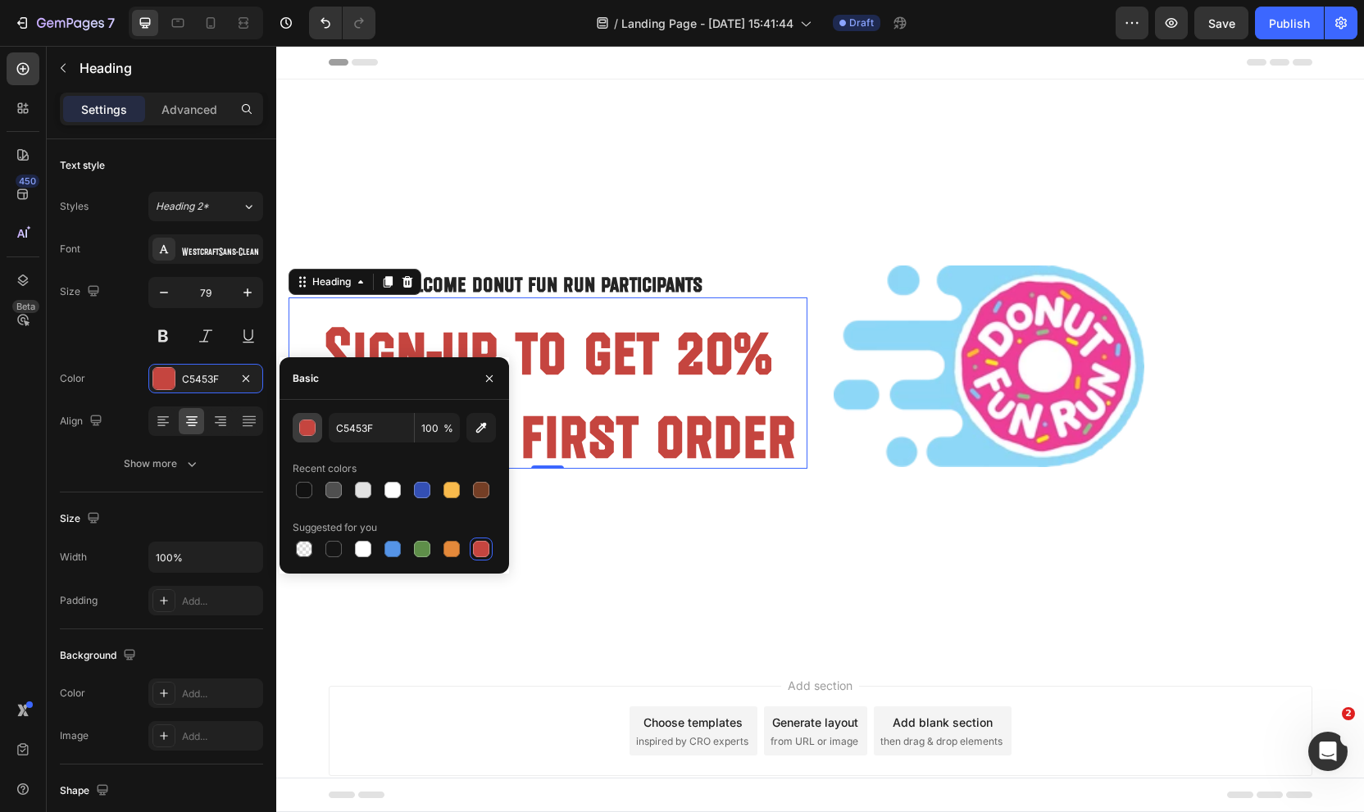
click at [311, 425] on div "button" at bounding box center [308, 428] width 16 height 16
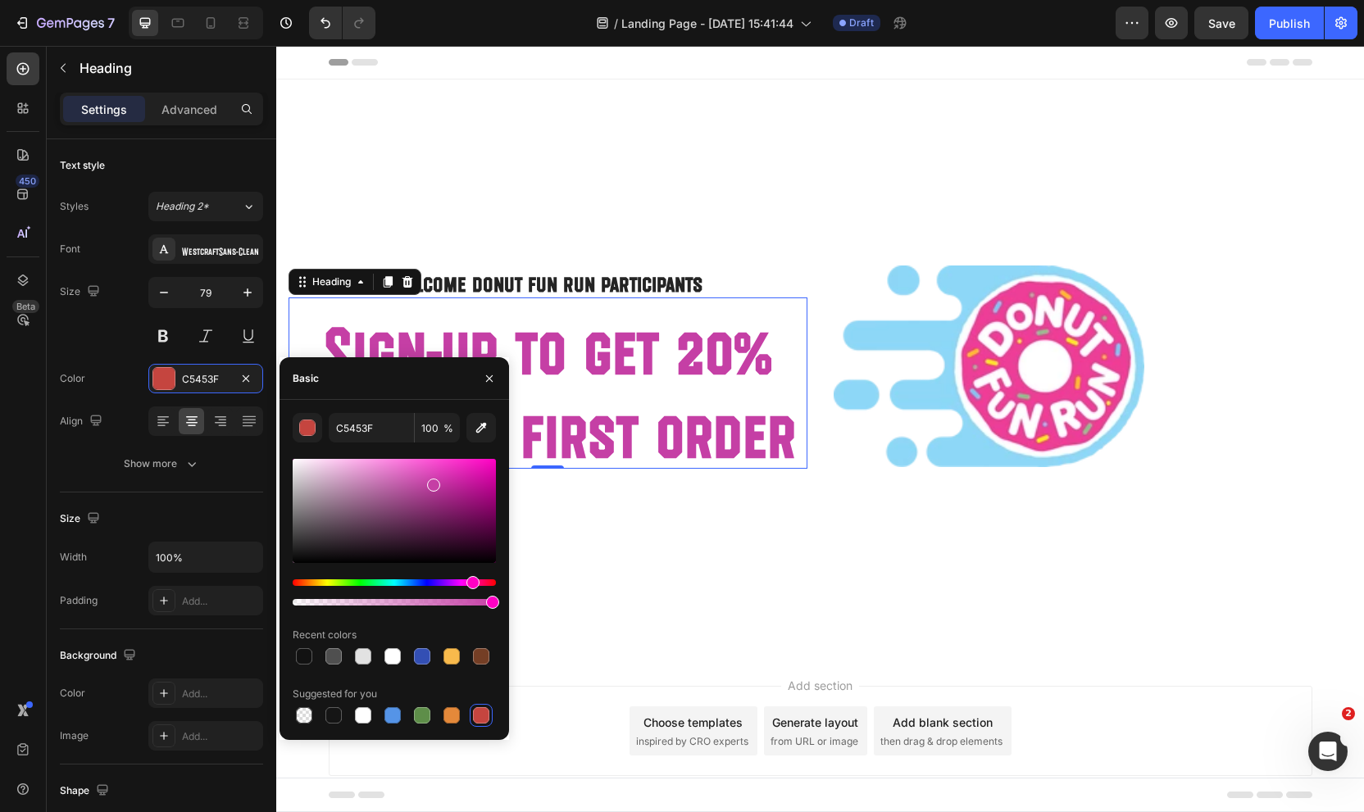
drag, startPoint x: 300, startPoint y: 580, endPoint x: 411, endPoint y: 502, distance: 135.3
click at [469, 582] on div "Hue" at bounding box center [472, 582] width 13 height 13
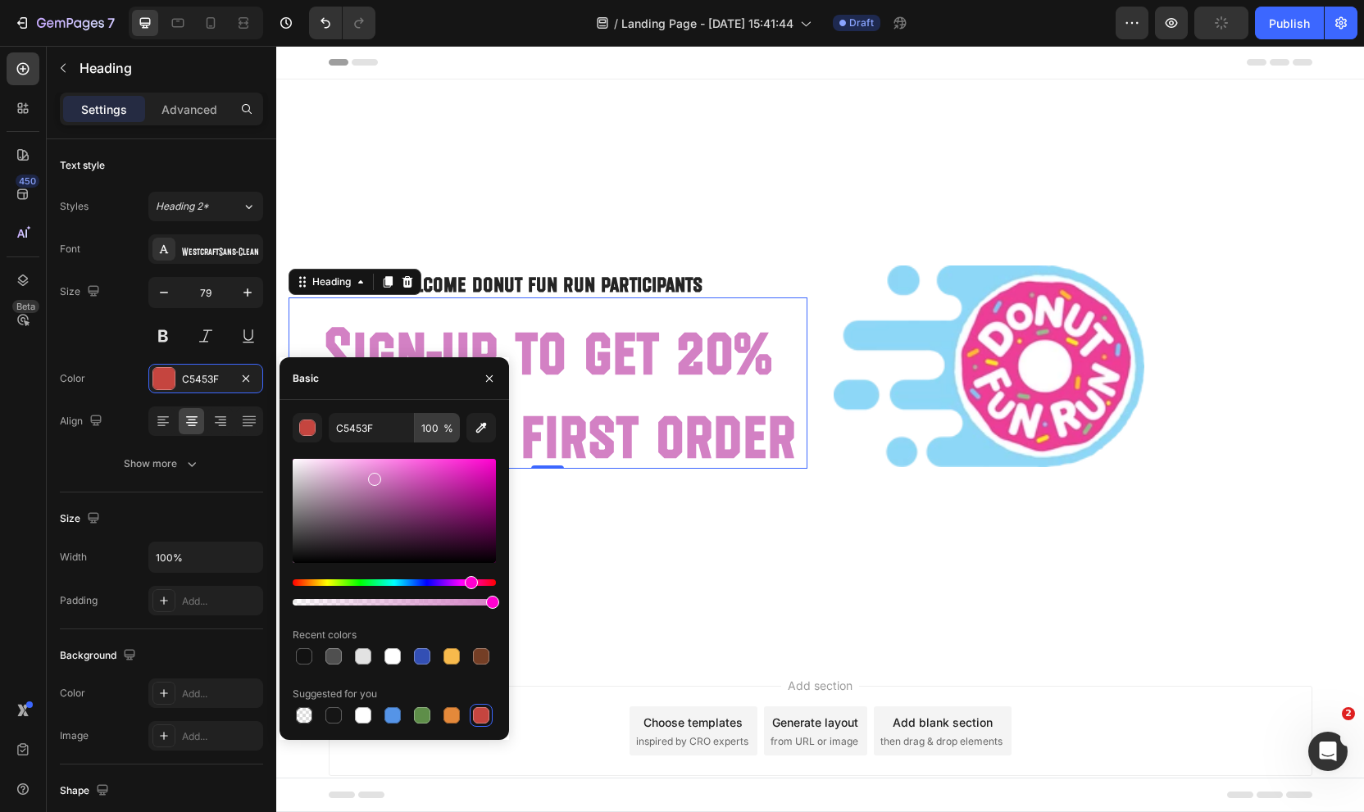
drag, startPoint x: 405, startPoint y: 478, endPoint x: 415, endPoint y: 440, distance: 39.2
click at [372, 476] on div at bounding box center [394, 511] width 203 height 104
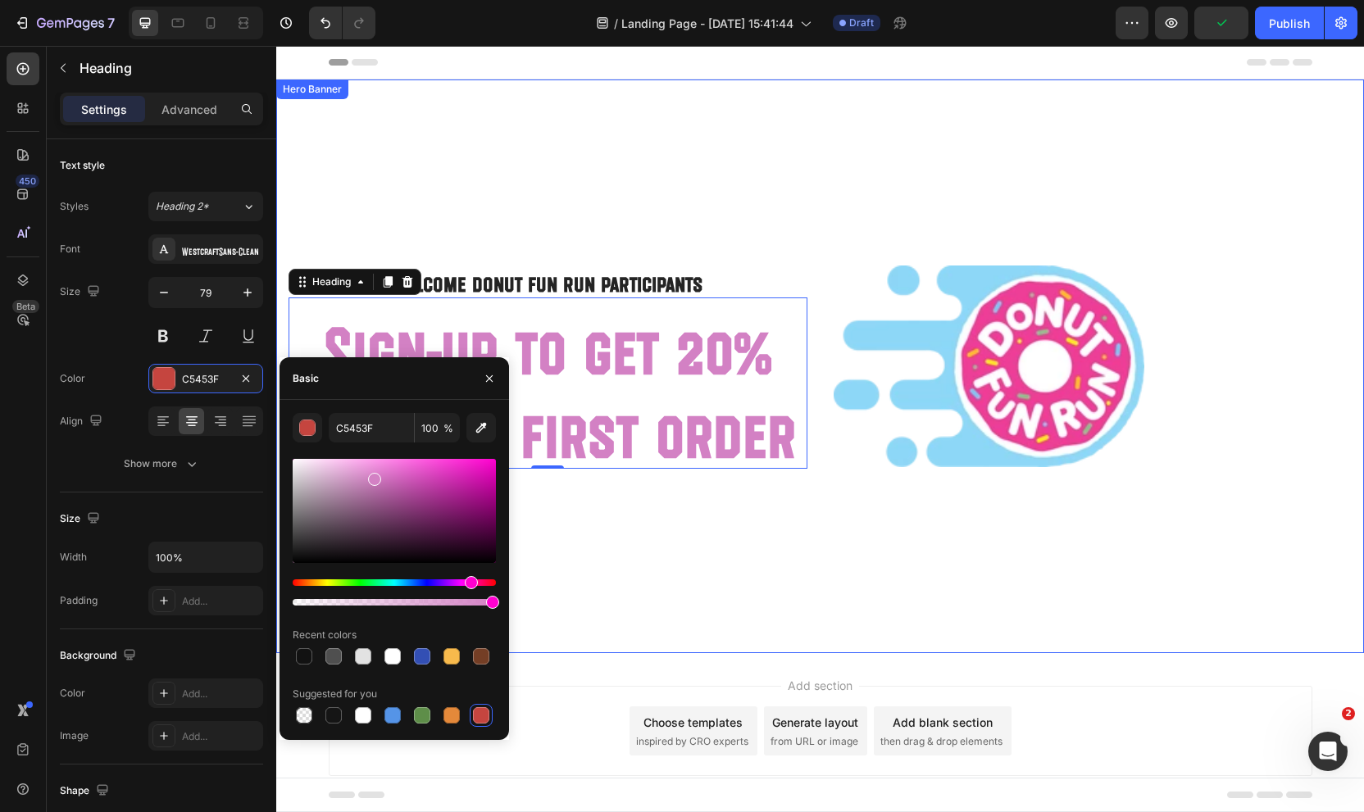
click at [679, 180] on div "Overlay" at bounding box center [820, 366] width 1088 height 574
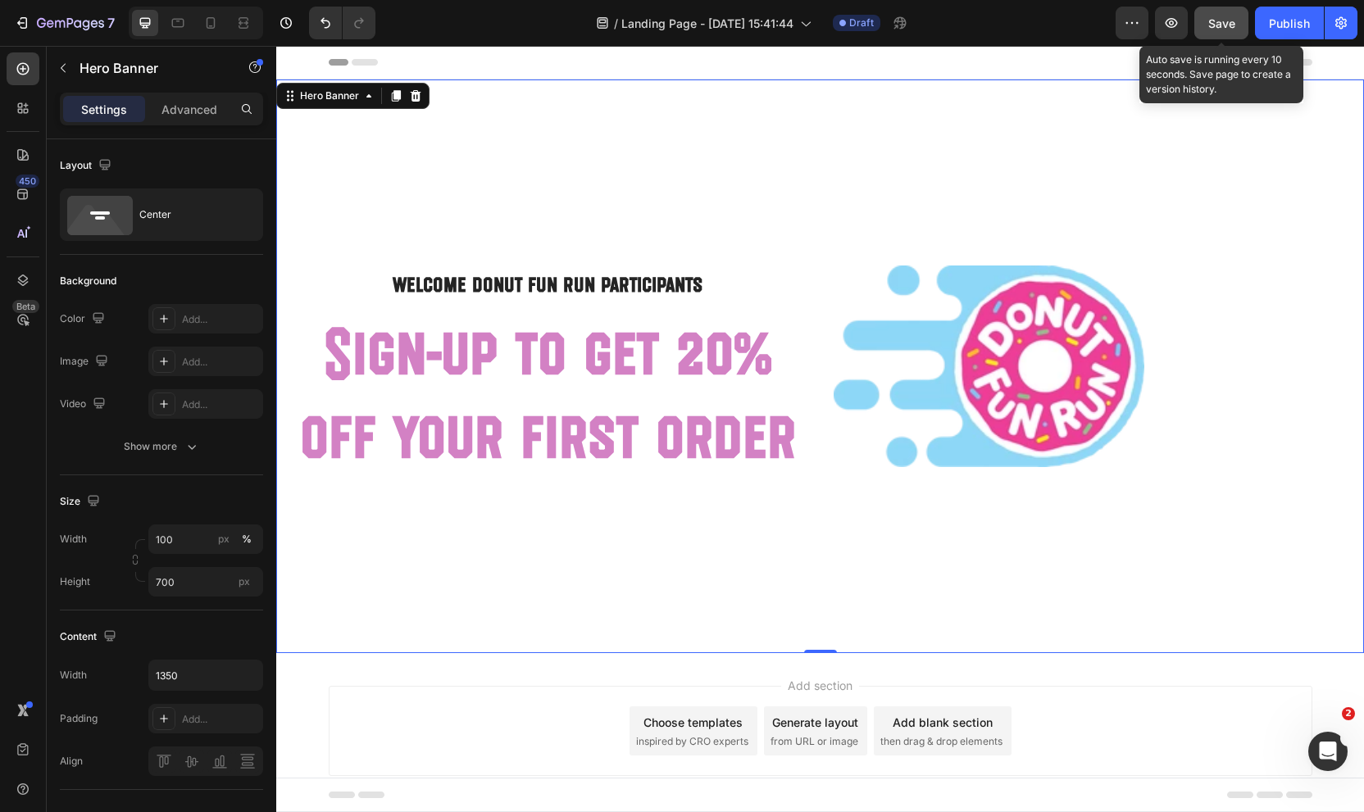
click at [1215, 22] on span "Save" at bounding box center [1221, 23] width 27 height 14
click at [1284, 27] on div "Publish" at bounding box center [1289, 23] width 41 height 17
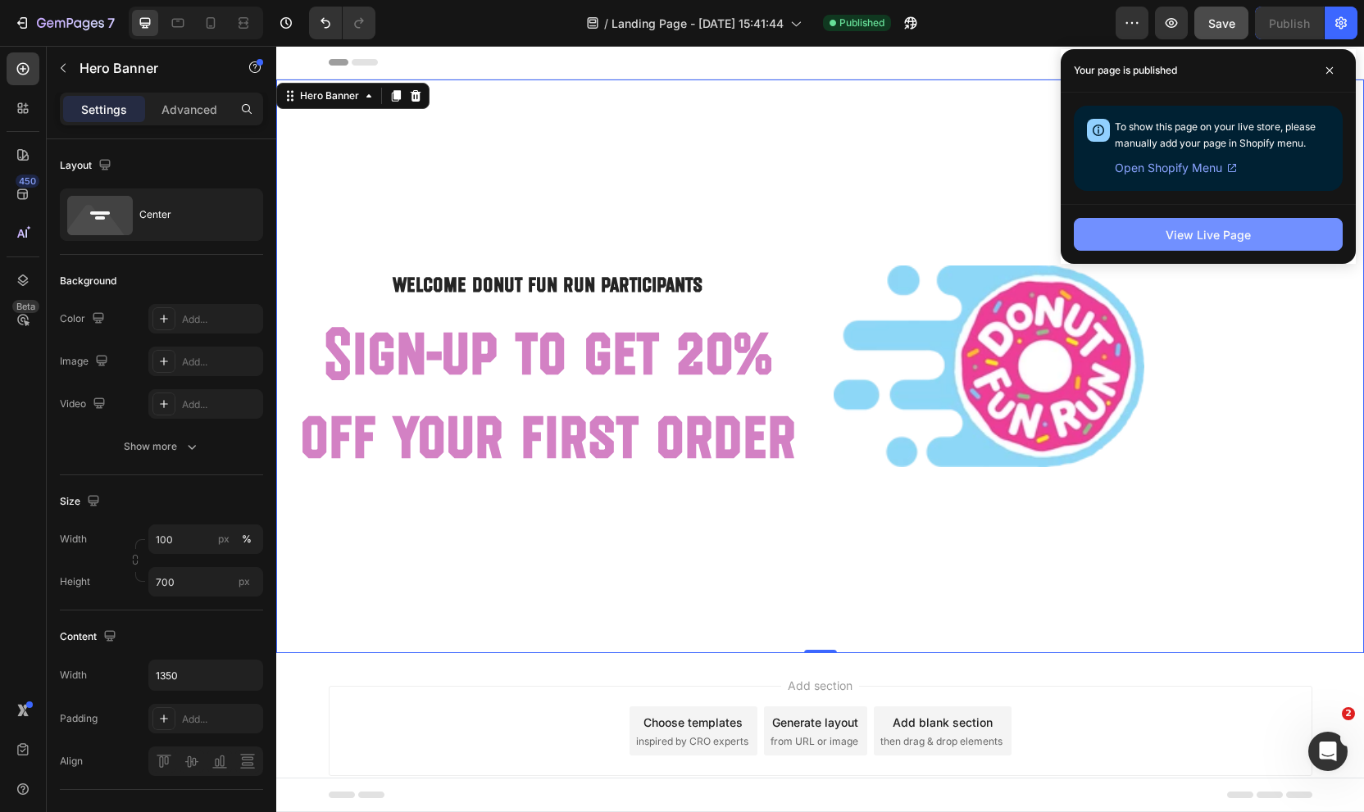
click at [1208, 234] on div "View Live Page" at bounding box center [1207, 234] width 85 height 17
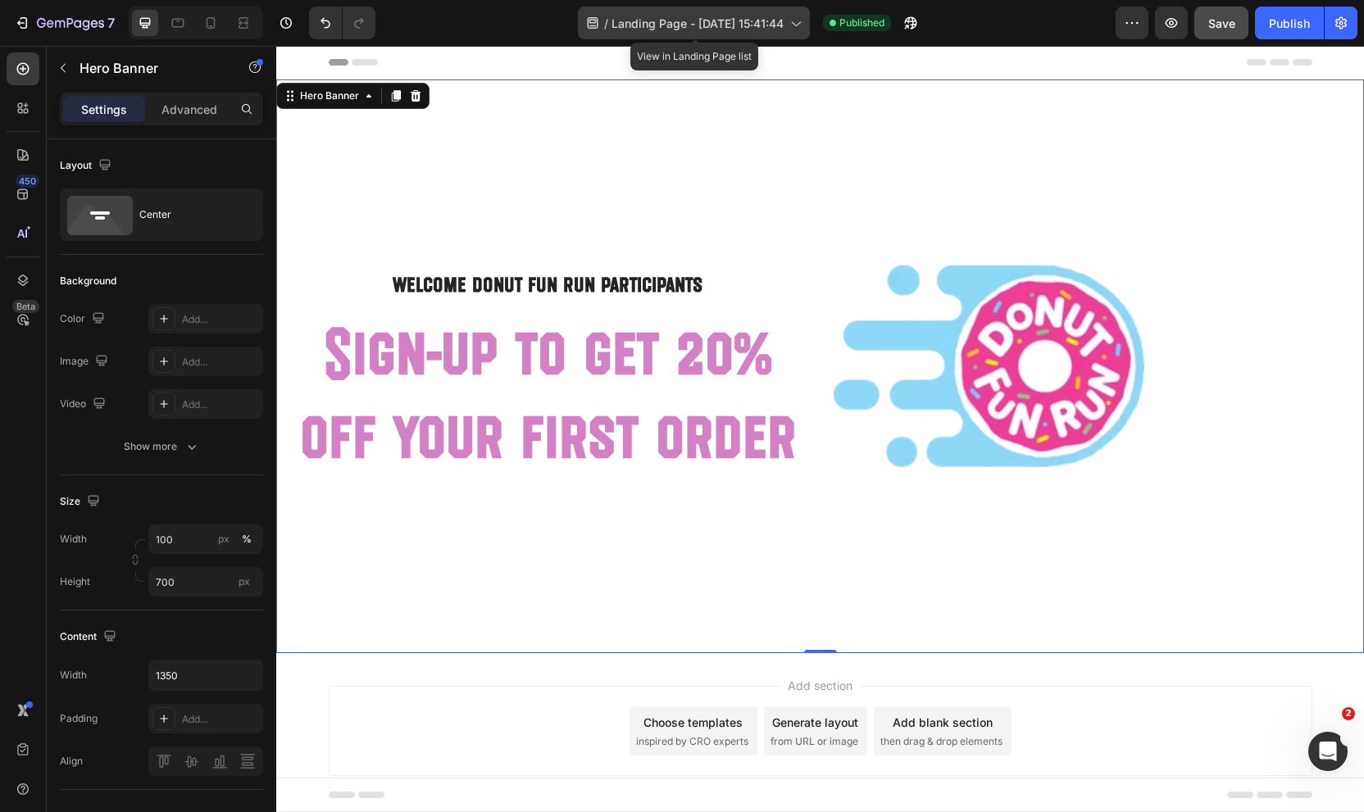
click at [674, 21] on span "Landing Page - [DATE] 15:41:44" at bounding box center [697, 23] width 172 height 17
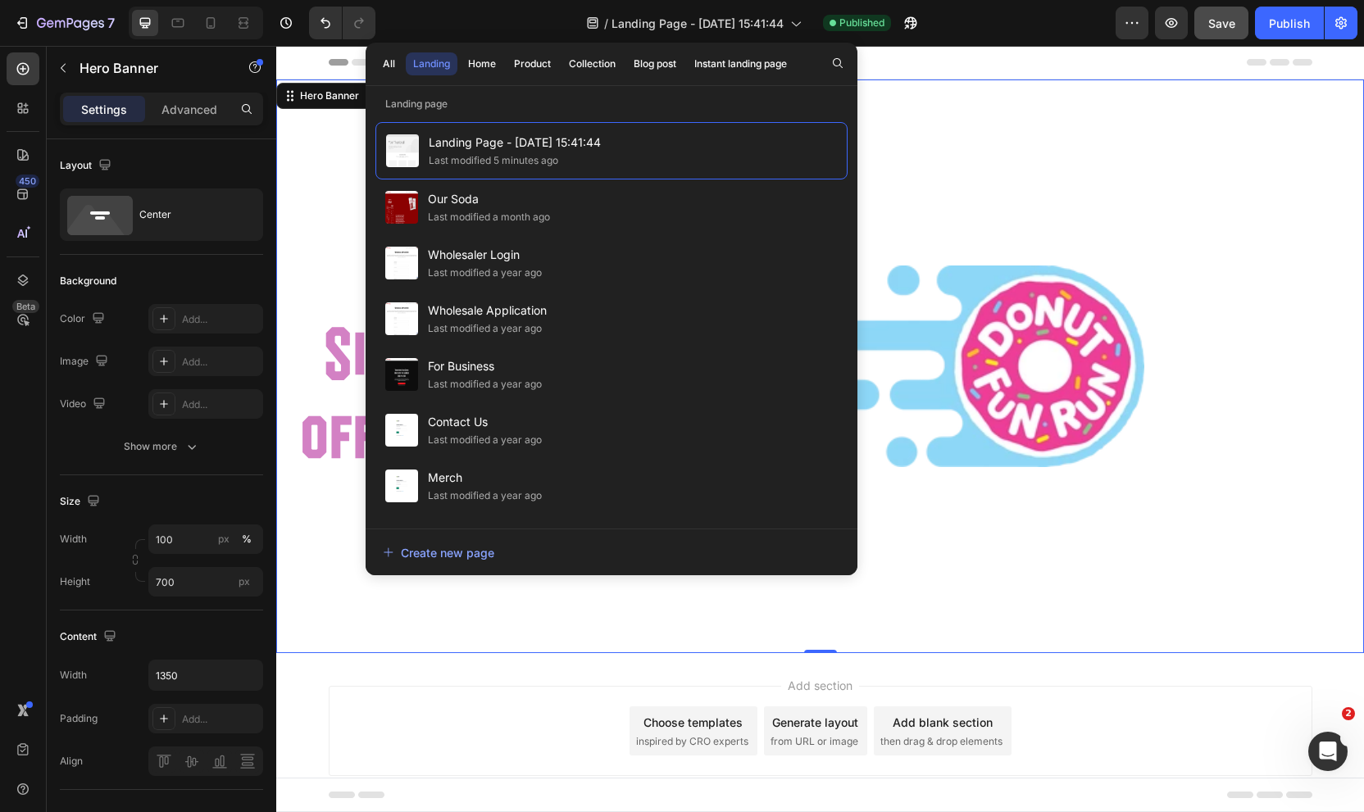
drag, startPoint x: 1160, startPoint y: 98, endPoint x: 1256, endPoint y: 58, distance: 103.2
click at [1174, 94] on div "Overlay" at bounding box center [820, 366] width 1088 height 574
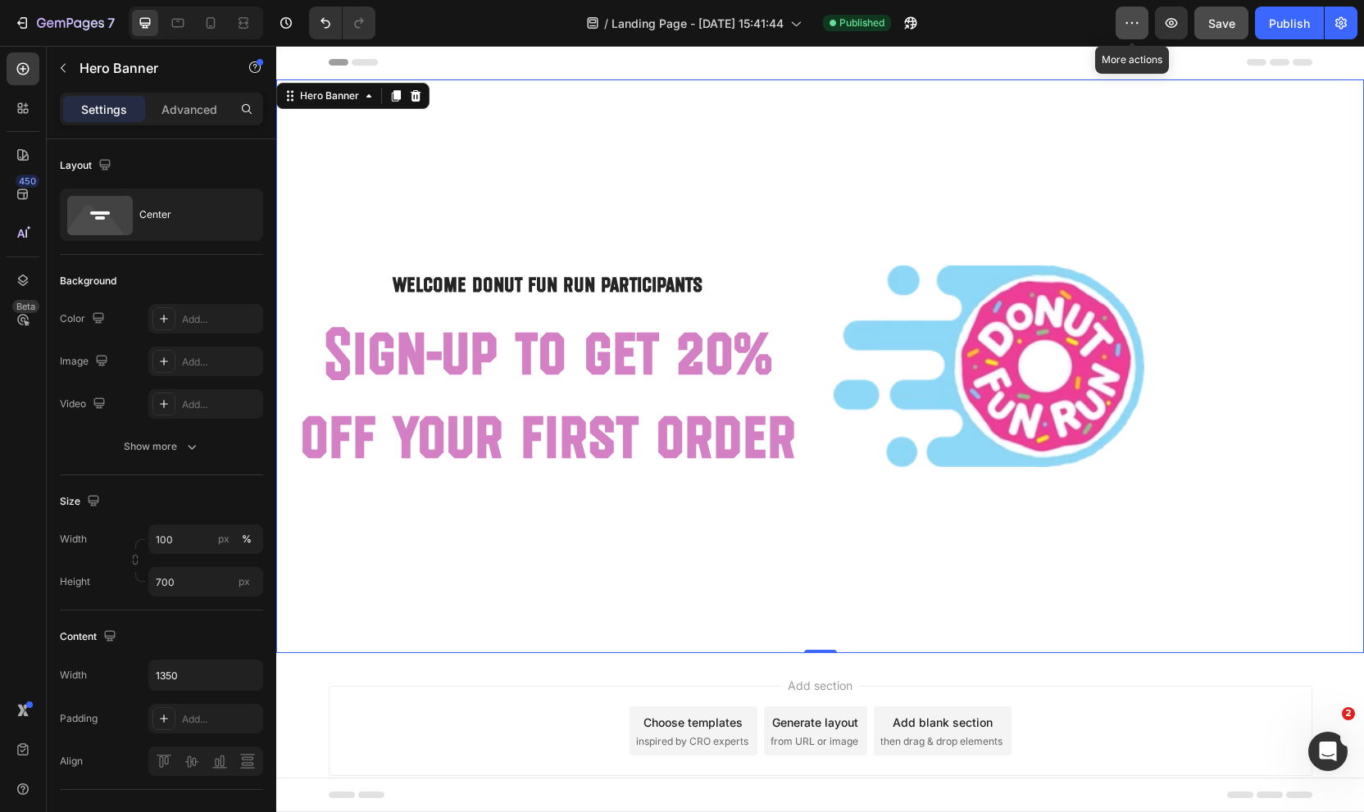
click at [1133, 29] on icon "button" at bounding box center [1132, 23] width 16 height 16
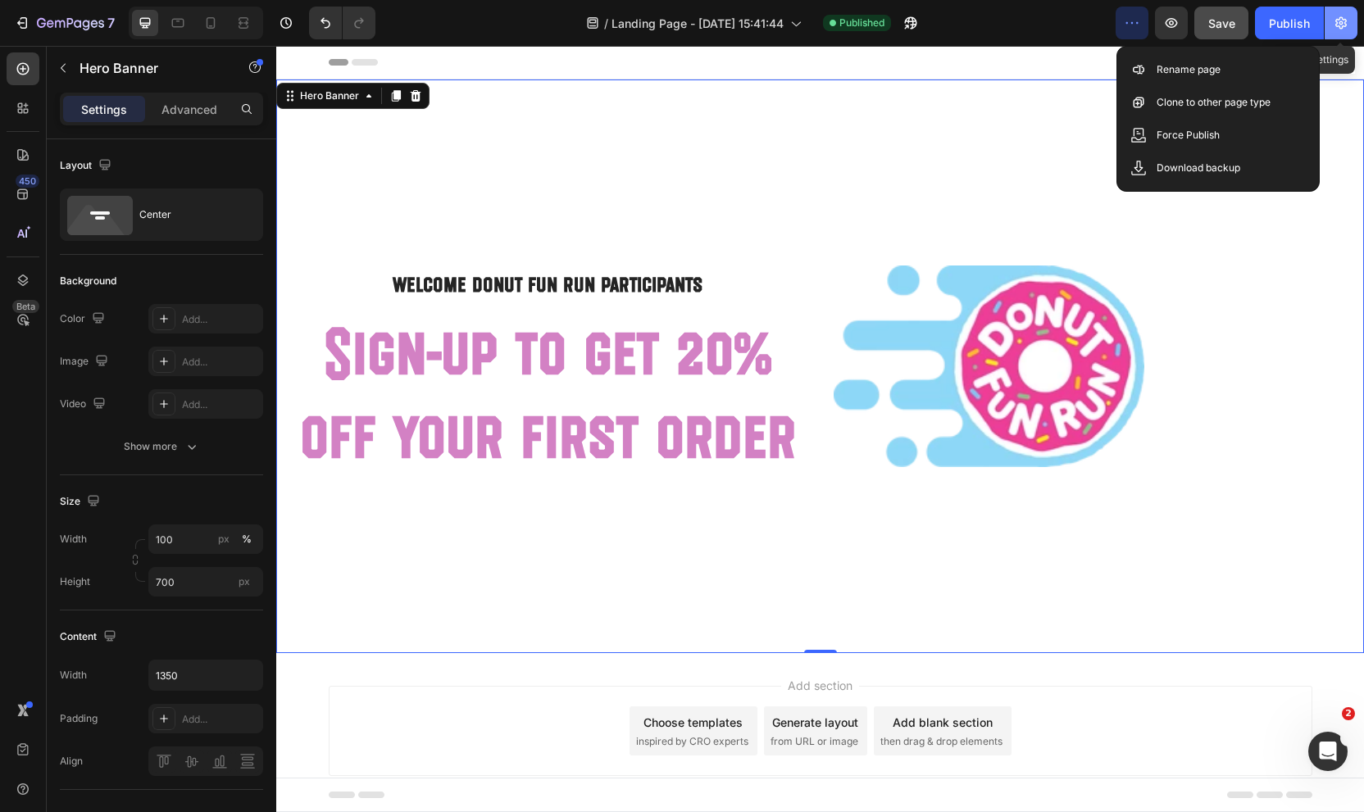
click at [1344, 20] on icon "button" at bounding box center [1341, 23] width 16 height 16
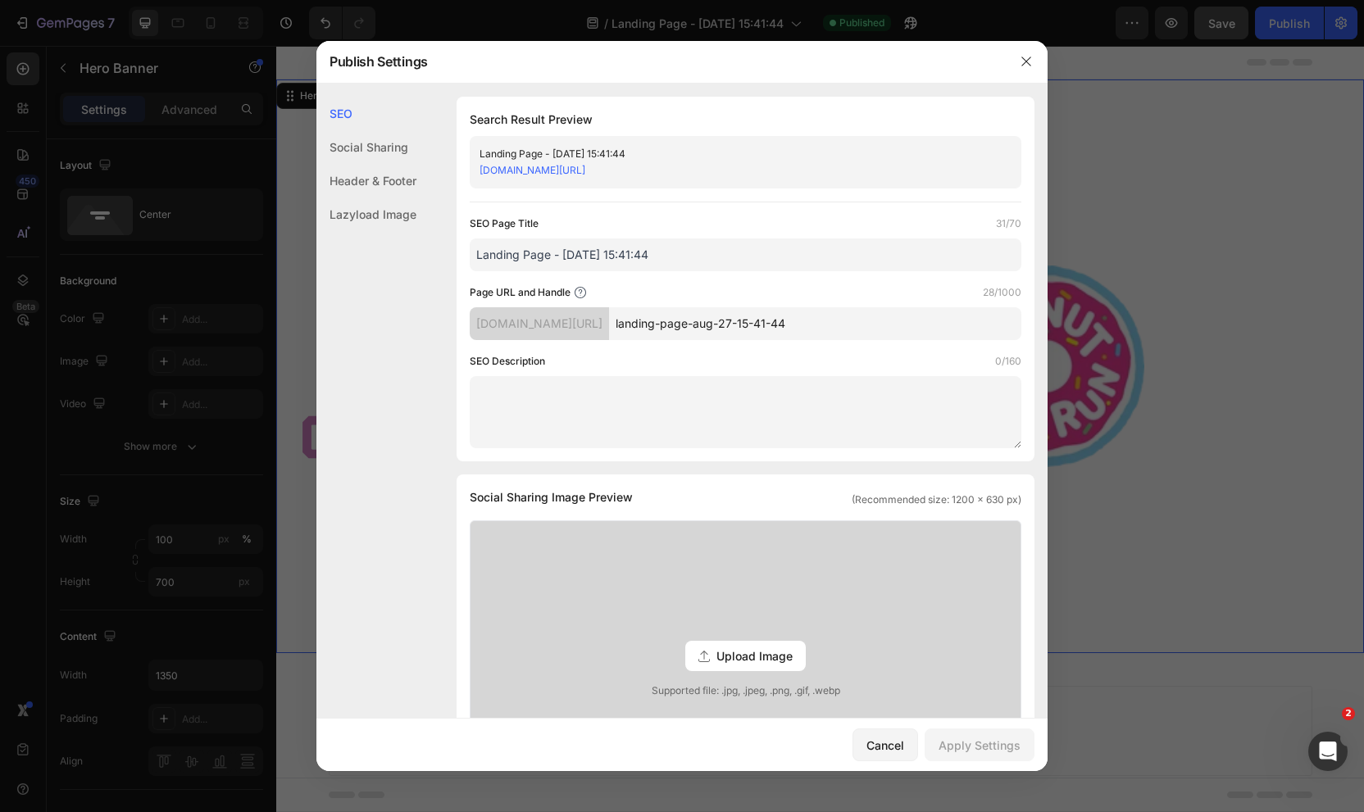
click at [583, 175] on link "[DOMAIN_NAME][URL]" at bounding box center [532, 170] width 106 height 12
click at [769, 327] on input "landing-page-aug-27-15-41-44" at bounding box center [815, 323] width 412 height 33
type input "donut-fun-run"
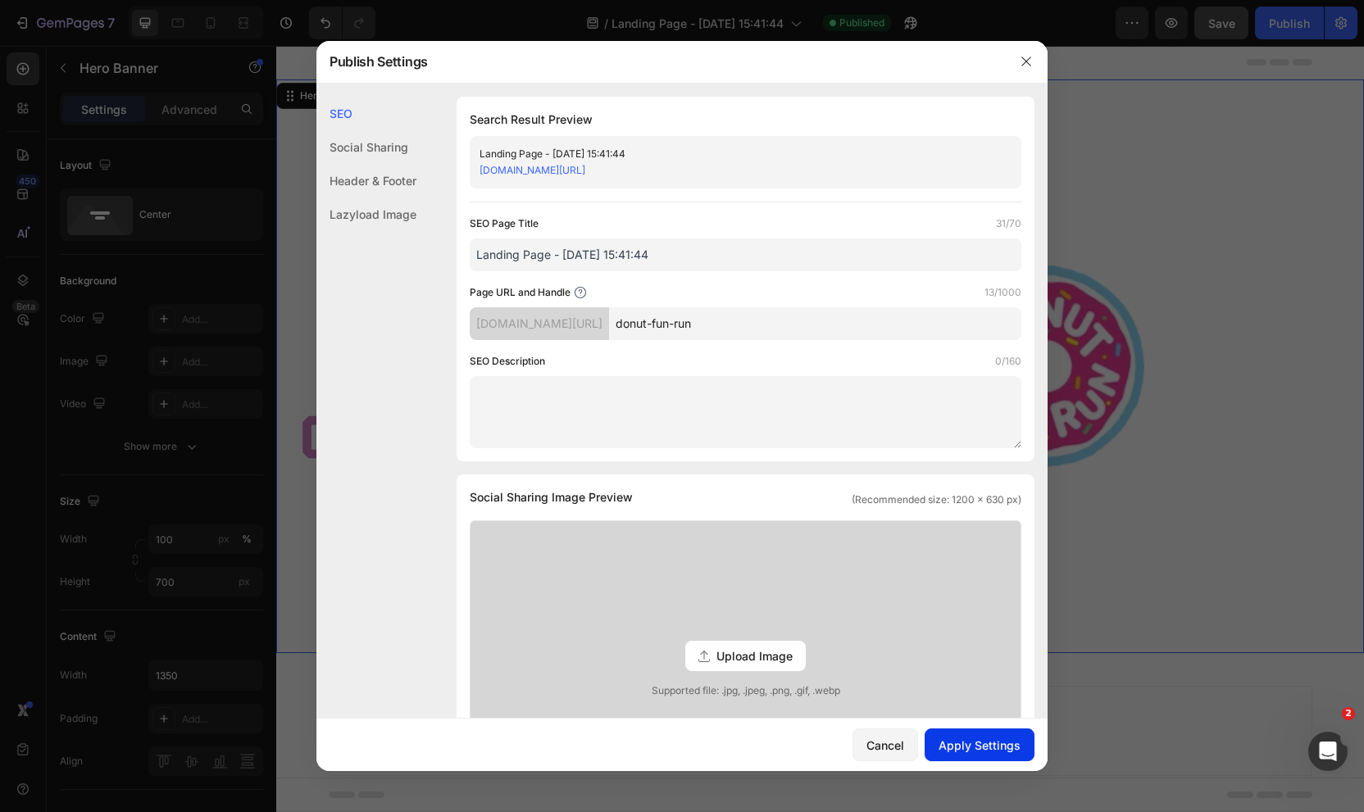
click at [976, 742] on div "Apply Settings" at bounding box center [979, 745] width 82 height 17
drag, startPoint x: 792, startPoint y: 170, endPoint x: 399, endPoint y: 165, distance: 392.6
click at [367, 153] on div "SEO Social Sharing Header & Footer Lazyload Image SEO Search Result Preview Lan…" at bounding box center [681, 734] width 731 height 1274
click at [790, 170] on div "[DOMAIN_NAME][URL]" at bounding box center [731, 170] width 505 height 16
click at [1030, 59] on icon "button" at bounding box center [1025, 61] width 13 height 13
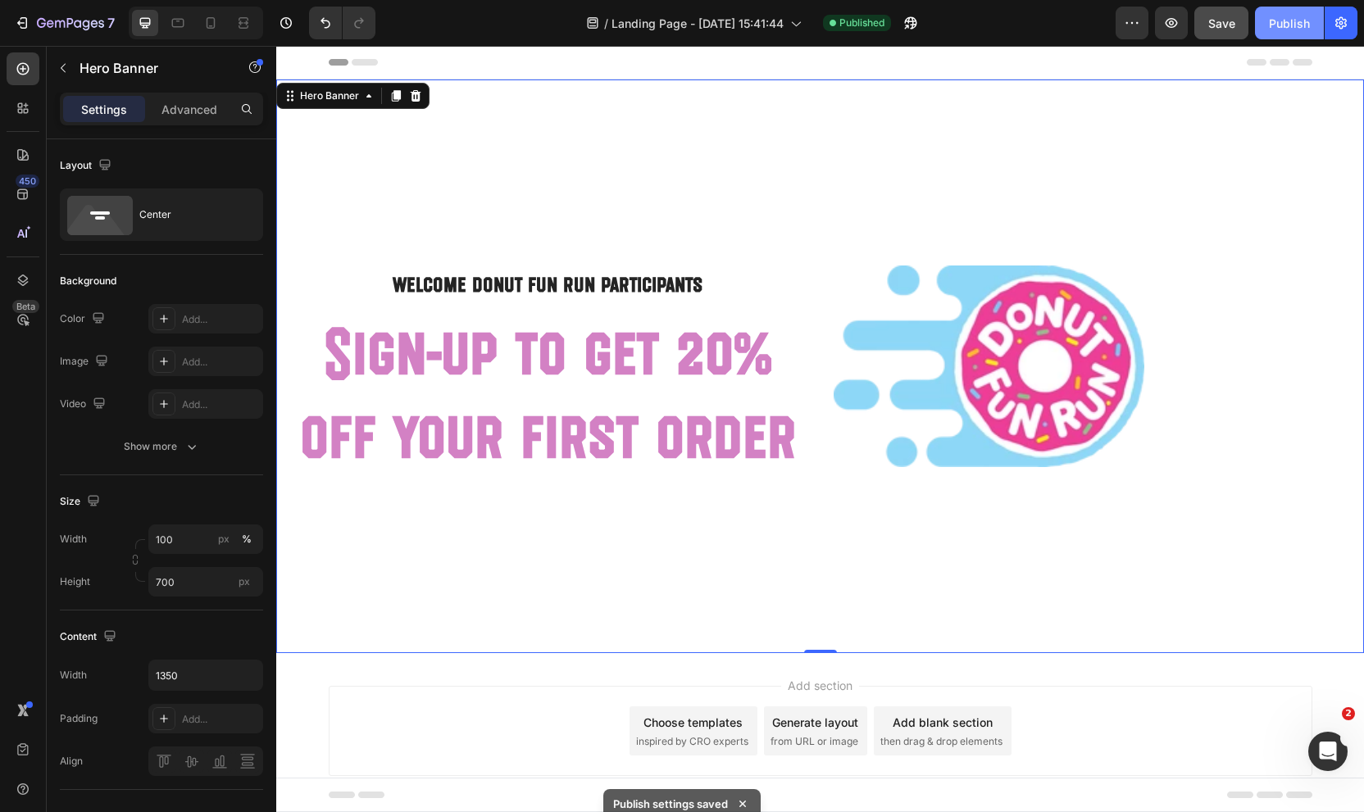
drag, startPoint x: 1286, startPoint y: 20, endPoint x: 1278, endPoint y: 26, distance: 9.3
click at [1286, 20] on div "Publish" at bounding box center [1289, 23] width 41 height 17
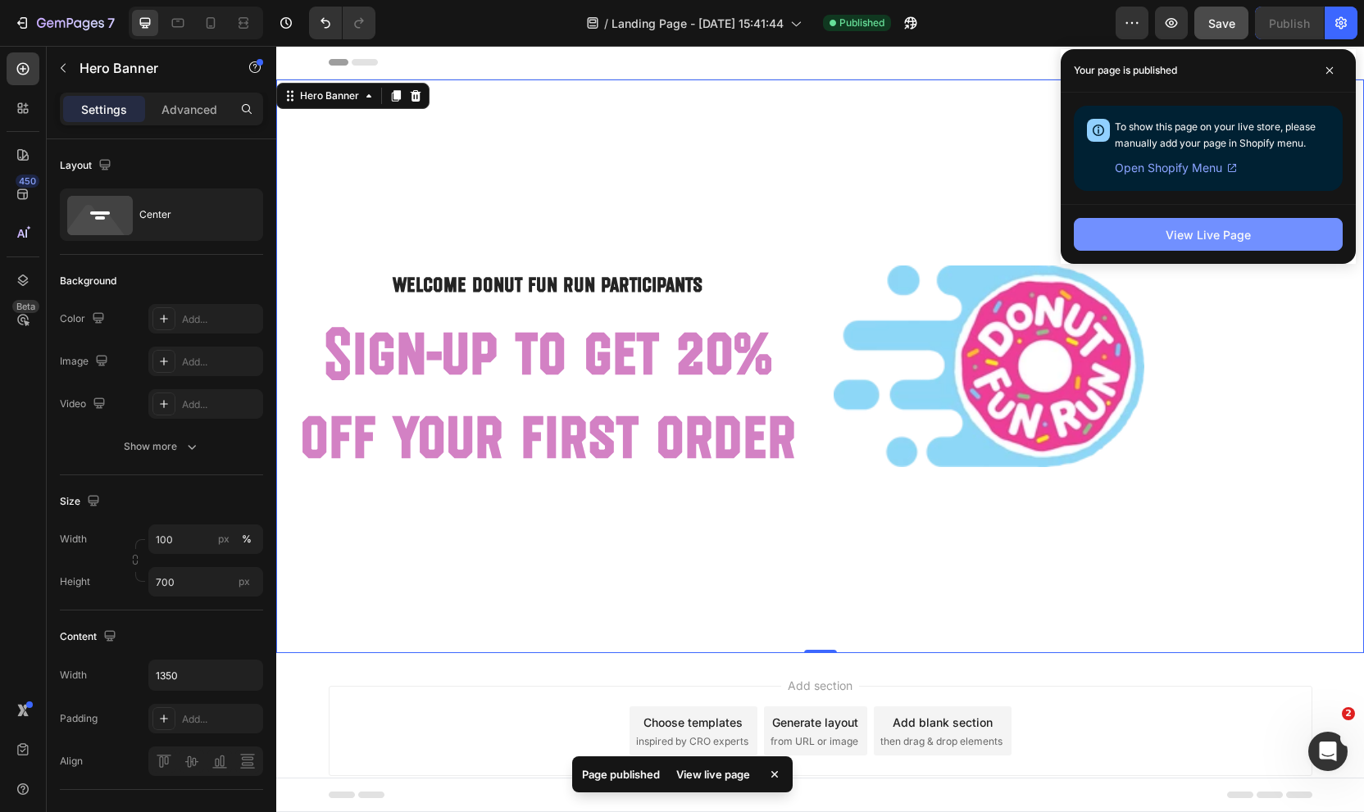
click at [1178, 232] on div "View Live Page" at bounding box center [1207, 234] width 85 height 17
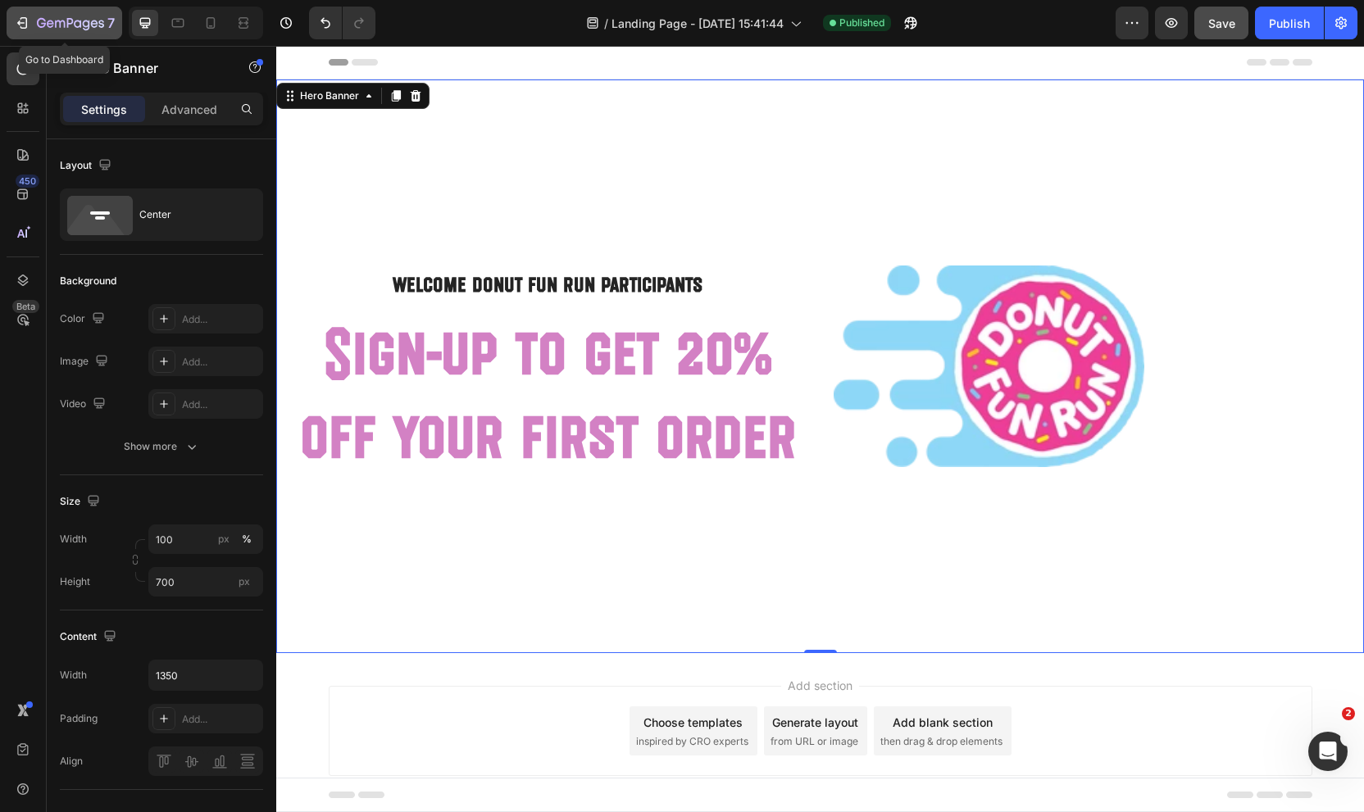
click at [25, 22] on icon "button" at bounding box center [22, 23] width 16 height 16
